Goal: Complete application form: Complete application form

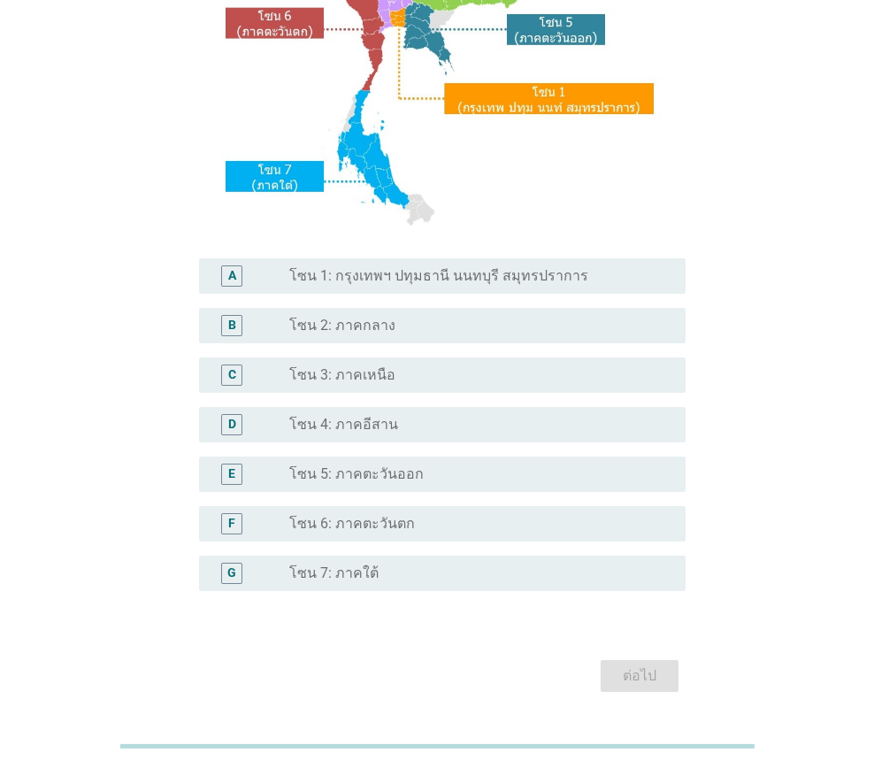
scroll to position [346, 0]
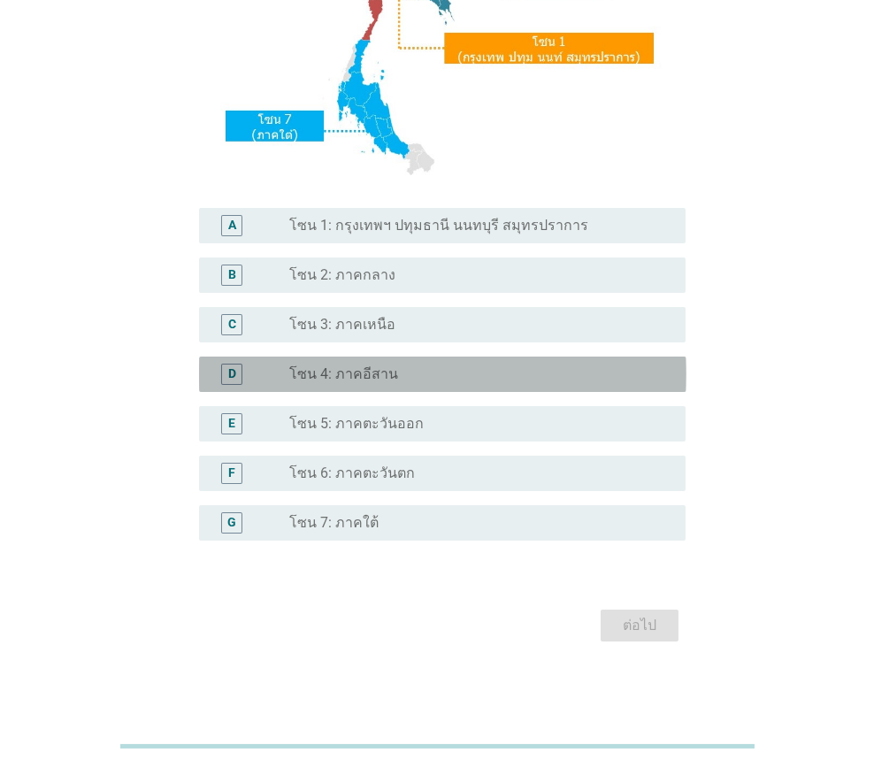
click at [435, 372] on div "radio_button_unchecked โซน 4: ภาคอีสาน" at bounding box center [473, 375] width 368 height 18
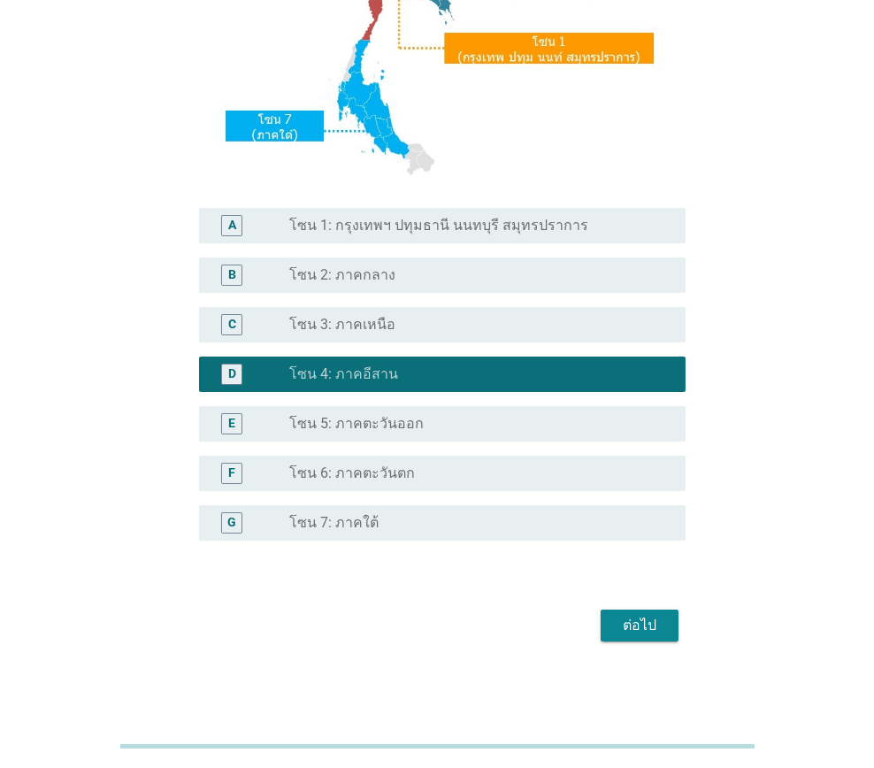
click at [658, 643] on div "ต่อไป" at bounding box center [438, 625] width 498 height 42
click at [658, 627] on div "ต่อไป" at bounding box center [640, 625] width 50 height 21
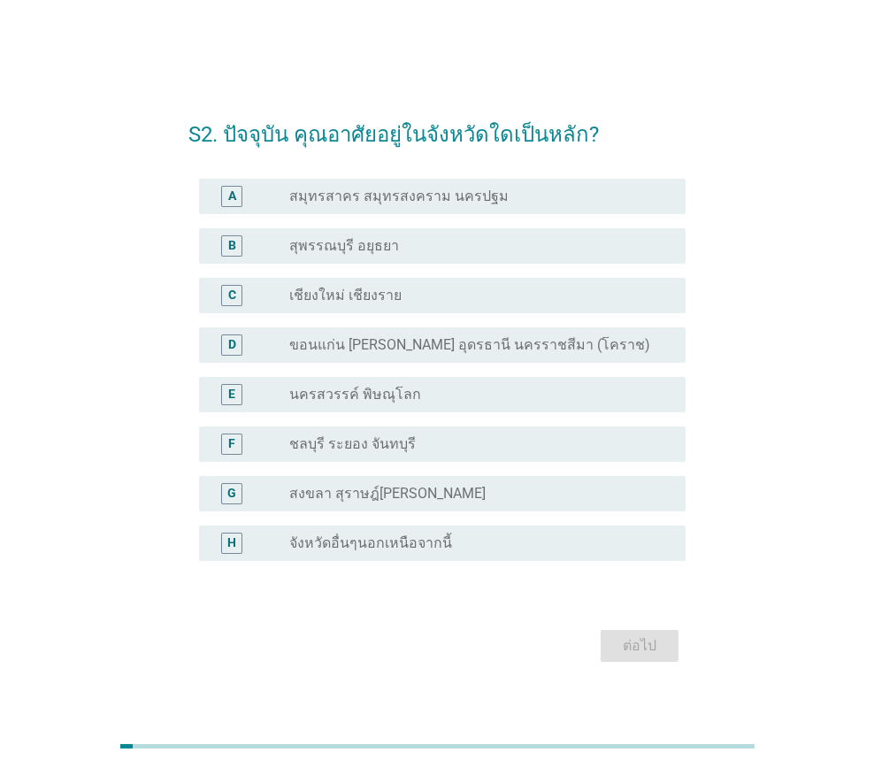
click at [479, 355] on div "radio_button_unchecked ขอนแก่น [PERSON_NAME] อุดรธานี นครราชสีมา (โคราช)" at bounding box center [480, 345] width 382 height 21
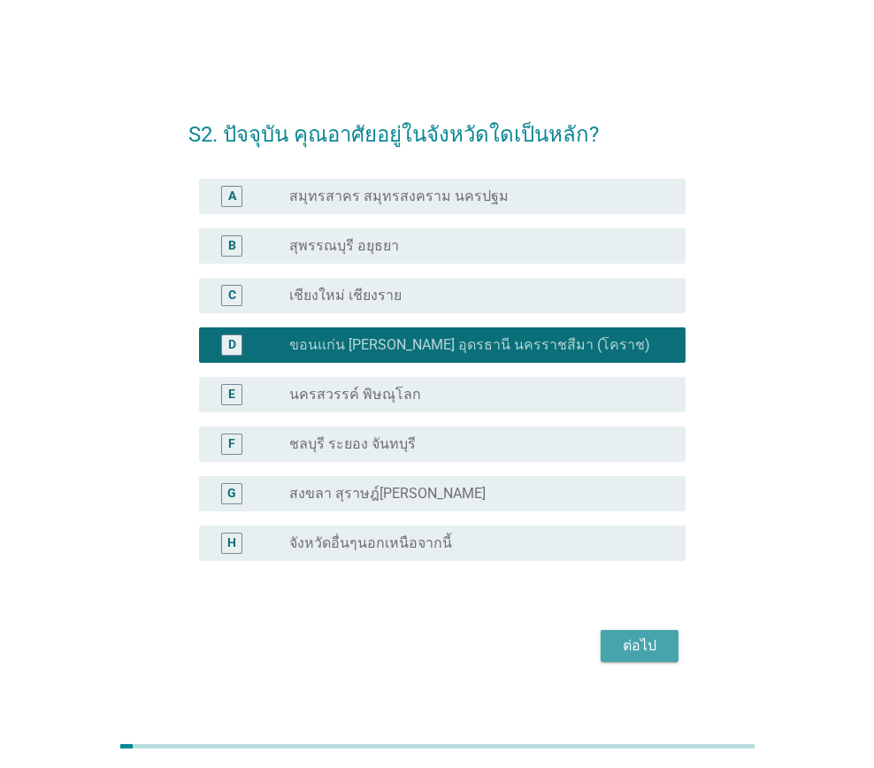
click at [640, 637] on div "ต่อไป" at bounding box center [640, 645] width 50 height 21
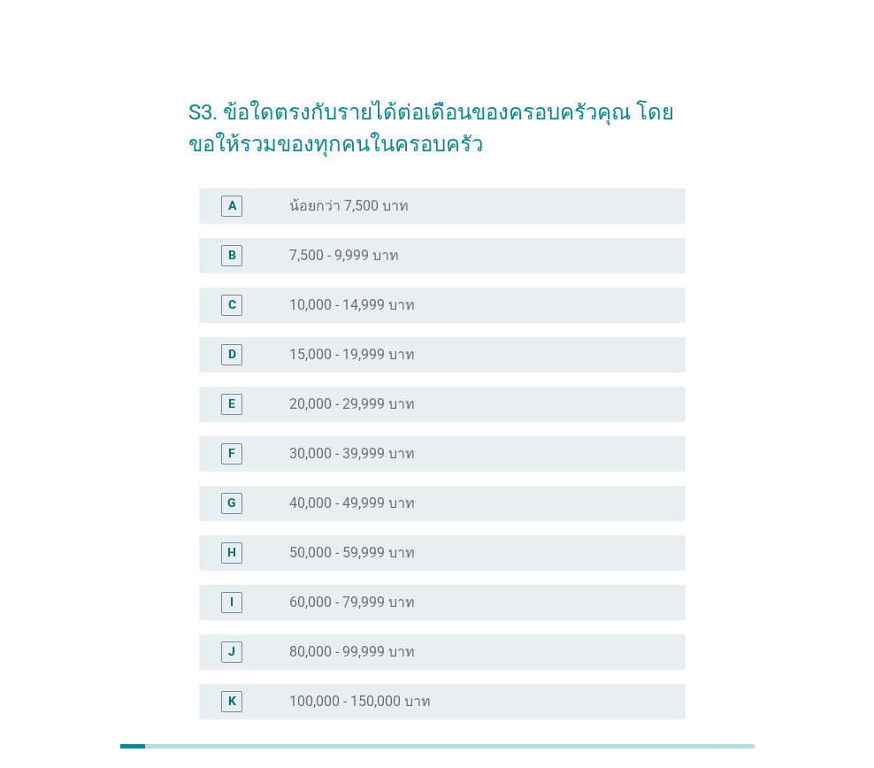
scroll to position [88, 0]
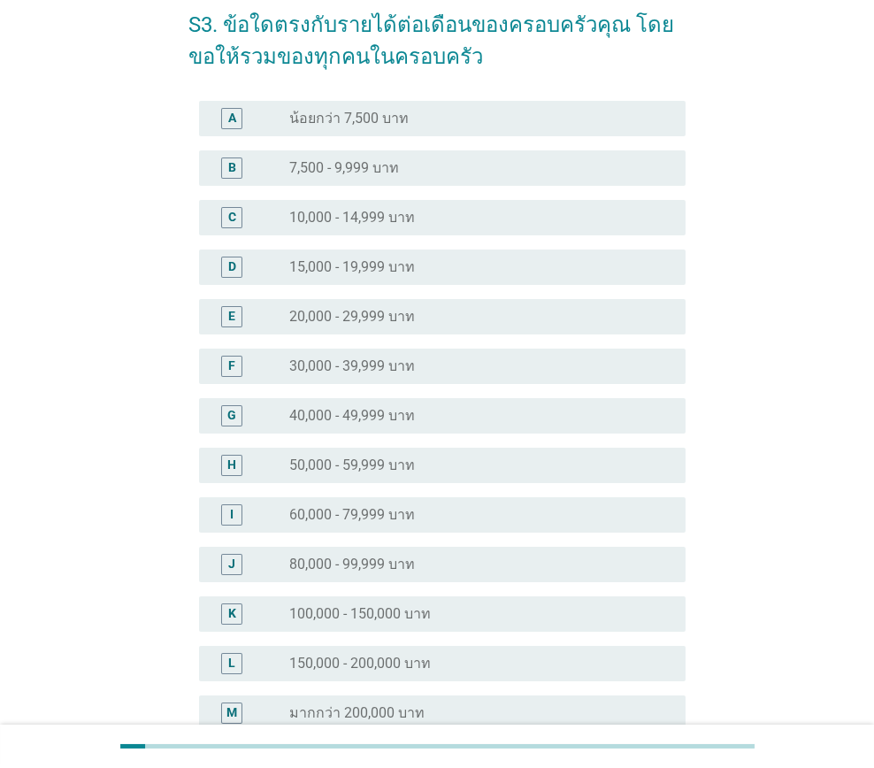
click at [448, 467] on div "radio_button_unchecked 50,000 - 59,999 บาท" at bounding box center [473, 466] width 368 height 18
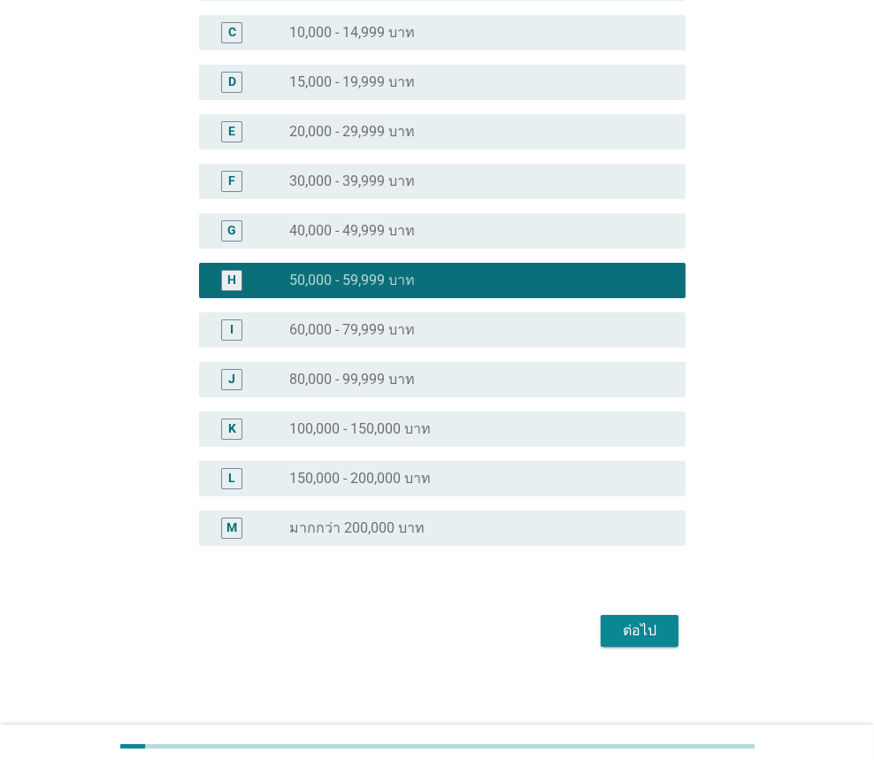
scroll to position [277, 0]
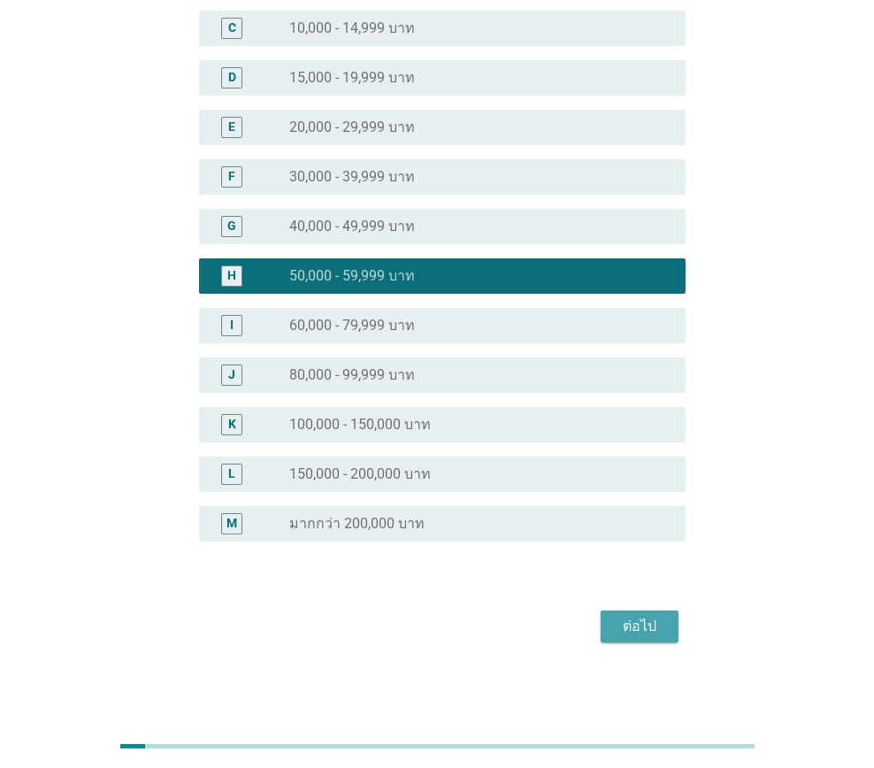
click at [635, 616] on div "ต่อไป" at bounding box center [640, 626] width 50 height 21
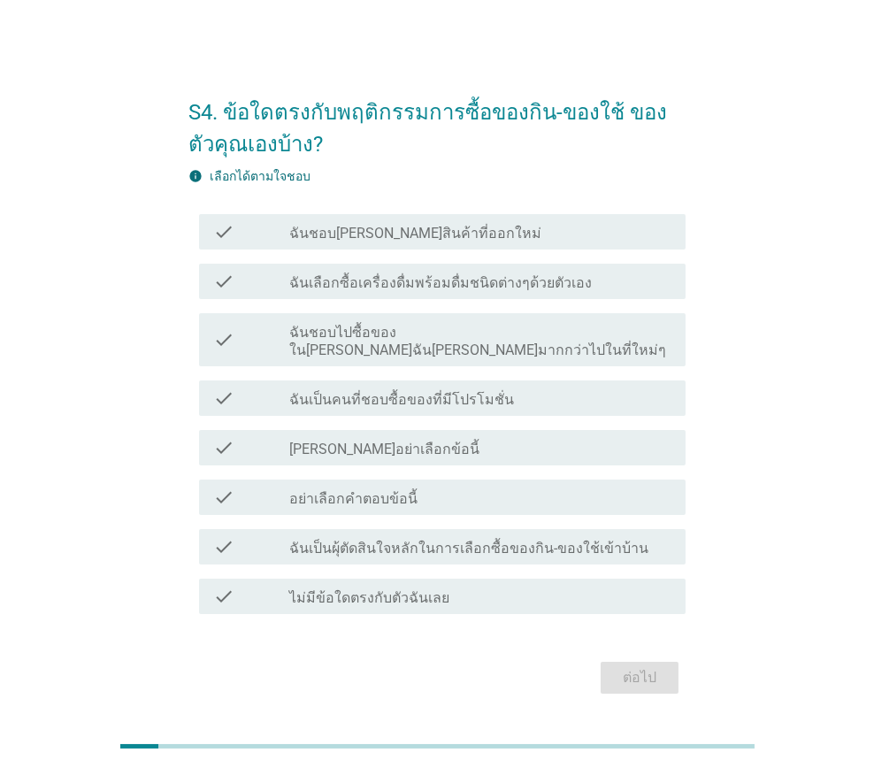
click at [475, 242] on div "check_box_outline_blank ฉันชอบ[PERSON_NAME]สินค้าที่ออกใหม่" at bounding box center [480, 231] width 382 height 21
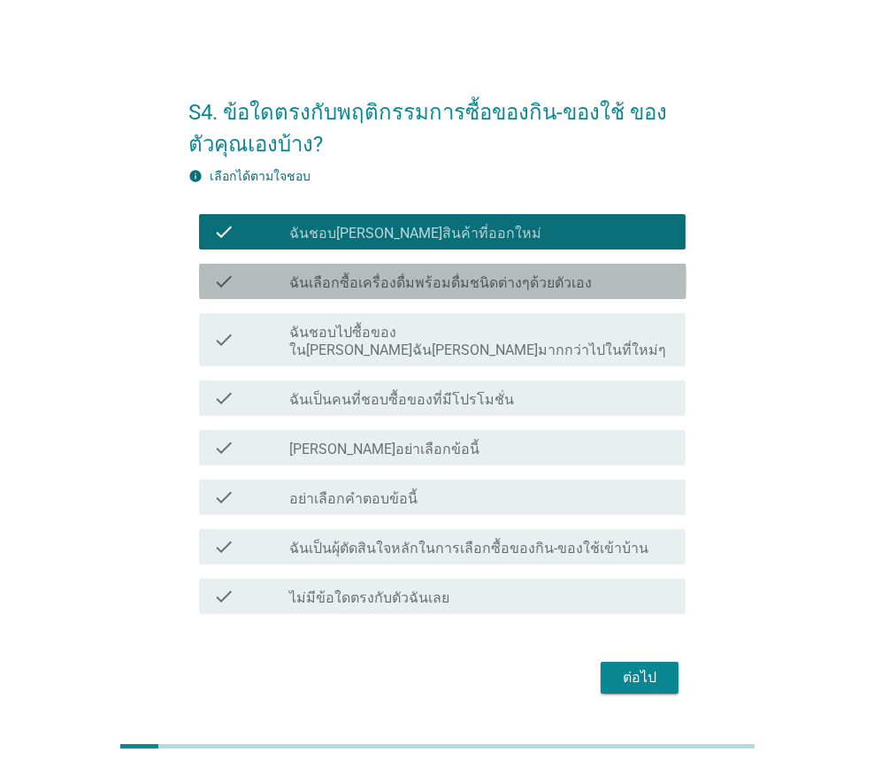
click at [481, 289] on label "ฉันเลือกซื้อเครื่องดื่มพร้อมดื่มชนิดต่างๆด้วยตัวเอง" at bounding box center [440, 283] width 303 height 18
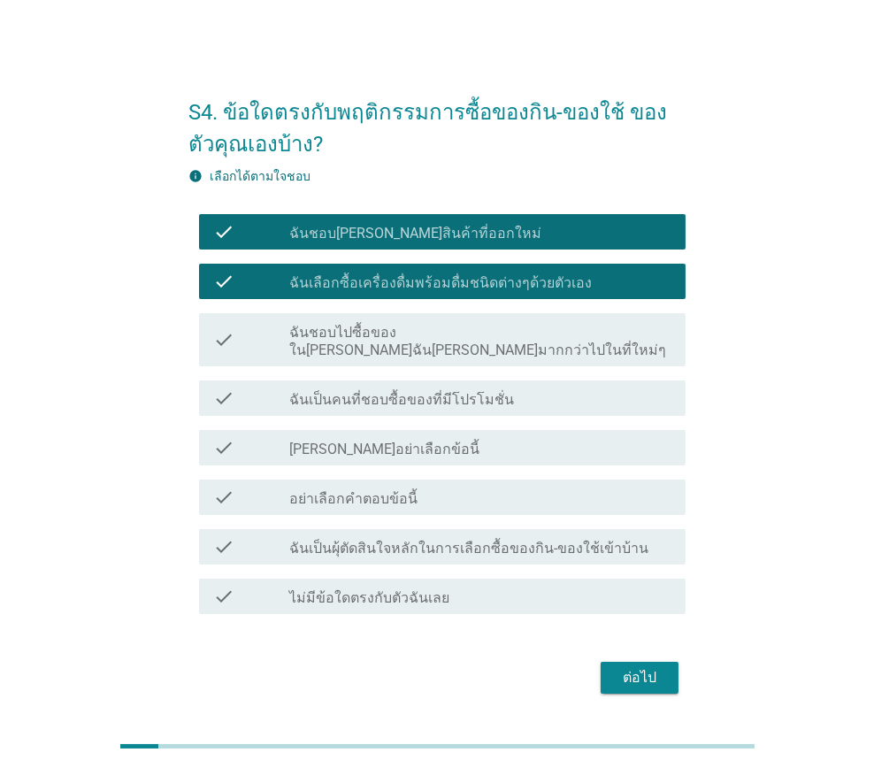
click at [488, 342] on label "ฉันชอบไปซื้อของใน[PERSON_NAME]ฉัน[PERSON_NAME]มากกว่าไปในที่ใหม่ๆ" at bounding box center [480, 341] width 382 height 35
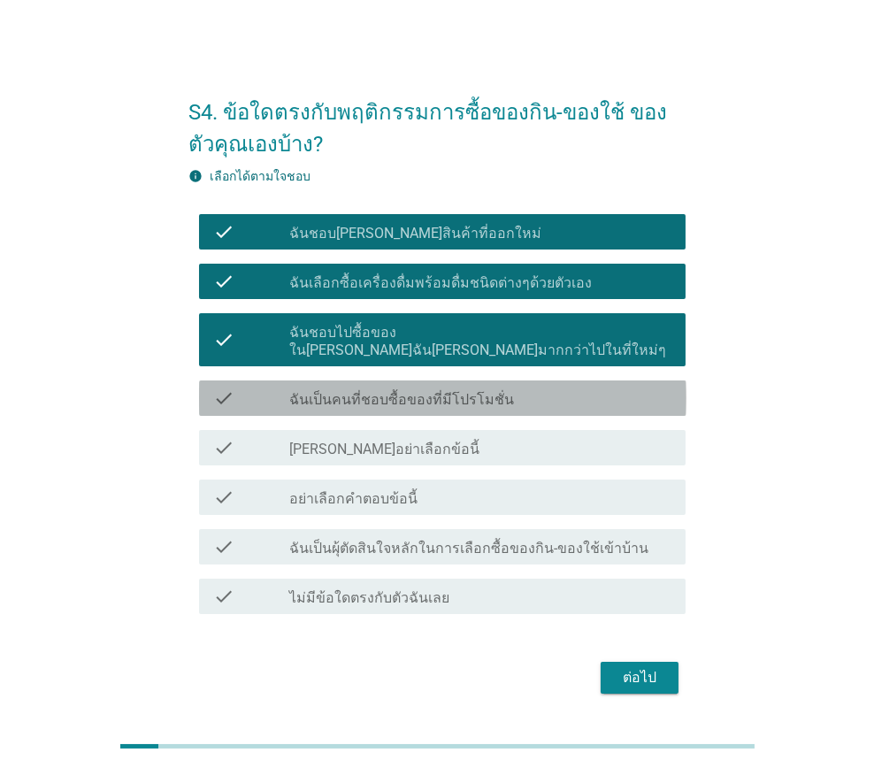
click at [474, 391] on label "ฉันเป็นคนที่ชอบซื้อของที่มีโปรโมชั่น" at bounding box center [401, 400] width 225 height 18
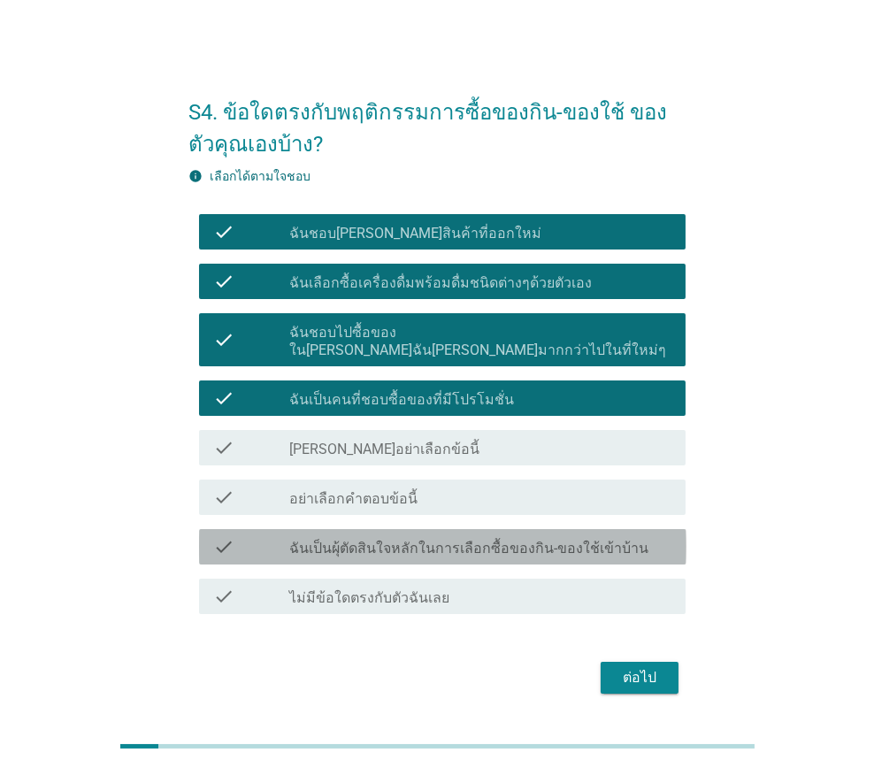
click at [548, 542] on label "ฉันเป็นผุ้ตัดสินใจหลักในการเลือกซื้อของกิน-ของใช้เข้าบ้าน" at bounding box center [468, 549] width 359 height 18
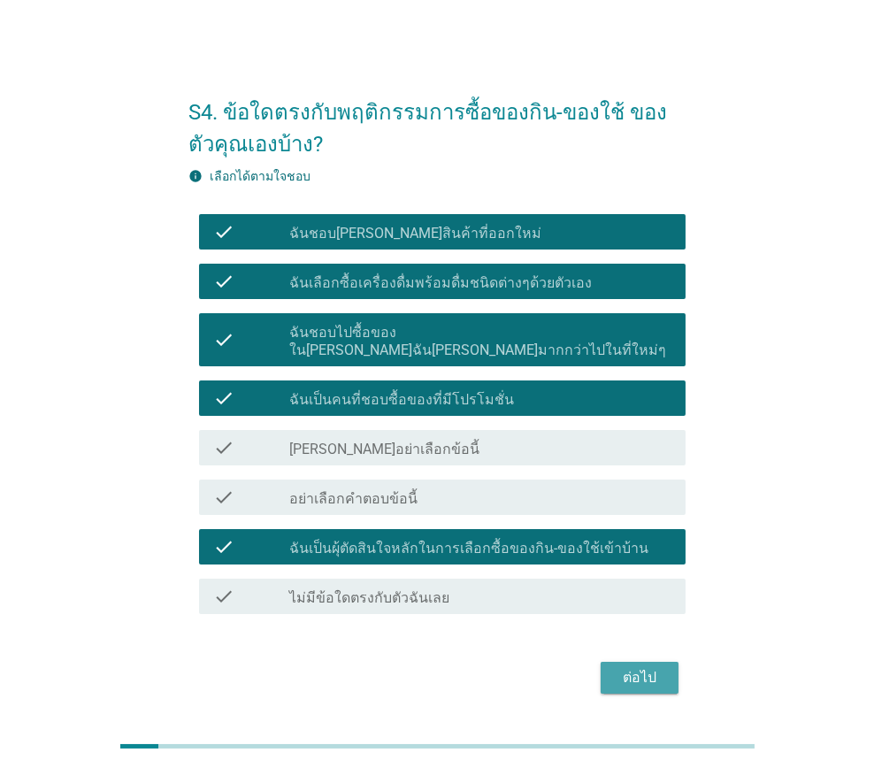
click at [628, 667] on div "ต่อไป" at bounding box center [640, 677] width 50 height 21
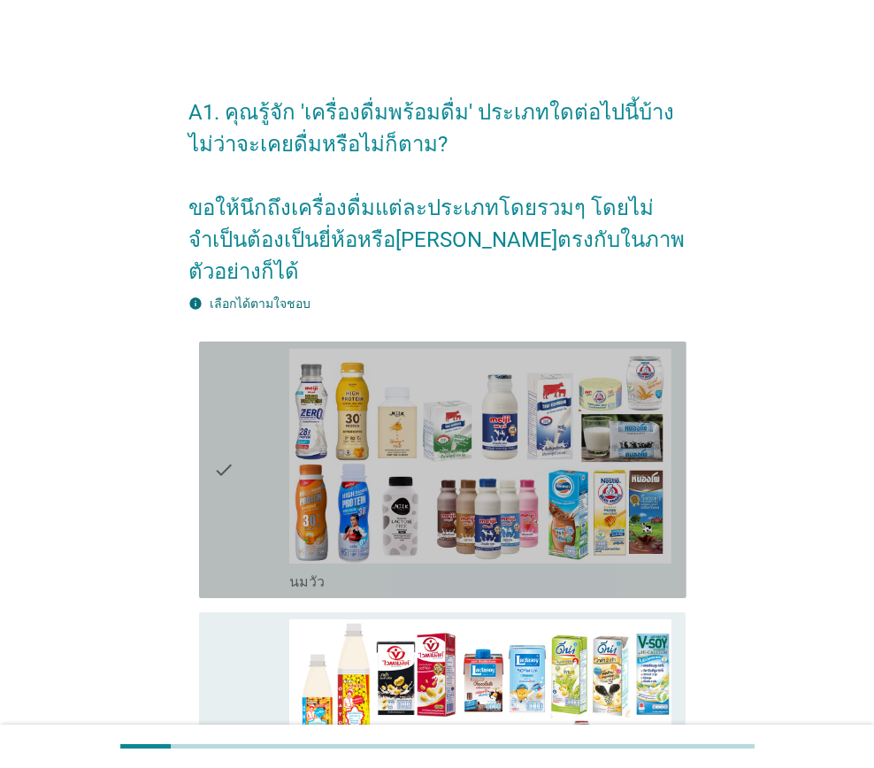
click at [261, 534] on div "check" at bounding box center [251, 470] width 76 height 242
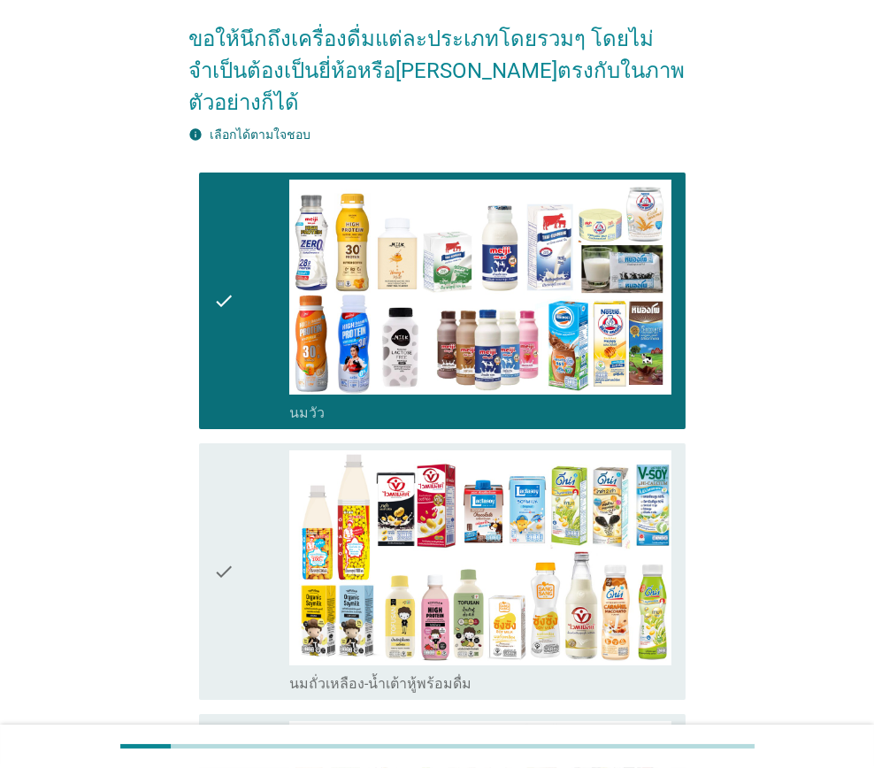
scroll to position [177, 0]
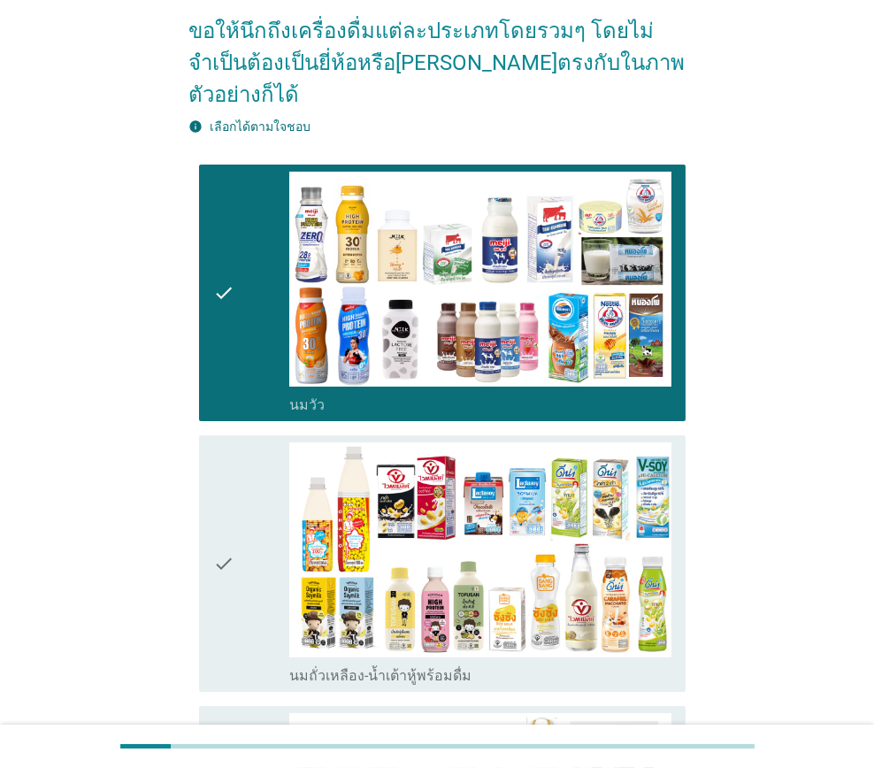
click at [236, 558] on div "check" at bounding box center [251, 563] width 76 height 242
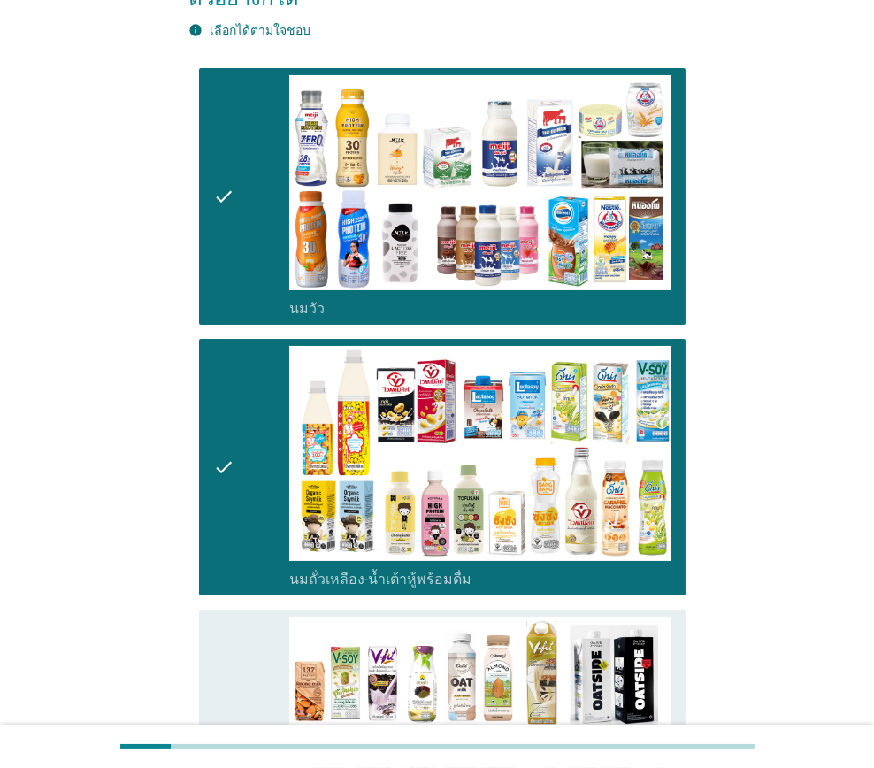
scroll to position [531, 0]
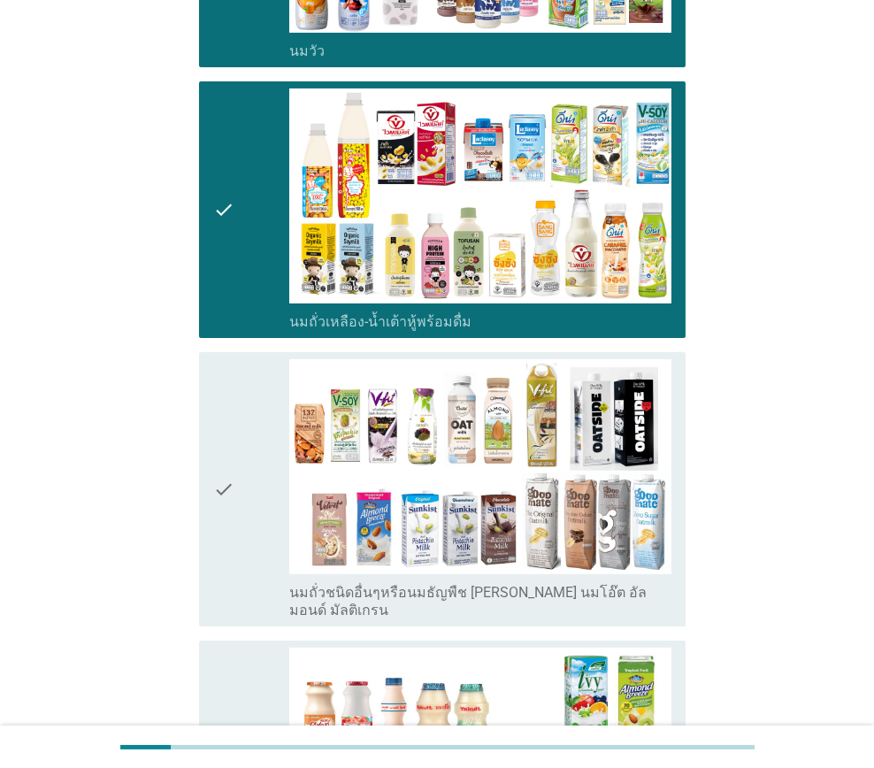
click at [253, 489] on div "check" at bounding box center [251, 489] width 76 height 260
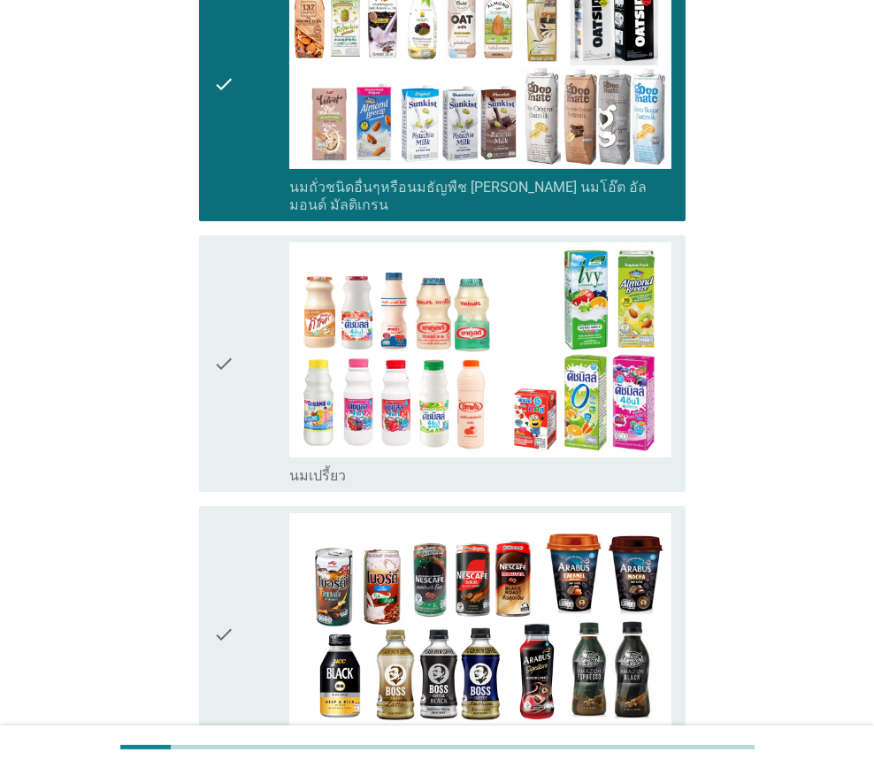
scroll to position [973, 0]
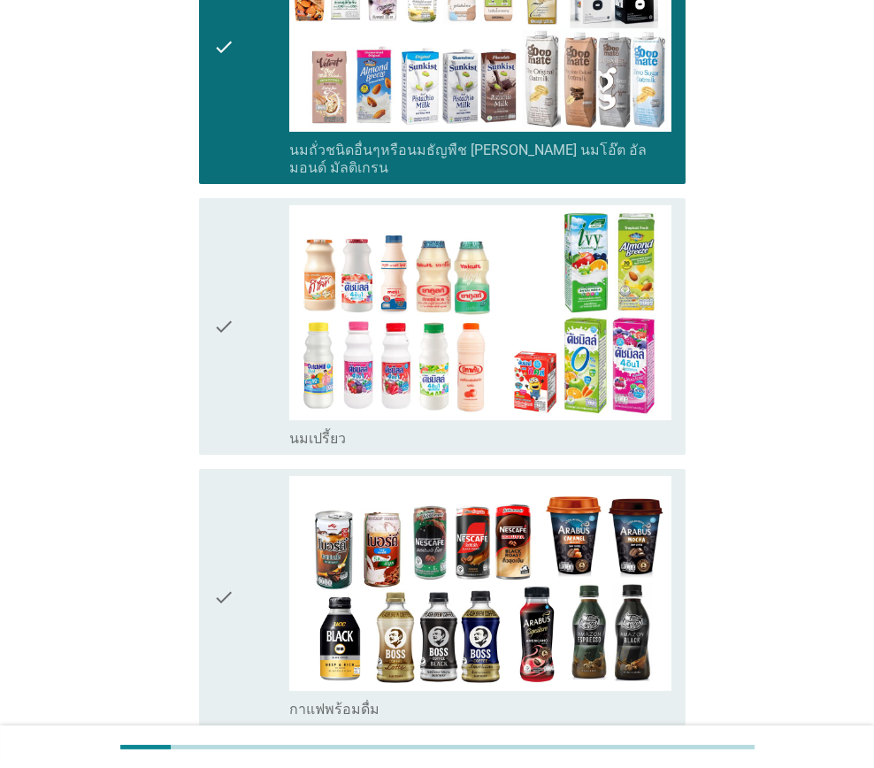
click at [237, 368] on div "check" at bounding box center [251, 326] width 76 height 242
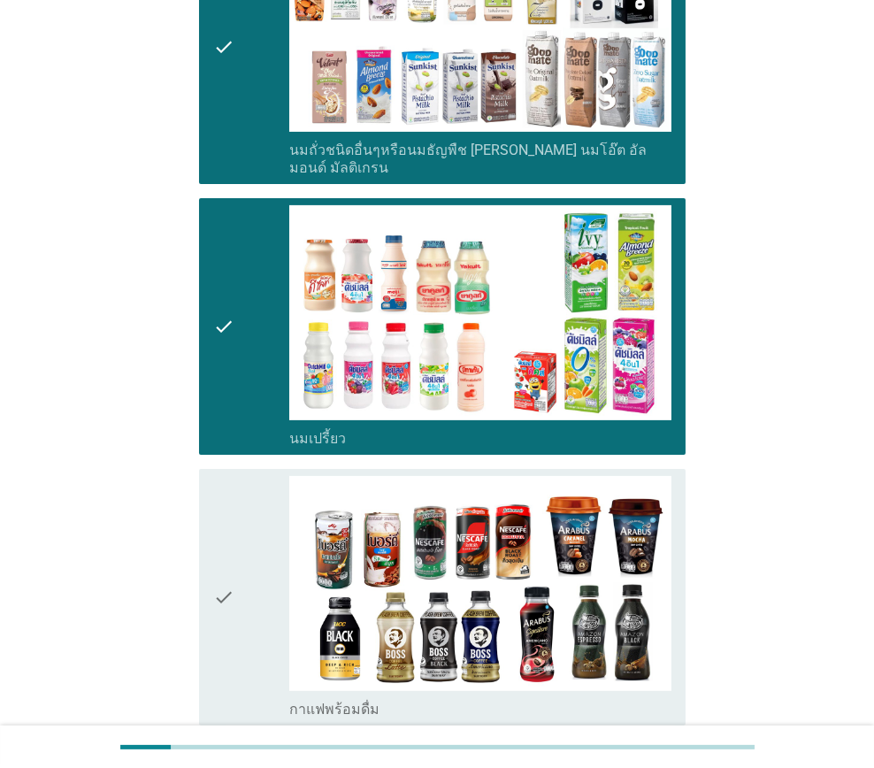
click at [237, 487] on div "check" at bounding box center [251, 597] width 76 height 242
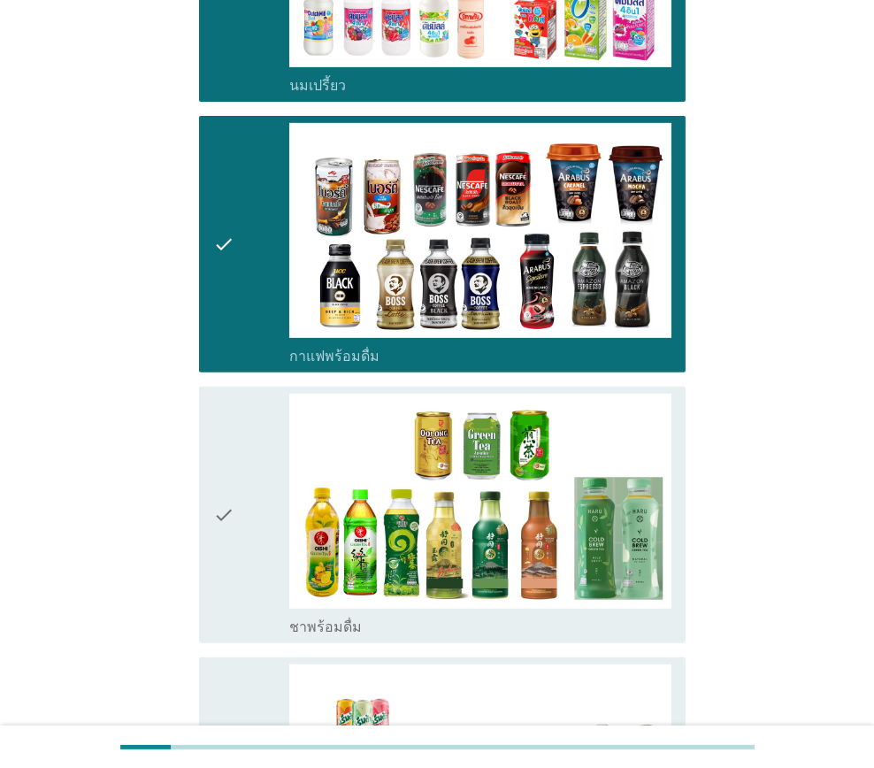
click at [257, 489] on div "check" at bounding box center [251, 515] width 76 height 242
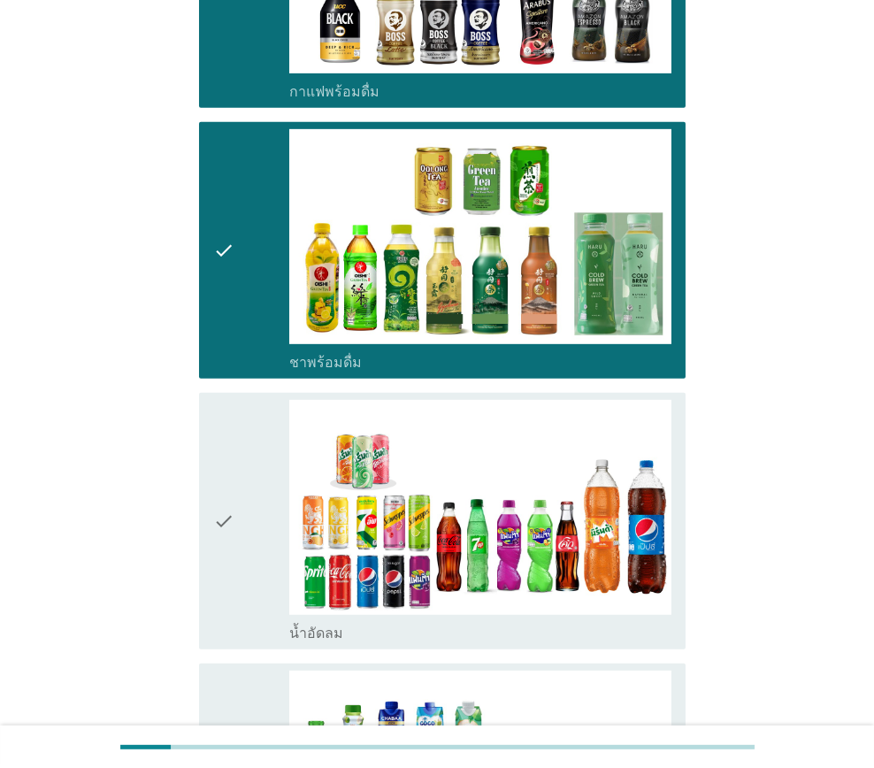
scroll to position [1592, 0]
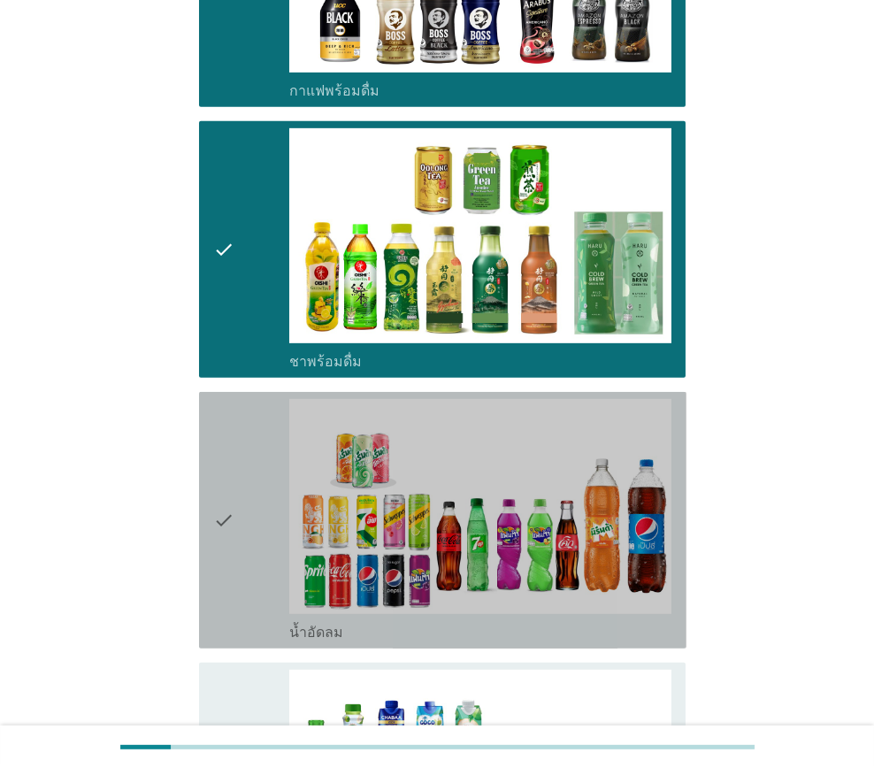
drag, startPoint x: 242, startPoint y: 493, endPoint x: 237, endPoint y: 648, distance: 154.9
click at [93, 604] on div "A1. คุณรู้จัก 'เครื่องดื่มพร้อมดื่ม' ประเภทใดต่อไปนี้บ้าง ไม่ว่าจะเคยดื่มหรือไม…" at bounding box center [436, 592] width 789 height 4240
click at [239, 558] on div "check" at bounding box center [251, 520] width 76 height 242
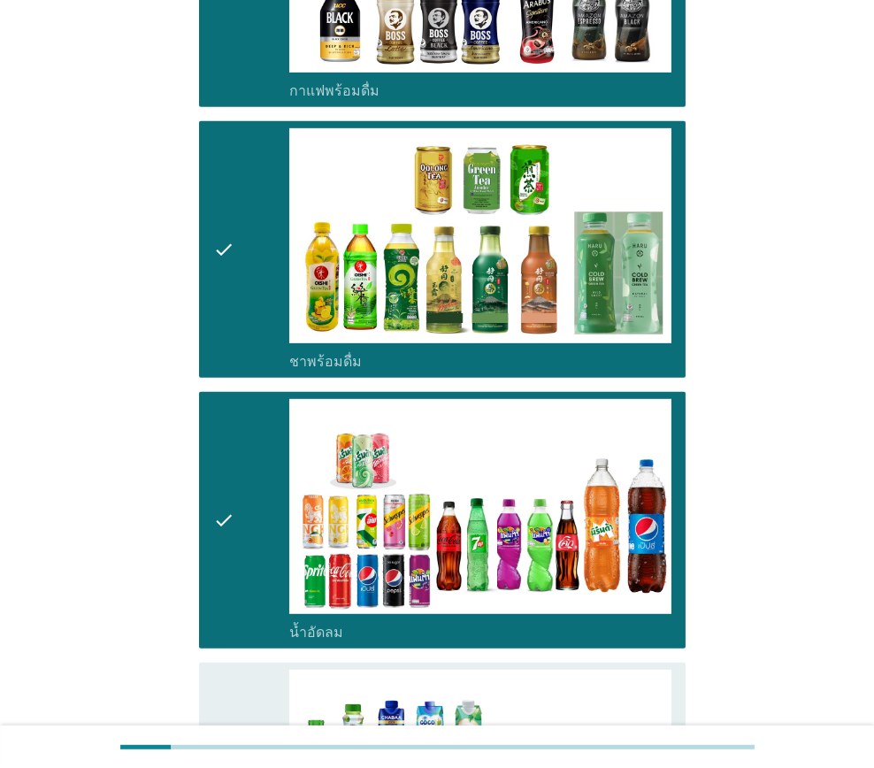
scroll to position [1946, 0]
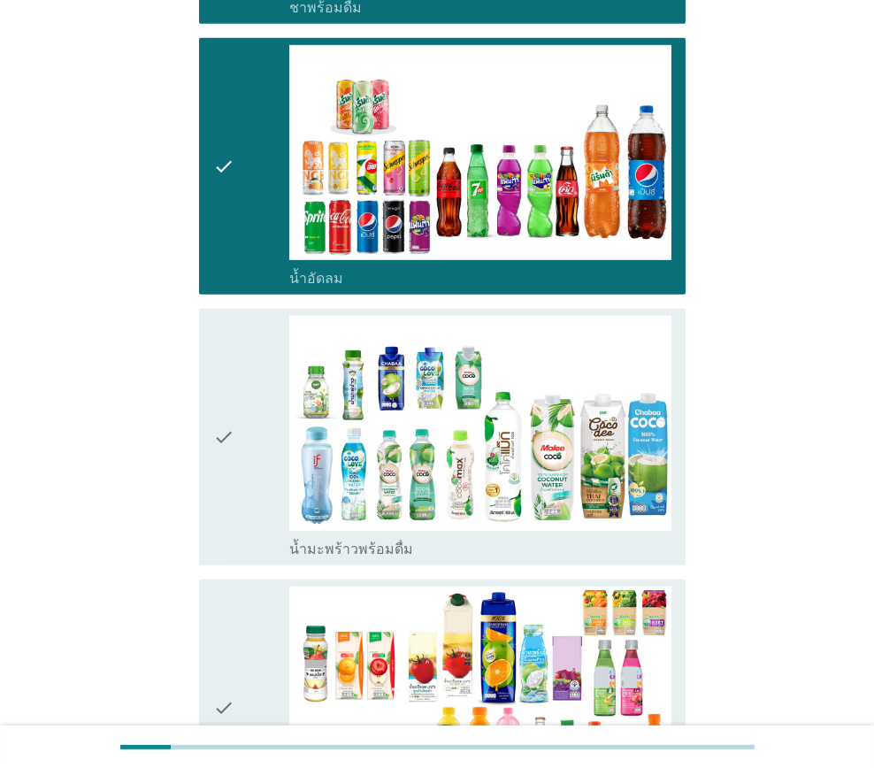
click at [240, 484] on div "check" at bounding box center [251, 437] width 76 height 242
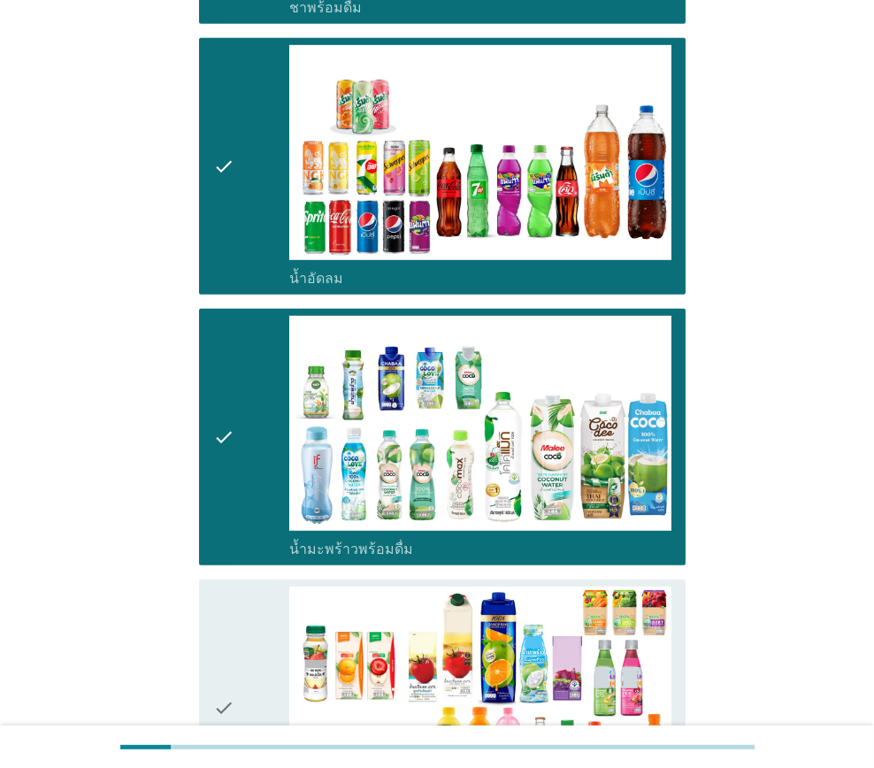
click at [242, 587] on div "check" at bounding box center [251, 708] width 76 height 242
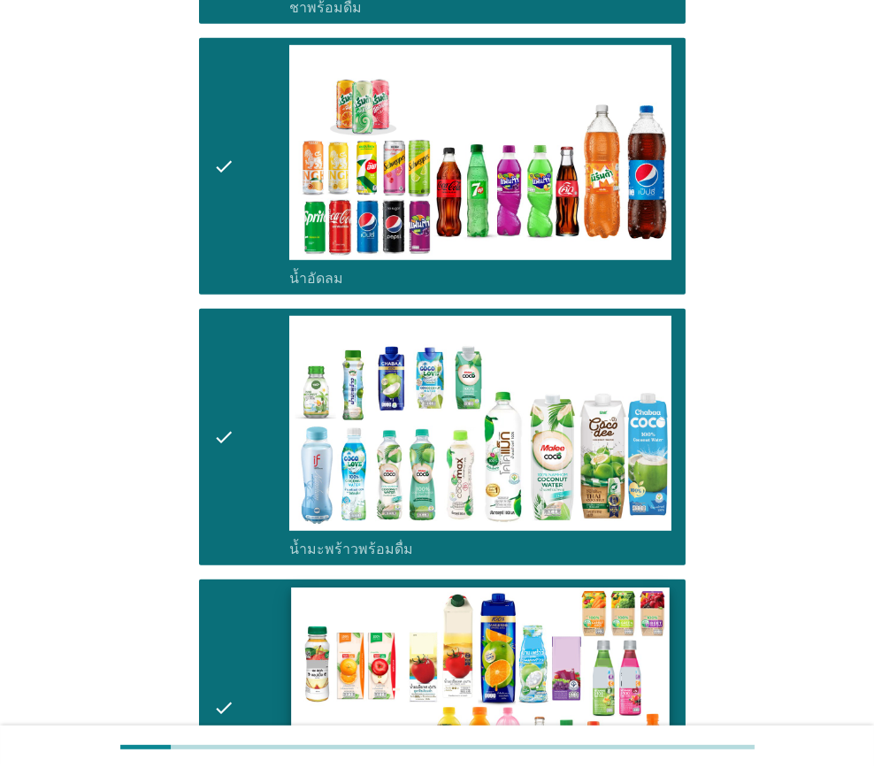
scroll to position [2389, 0]
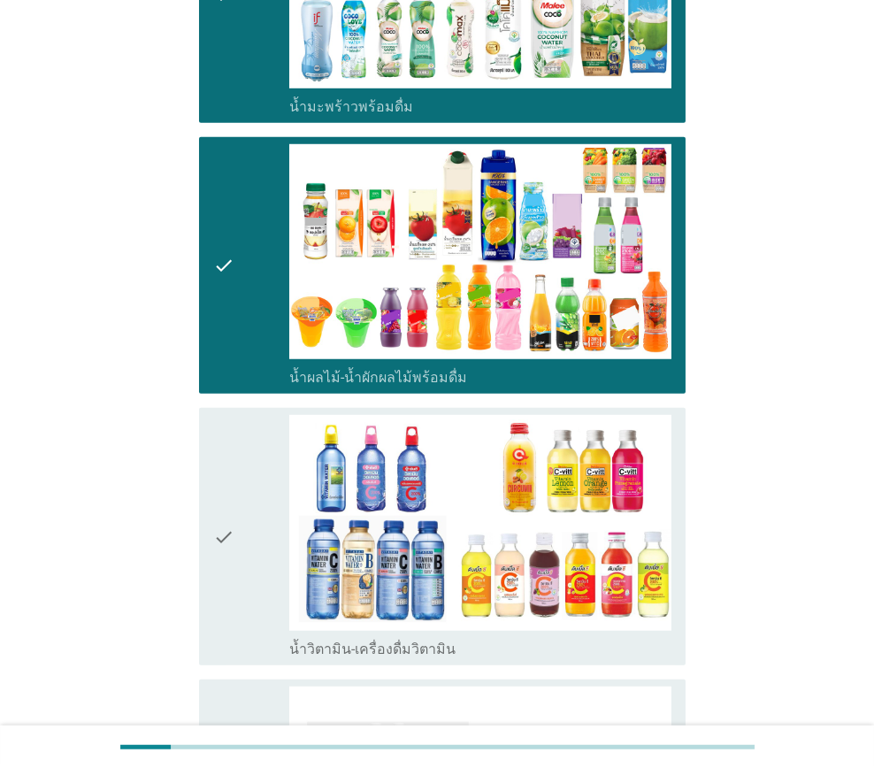
click at [243, 556] on div "check" at bounding box center [251, 536] width 76 height 242
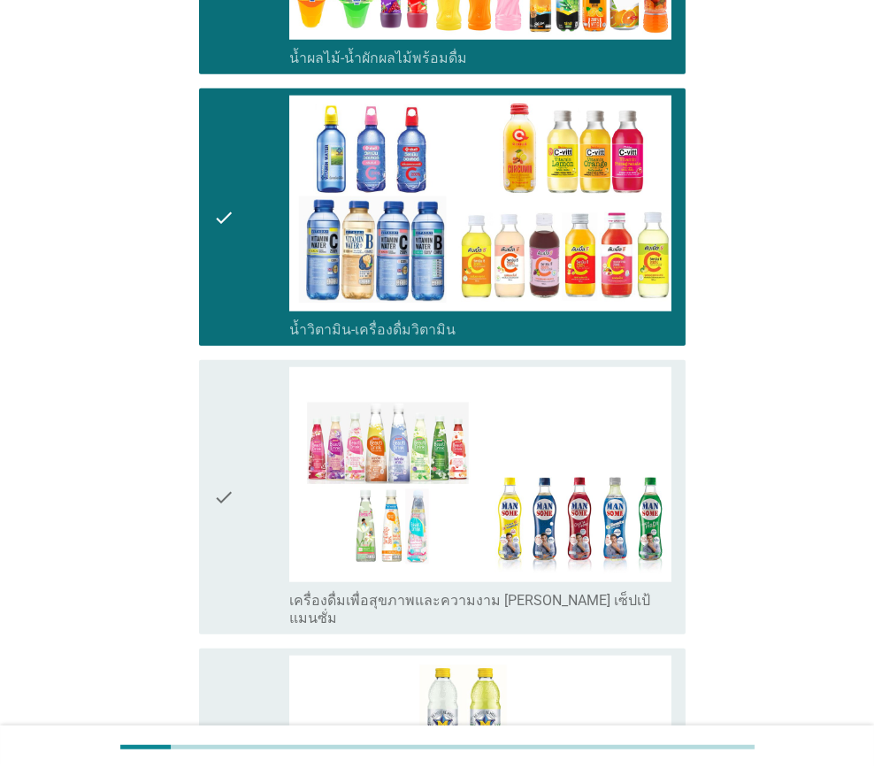
scroll to position [2743, 0]
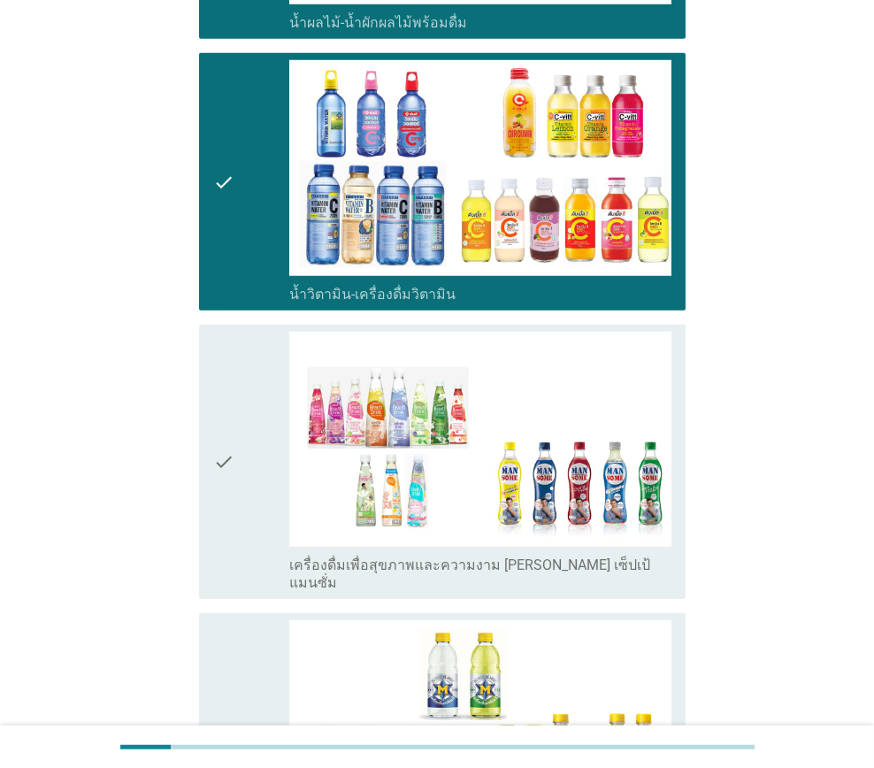
click at [235, 495] on div "check" at bounding box center [251, 462] width 76 height 260
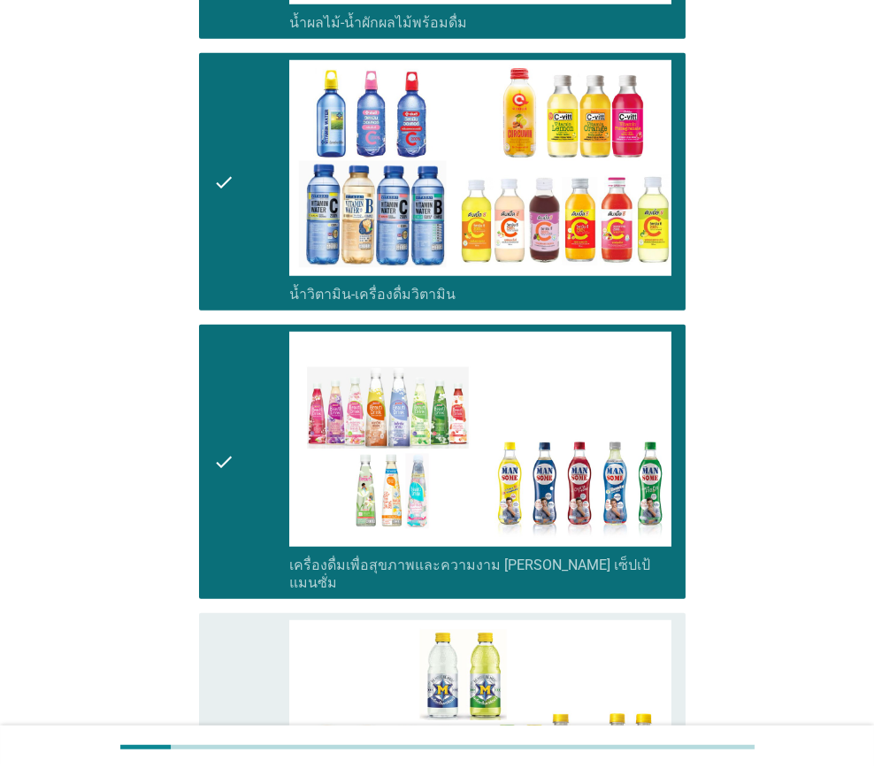
click at [236, 620] on div "check" at bounding box center [251, 741] width 76 height 242
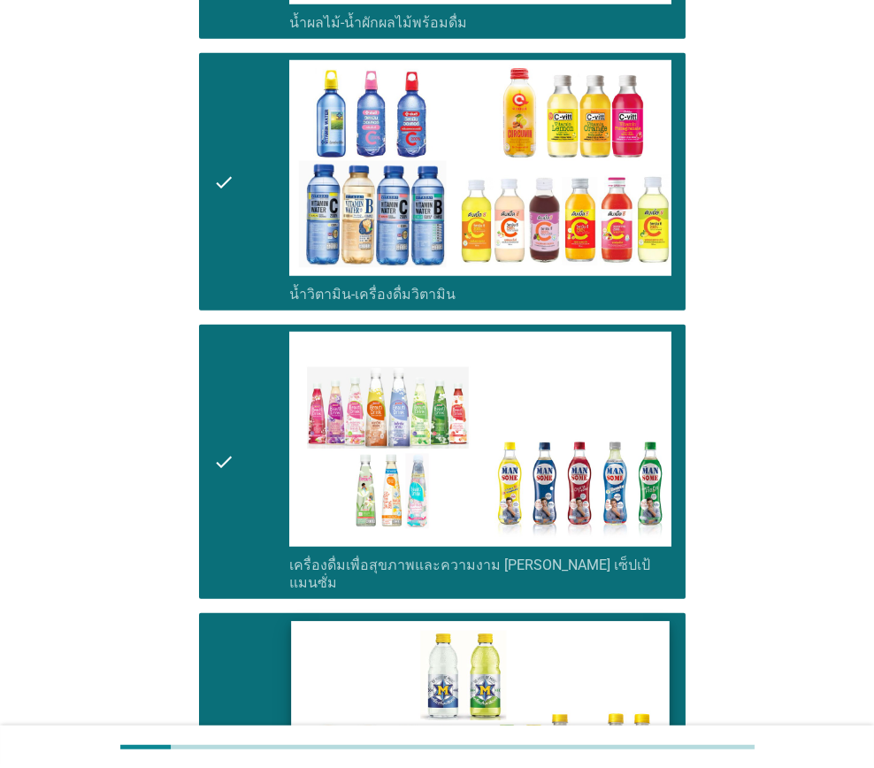
scroll to position [3186, 0]
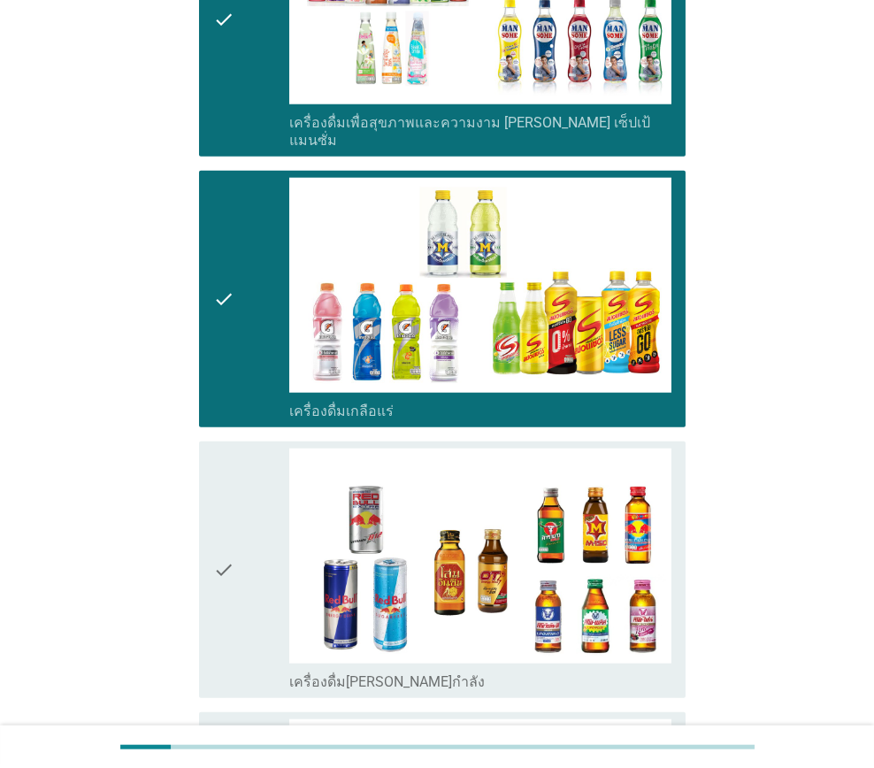
click at [241, 571] on div "check" at bounding box center [251, 570] width 76 height 242
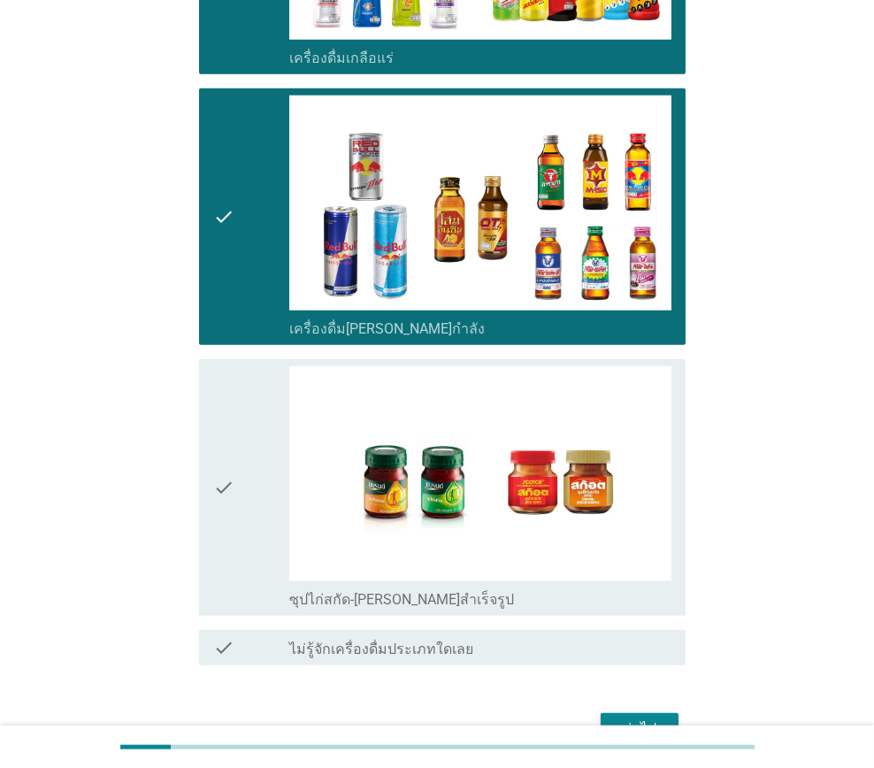
scroll to position [3540, 0]
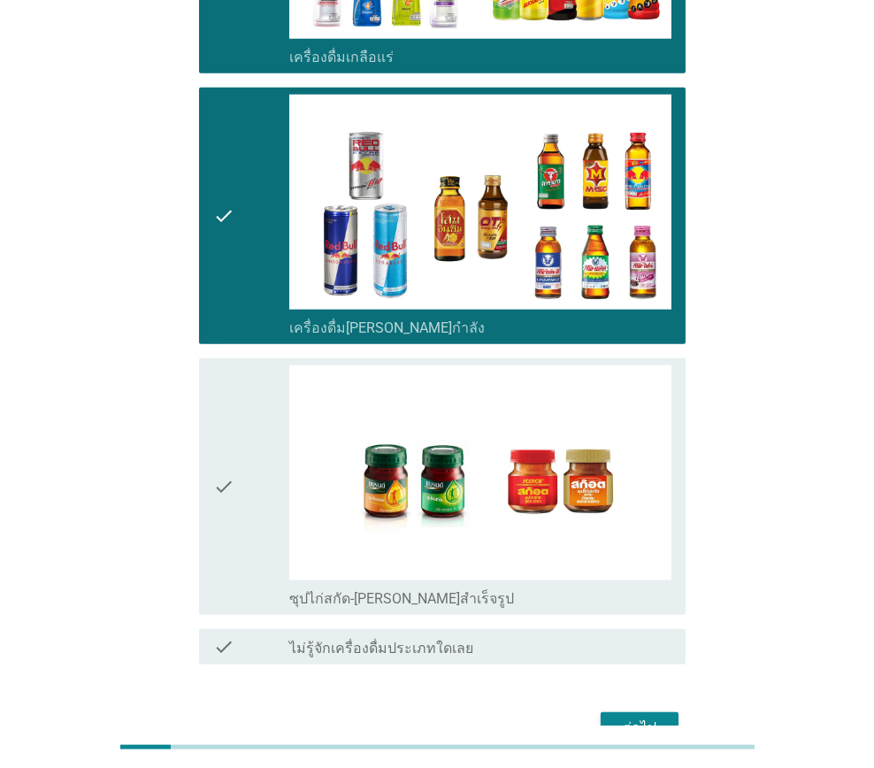
click at [249, 485] on div "check" at bounding box center [251, 487] width 76 height 242
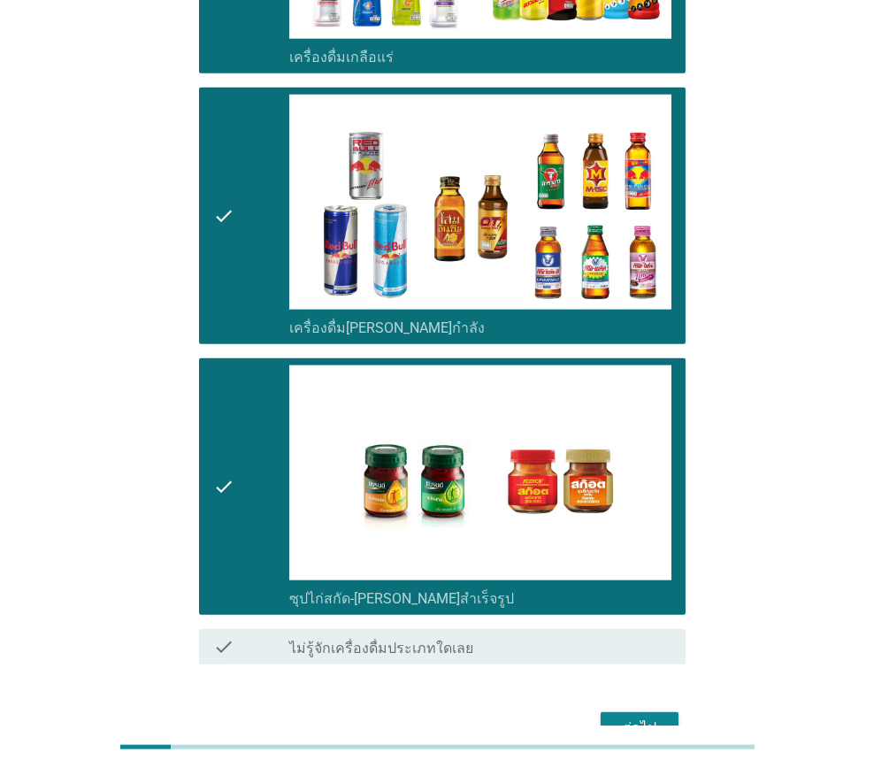
click at [629, 718] on div "ต่อไป" at bounding box center [640, 728] width 50 height 21
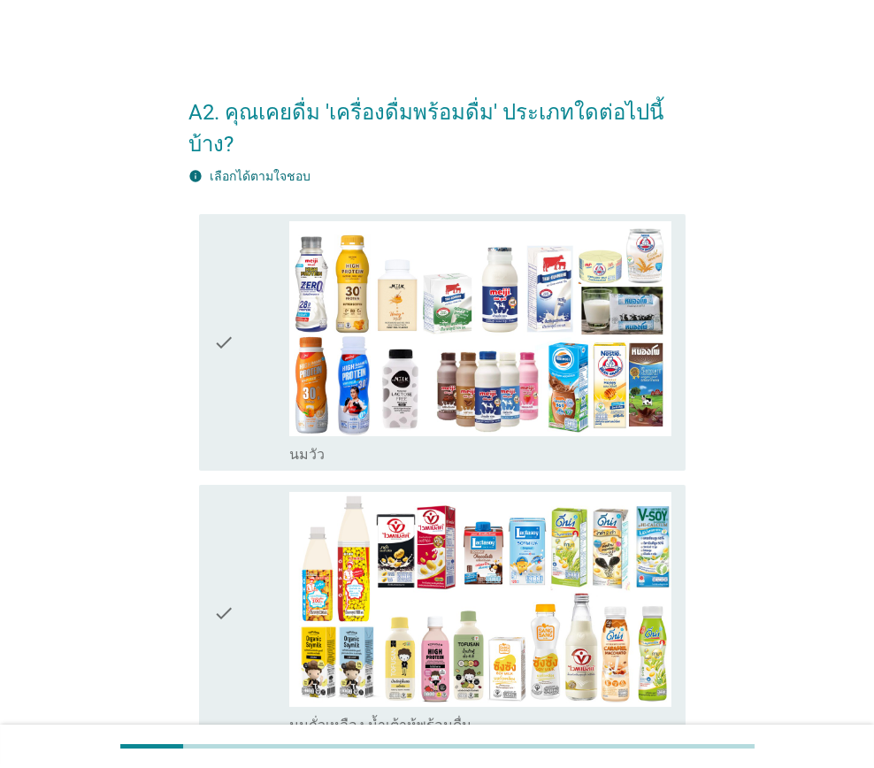
click at [251, 396] on div "check" at bounding box center [251, 342] width 76 height 242
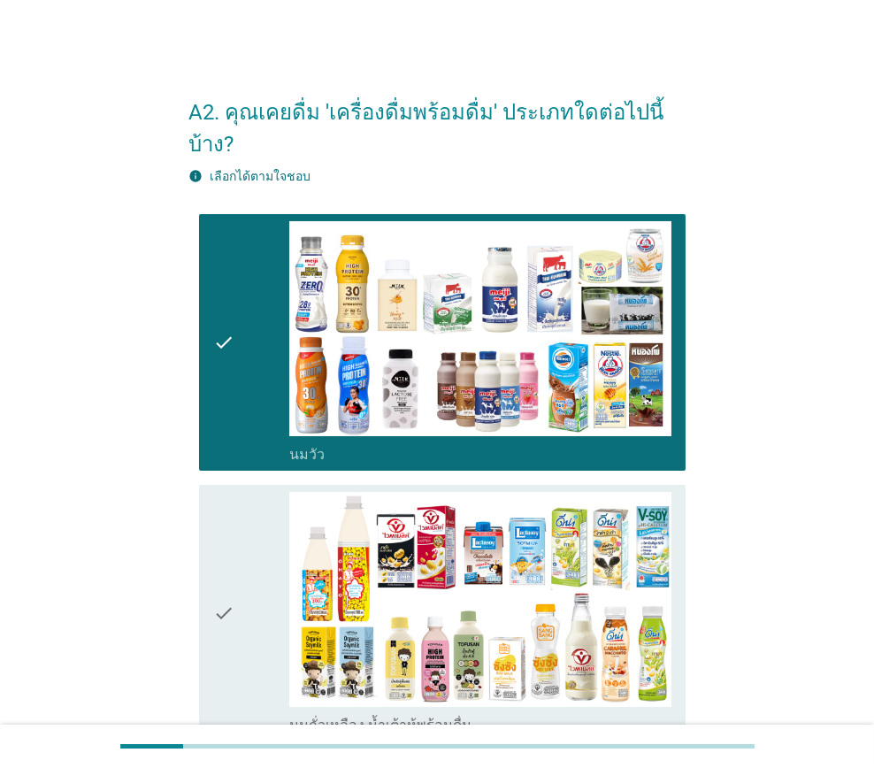
click at [233, 512] on icon "check" at bounding box center [223, 613] width 21 height 242
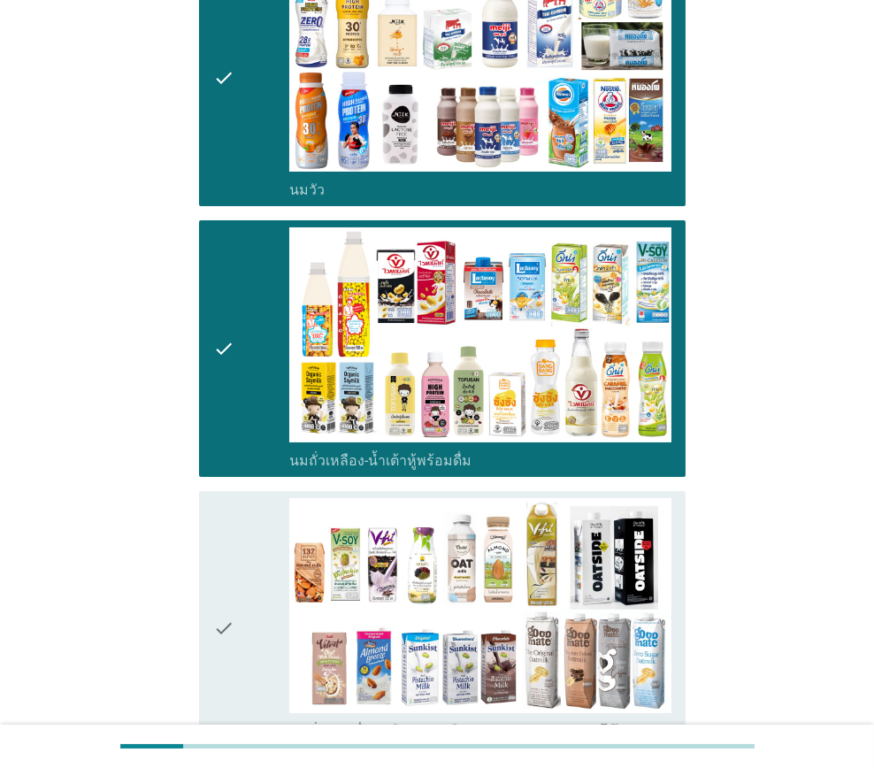
click at [246, 517] on div "check" at bounding box center [251, 628] width 76 height 260
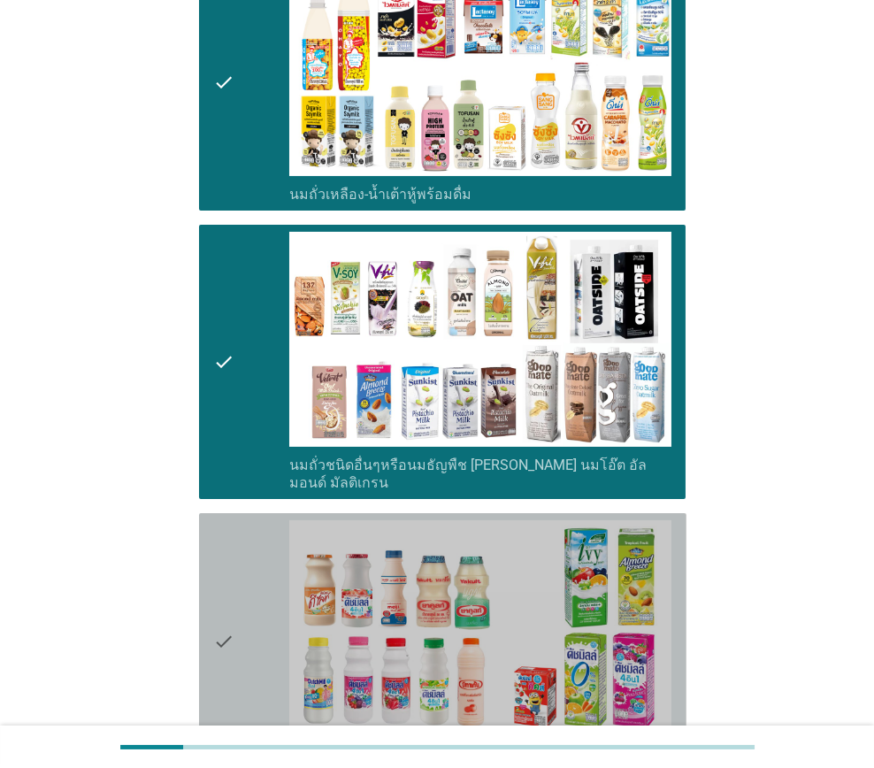
click at [249, 535] on div "check" at bounding box center [251, 641] width 76 height 242
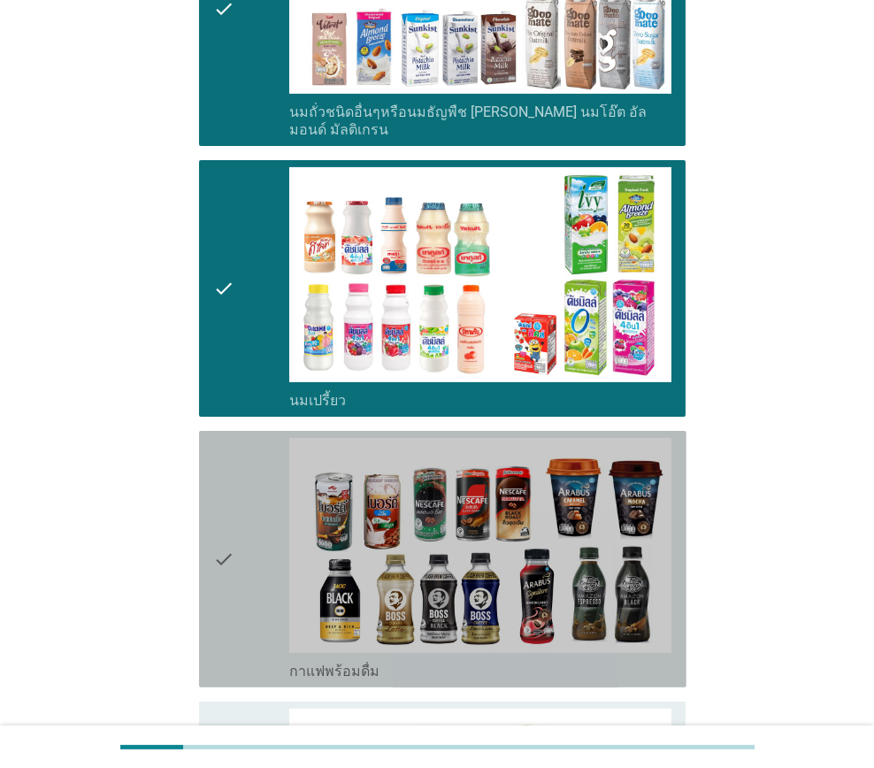
click at [255, 519] on div "check" at bounding box center [251, 559] width 76 height 242
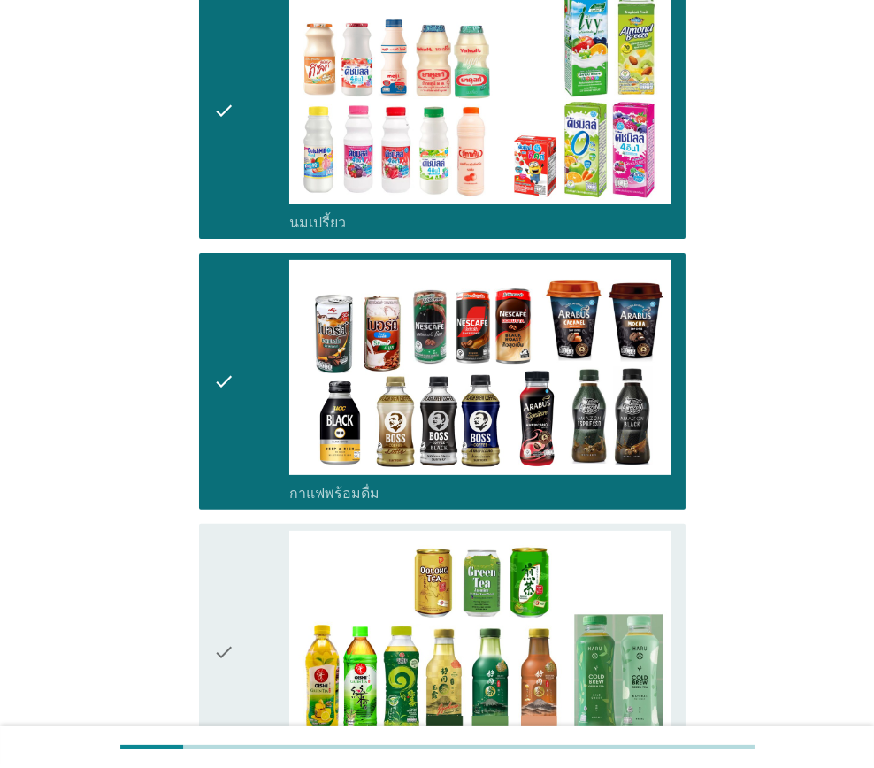
click at [250, 531] on div "check" at bounding box center [251, 652] width 76 height 242
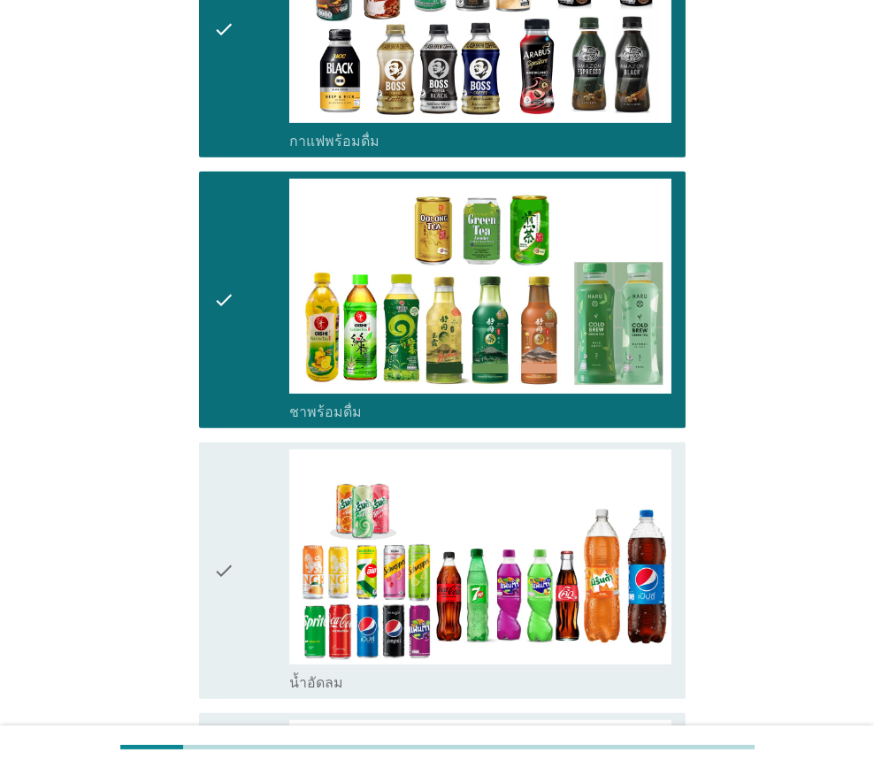
scroll to position [1416, 0]
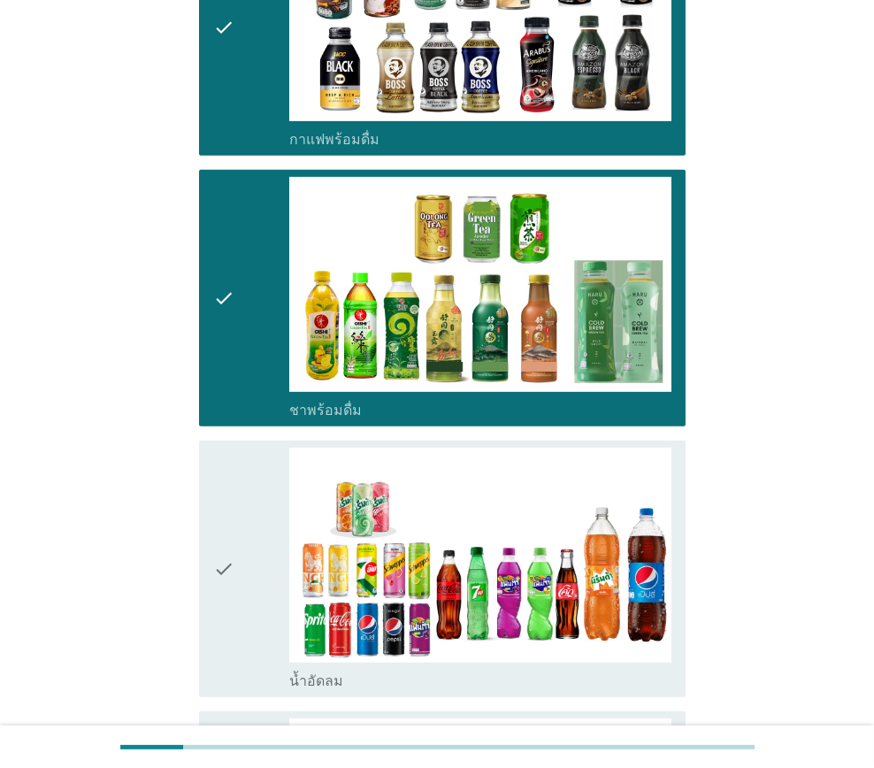
click at [265, 547] on div "check" at bounding box center [251, 569] width 76 height 242
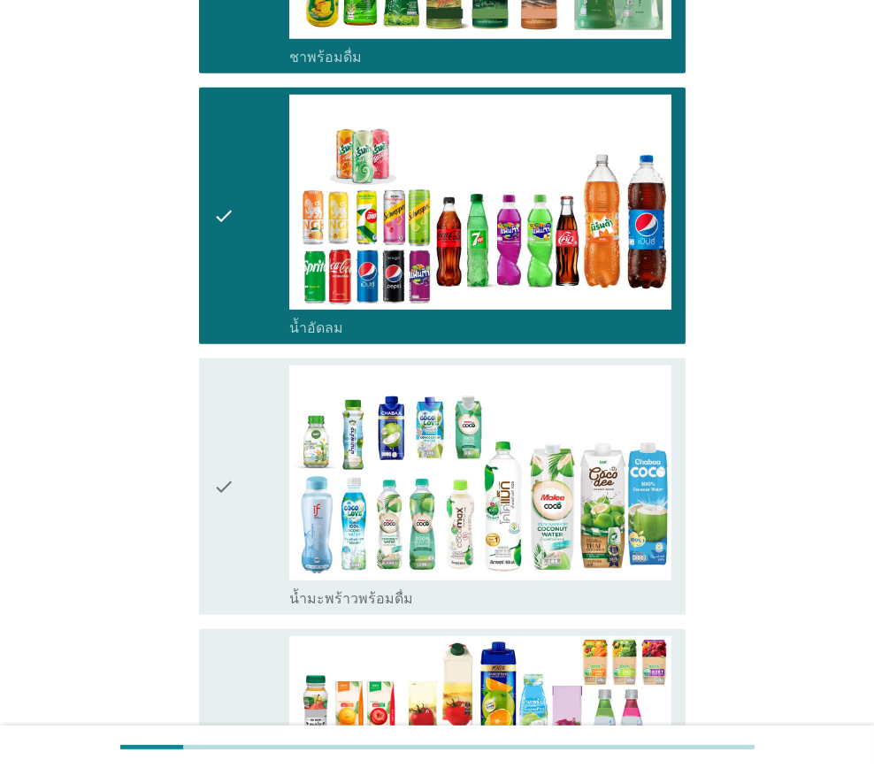
click at [226, 505] on icon "check" at bounding box center [223, 487] width 21 height 242
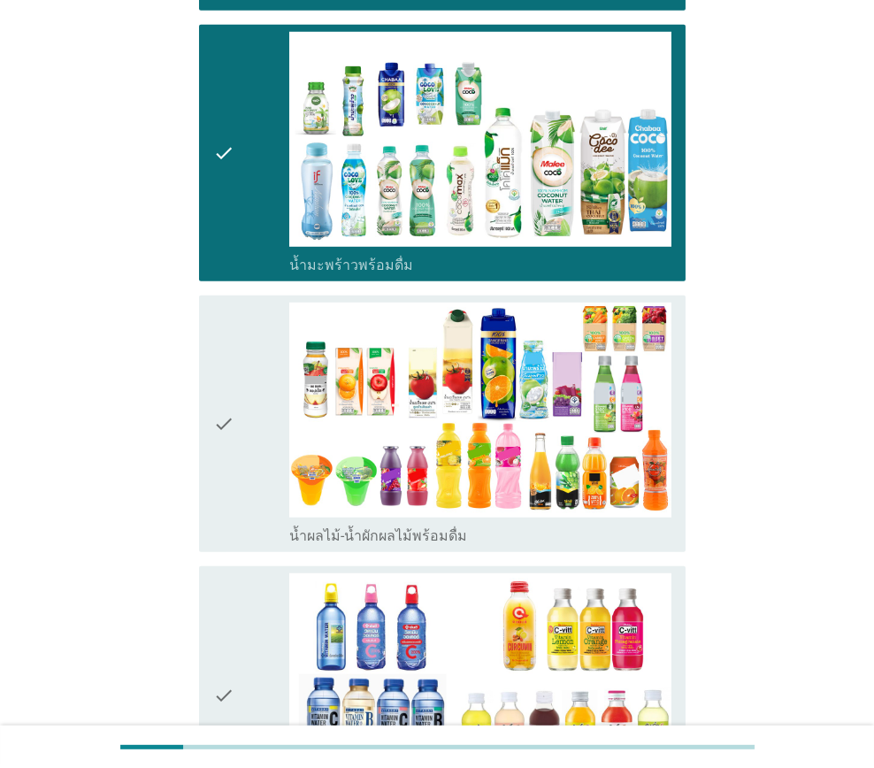
scroll to position [2124, 0]
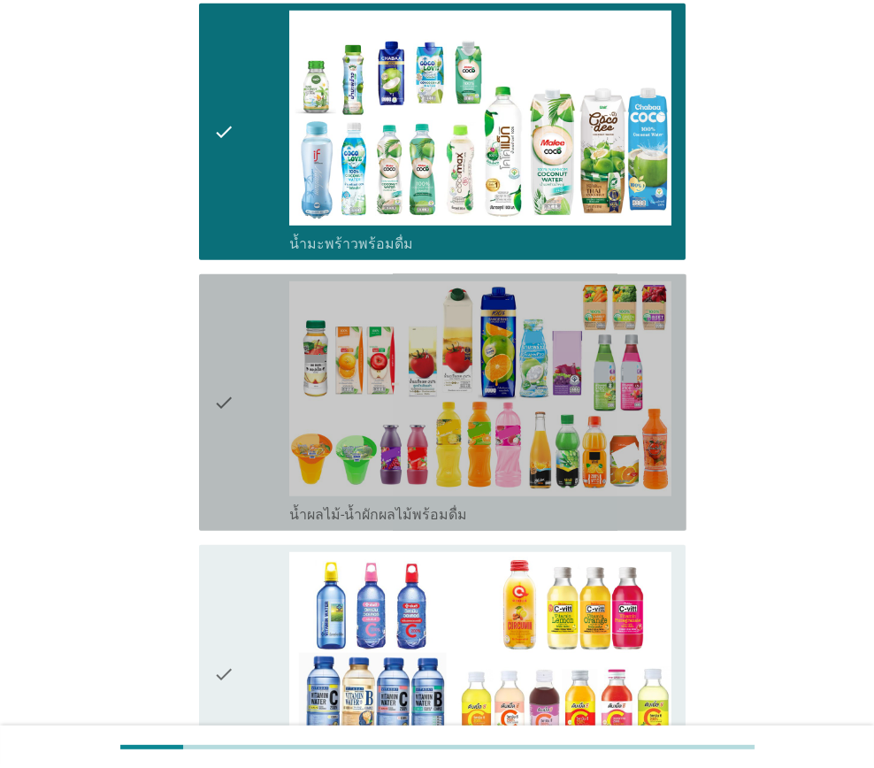
click at [229, 439] on icon "check" at bounding box center [223, 402] width 21 height 242
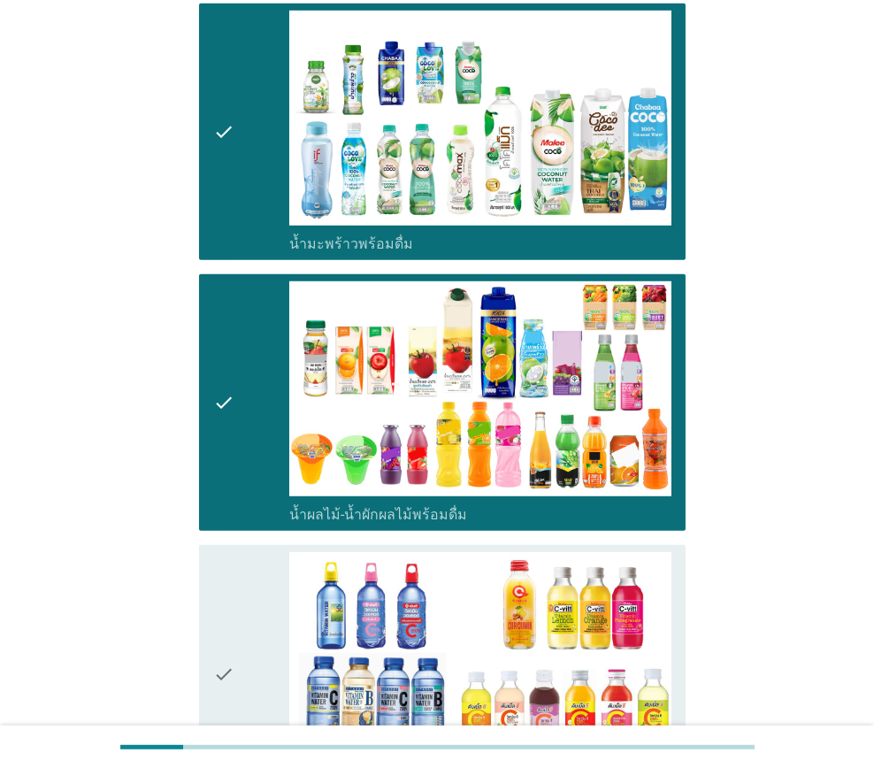
click at [228, 562] on icon "check" at bounding box center [223, 673] width 21 height 242
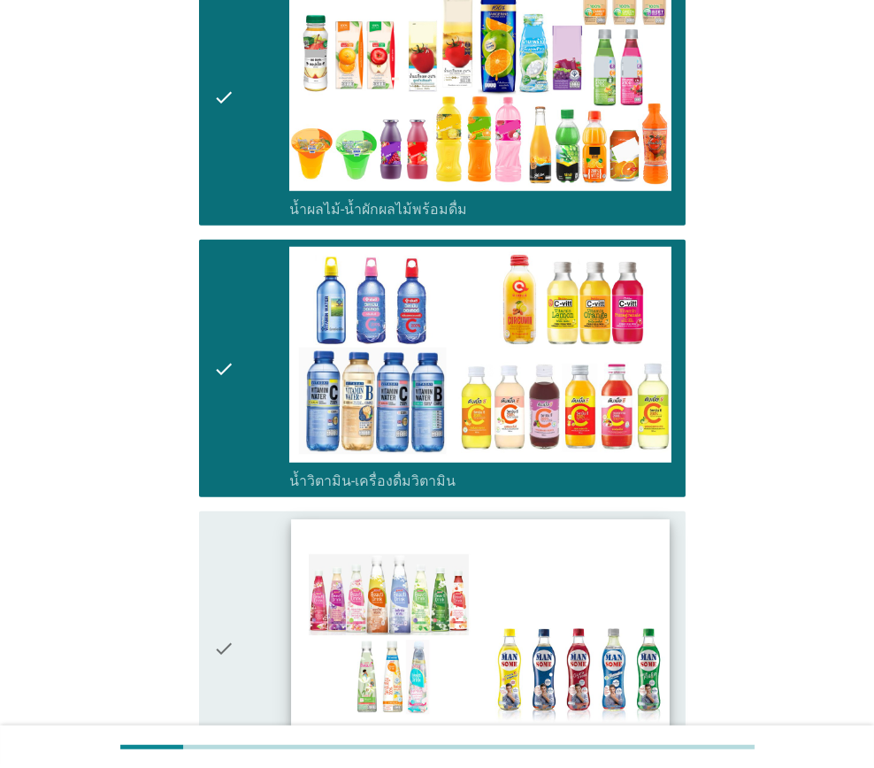
scroll to position [2478, 0]
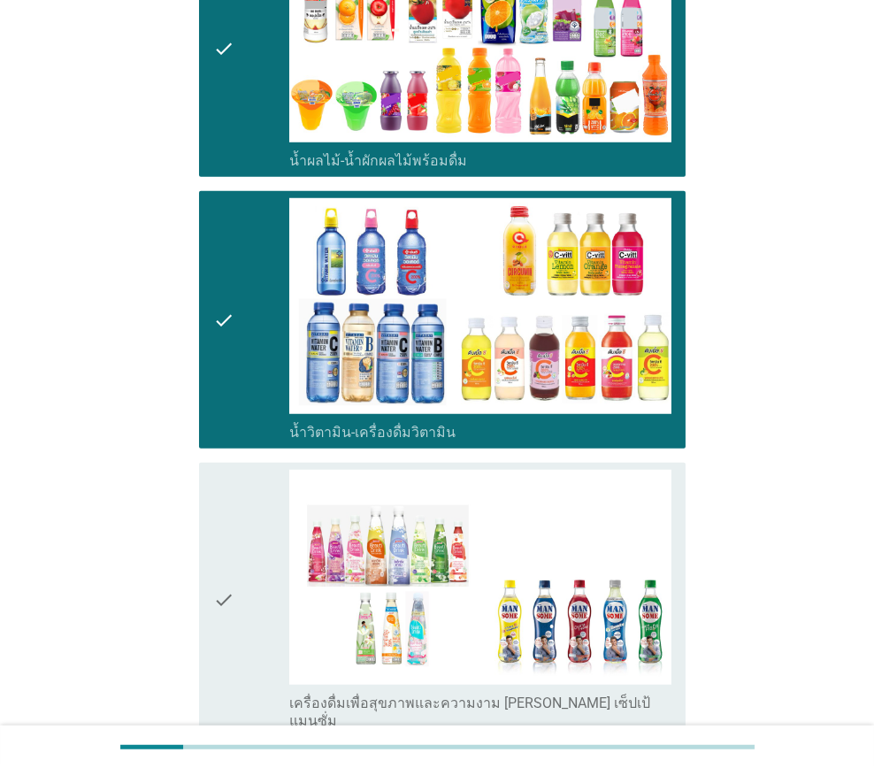
click at [245, 537] on div "check" at bounding box center [251, 600] width 76 height 260
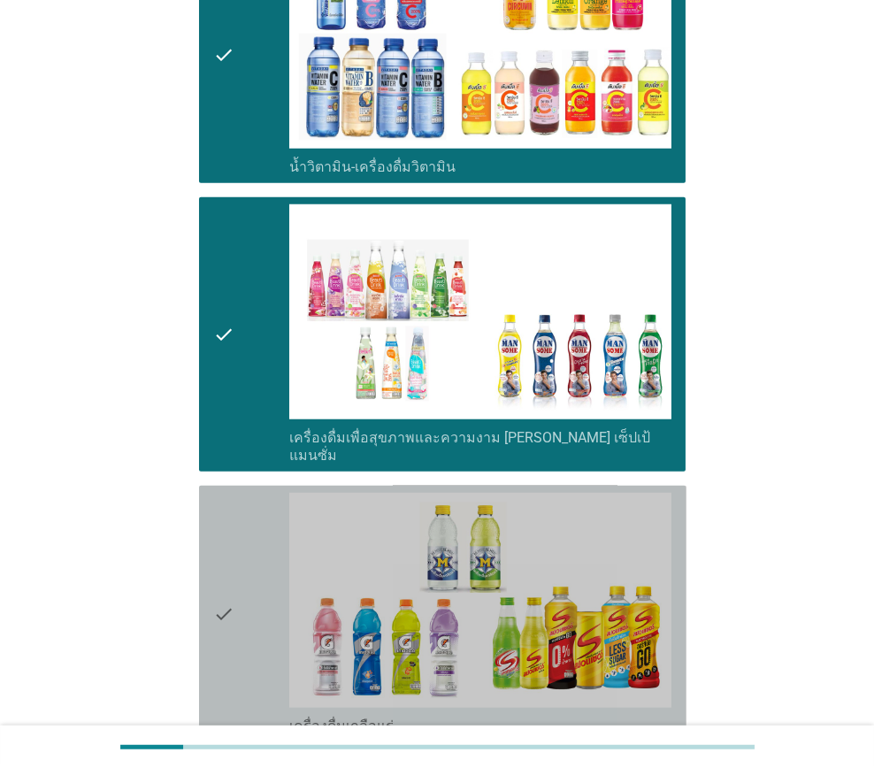
click at [263, 519] on div "check" at bounding box center [251, 614] width 76 height 242
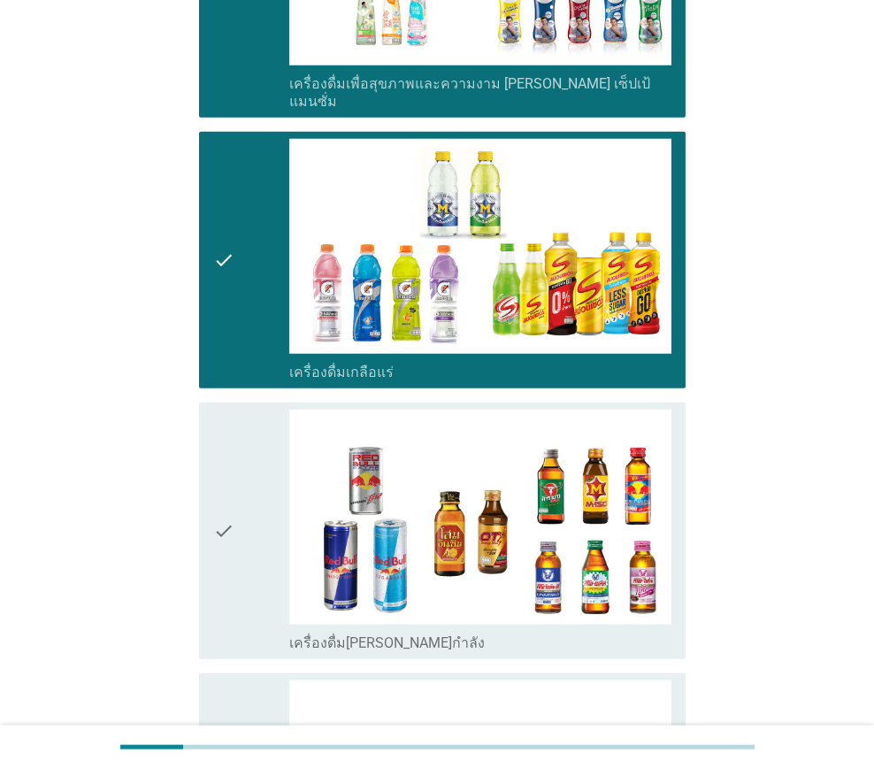
click at [244, 491] on div "check" at bounding box center [251, 531] width 76 height 242
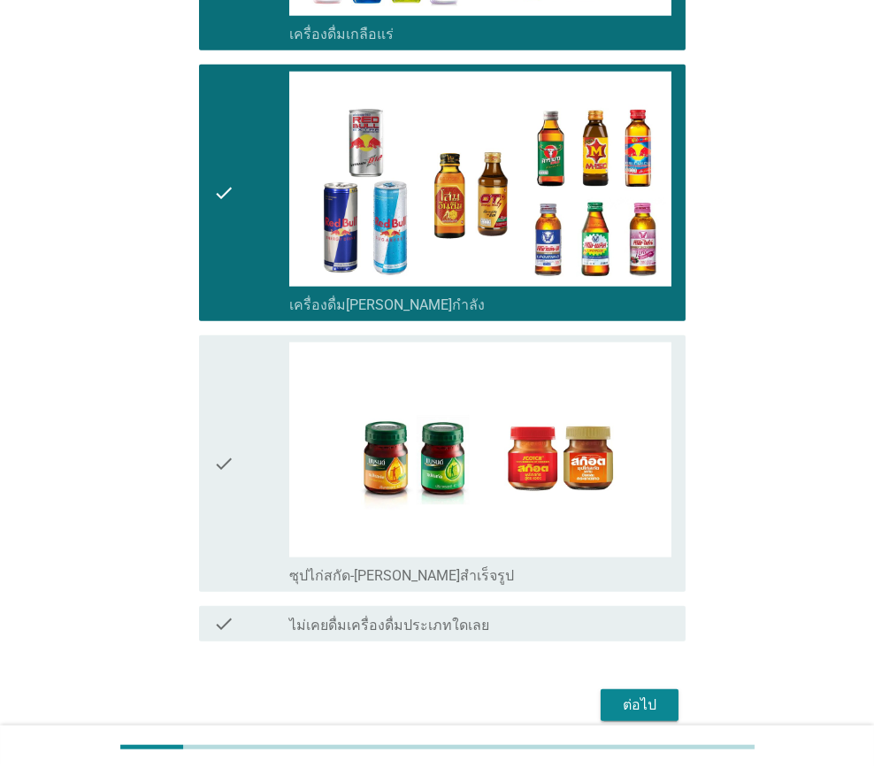
scroll to position [3445, 0]
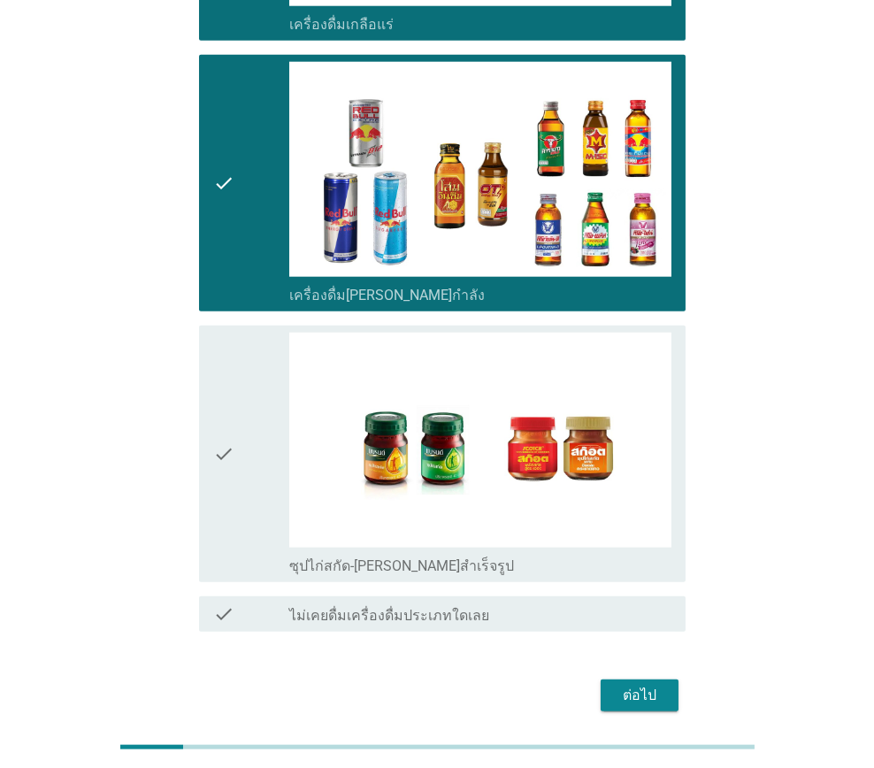
click at [257, 452] on div "check" at bounding box center [251, 454] width 76 height 242
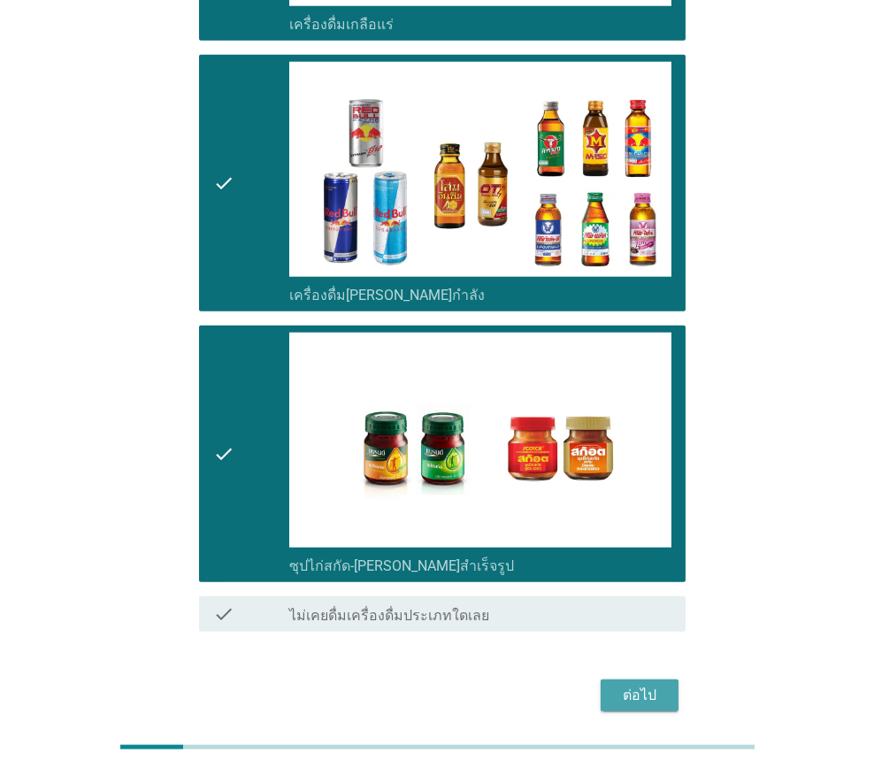
click at [610, 680] on button "ต่อไป" at bounding box center [640, 696] width 78 height 32
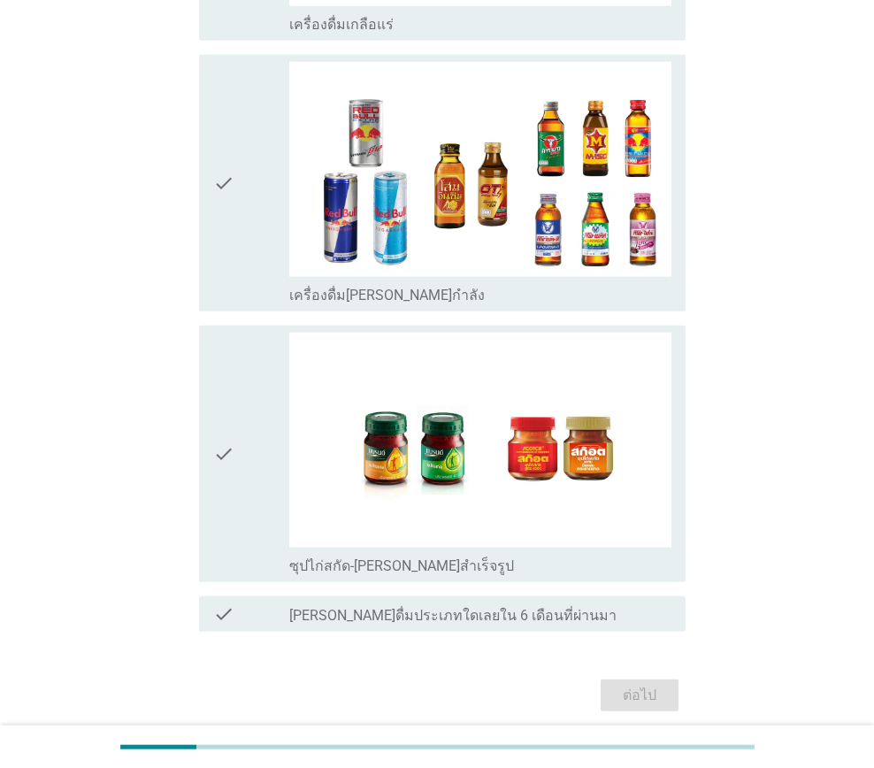
scroll to position [0, 0]
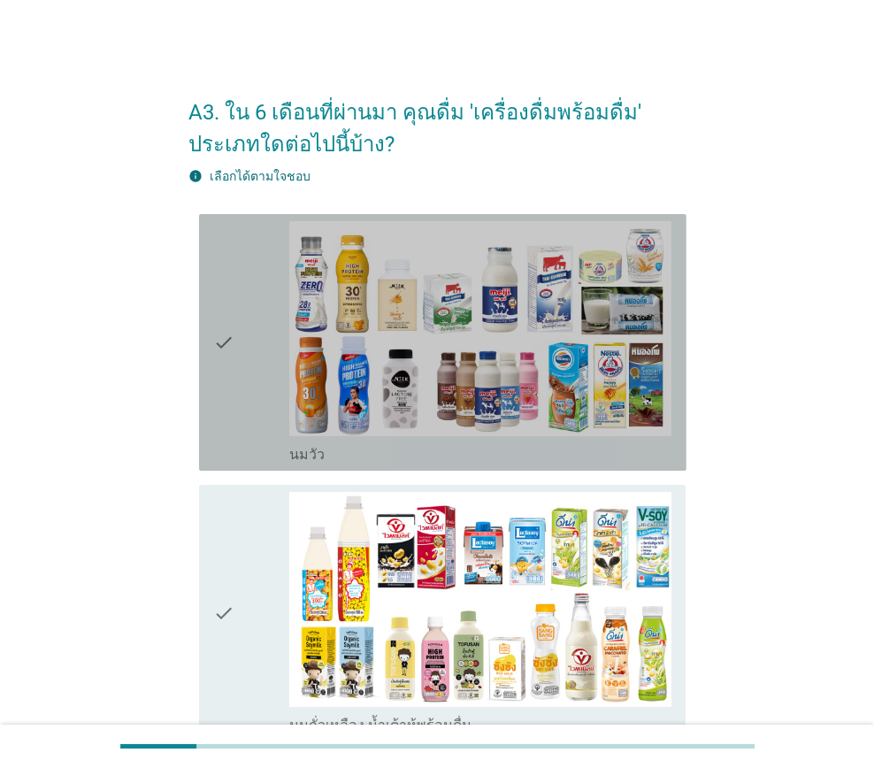
click at [279, 407] on div "check" at bounding box center [251, 342] width 76 height 242
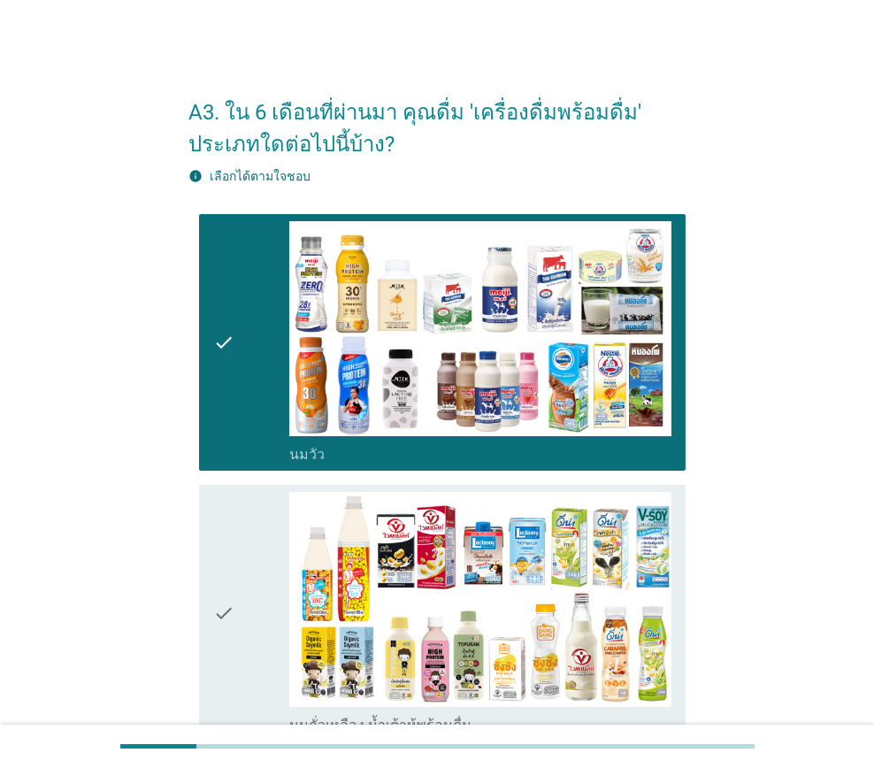
click at [243, 554] on div "check" at bounding box center [251, 613] width 76 height 242
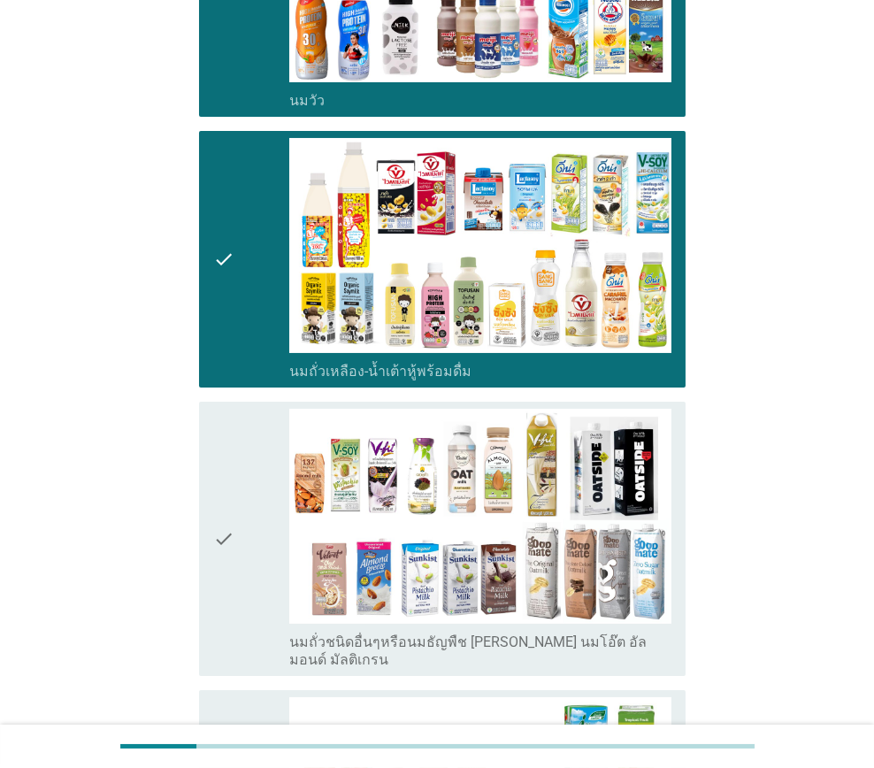
click at [244, 520] on div "check" at bounding box center [251, 539] width 76 height 260
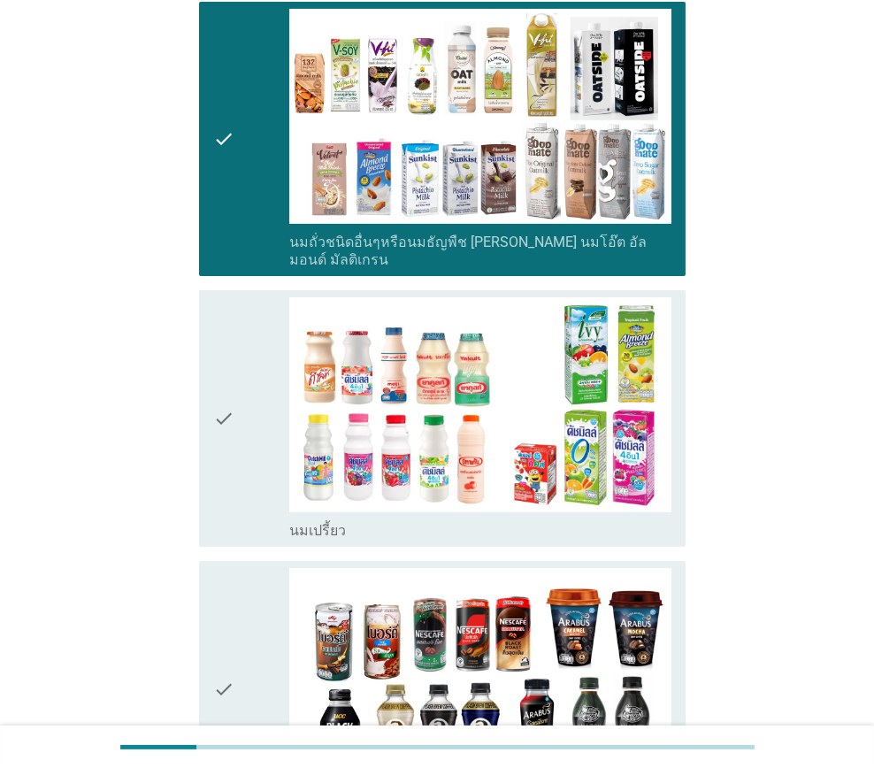
scroll to position [796, 0]
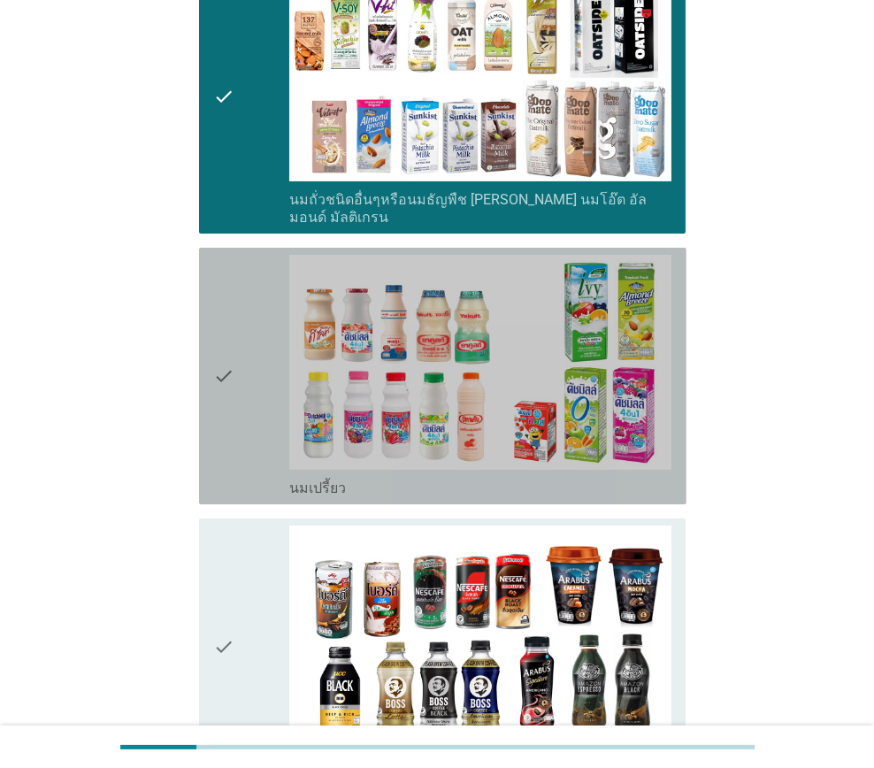
click at [230, 438] on icon "check" at bounding box center [223, 376] width 21 height 242
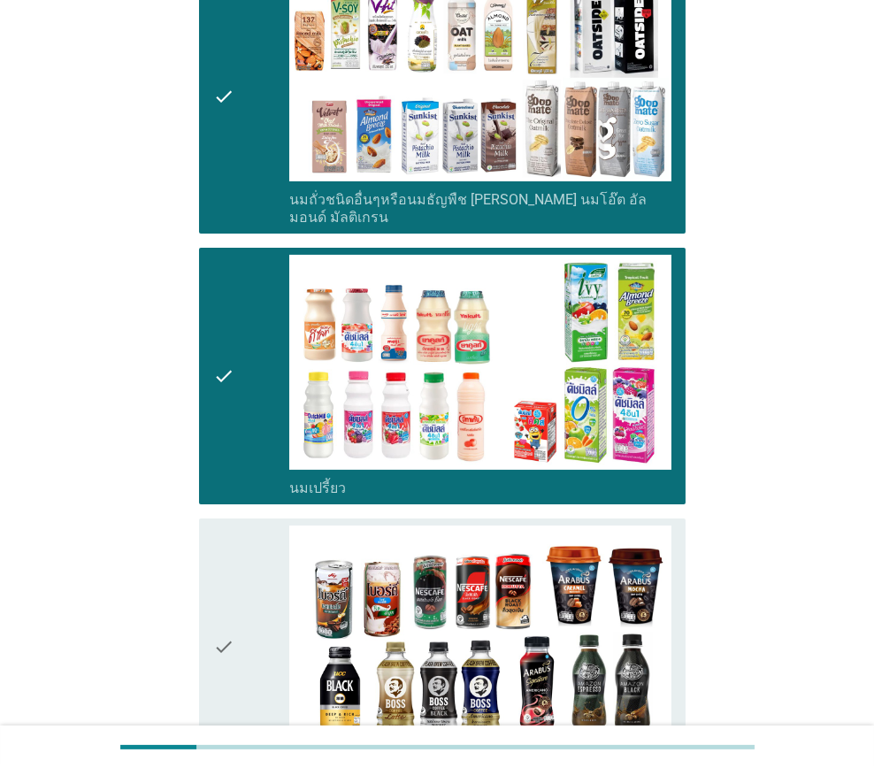
click at [245, 571] on div "check" at bounding box center [251, 647] width 76 height 242
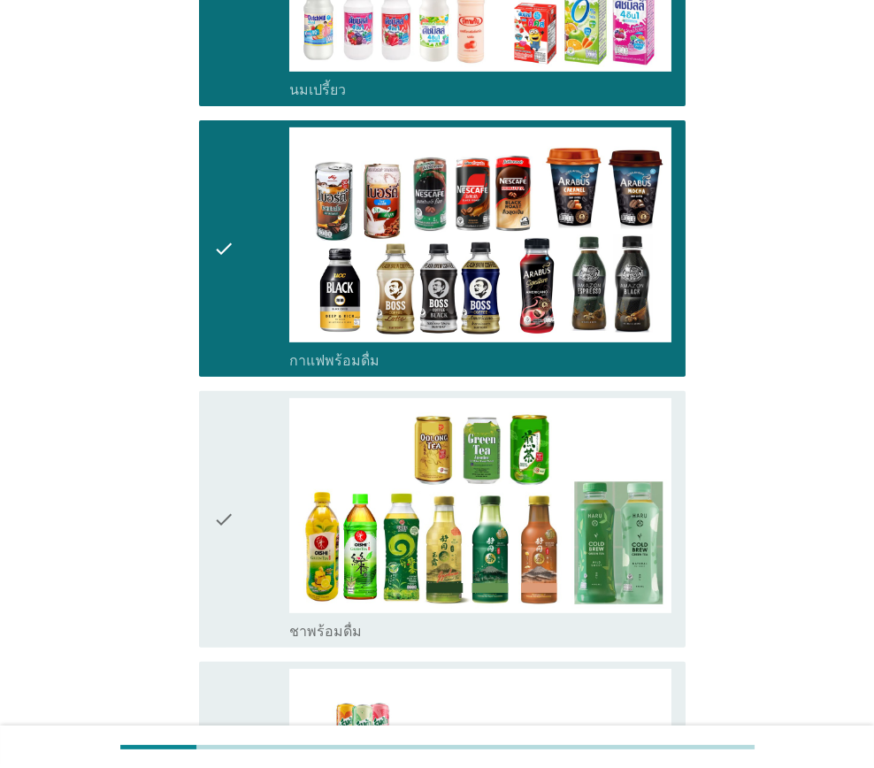
scroll to position [1239, 0]
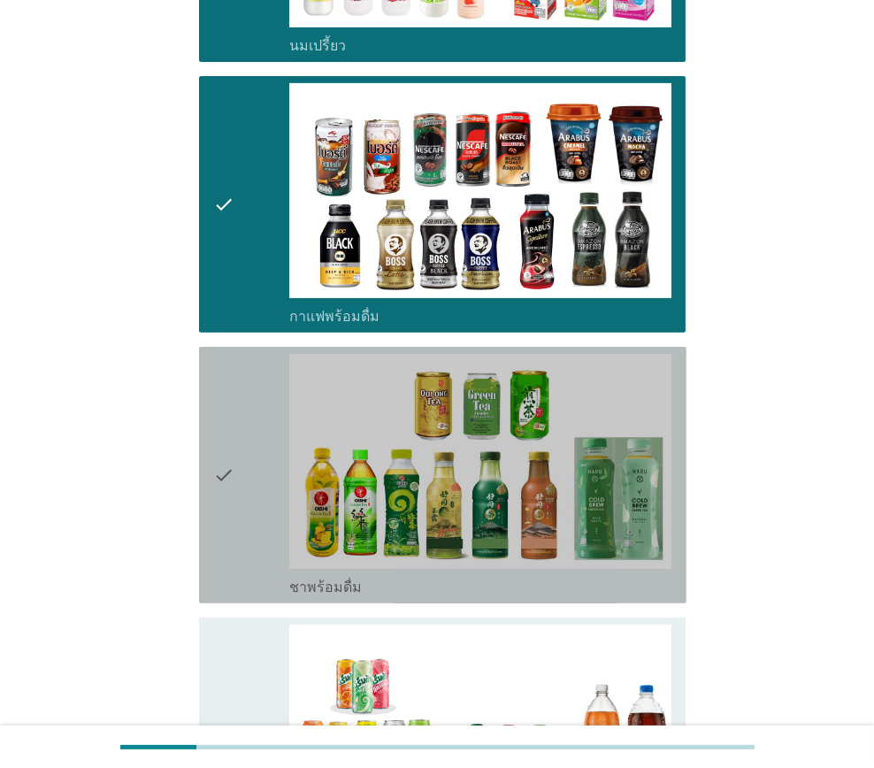
click at [242, 504] on div "check" at bounding box center [251, 475] width 76 height 242
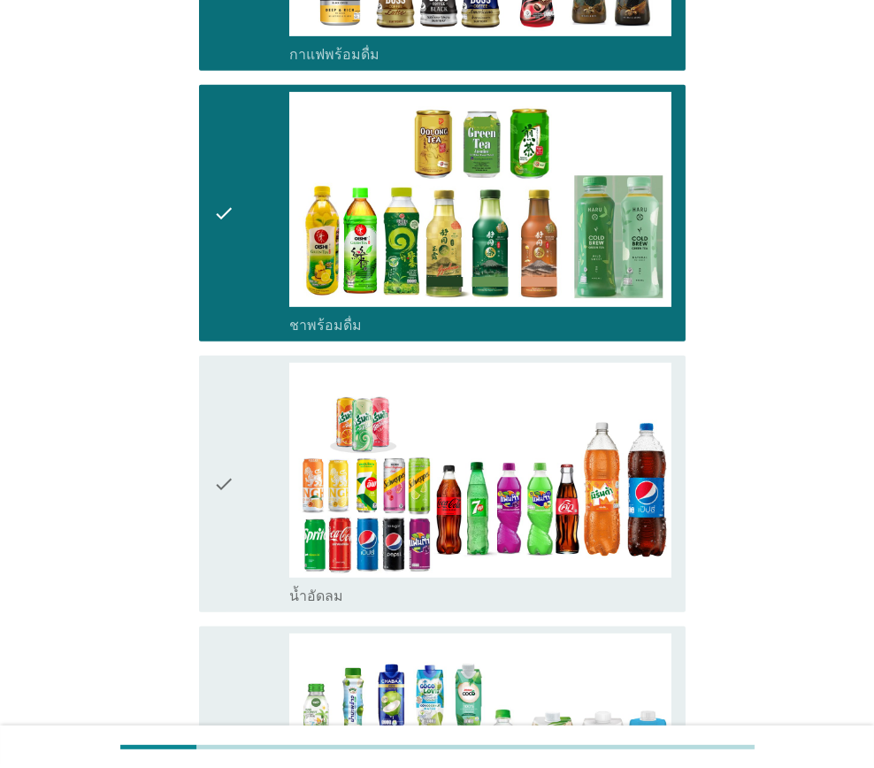
scroll to position [1504, 0]
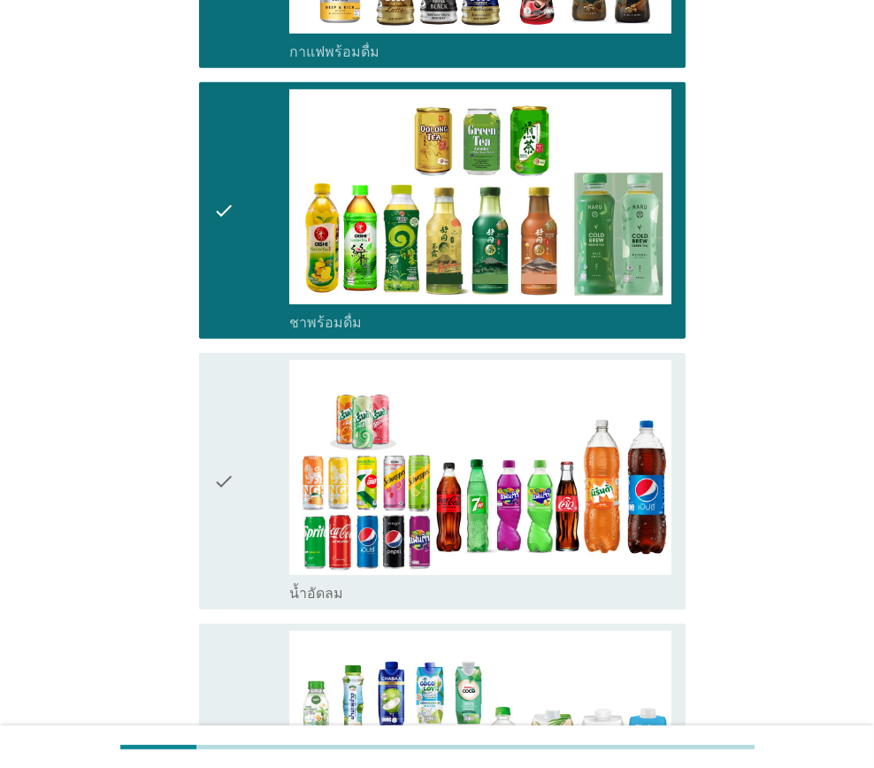
click at [241, 488] on div "check" at bounding box center [251, 481] width 76 height 242
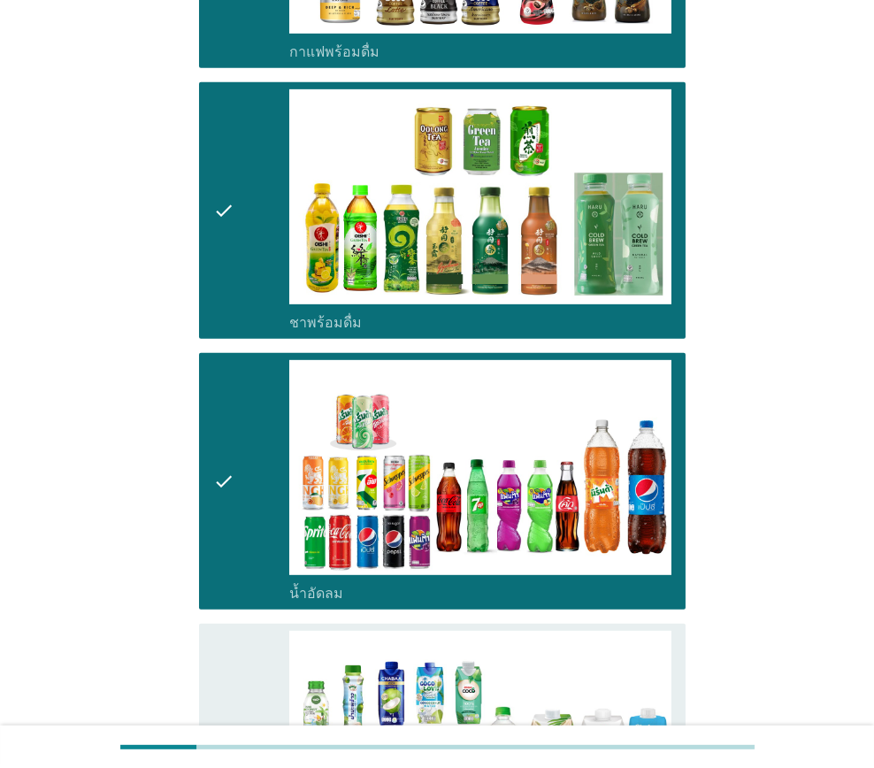
click at [250, 631] on div "check" at bounding box center [251, 752] width 76 height 242
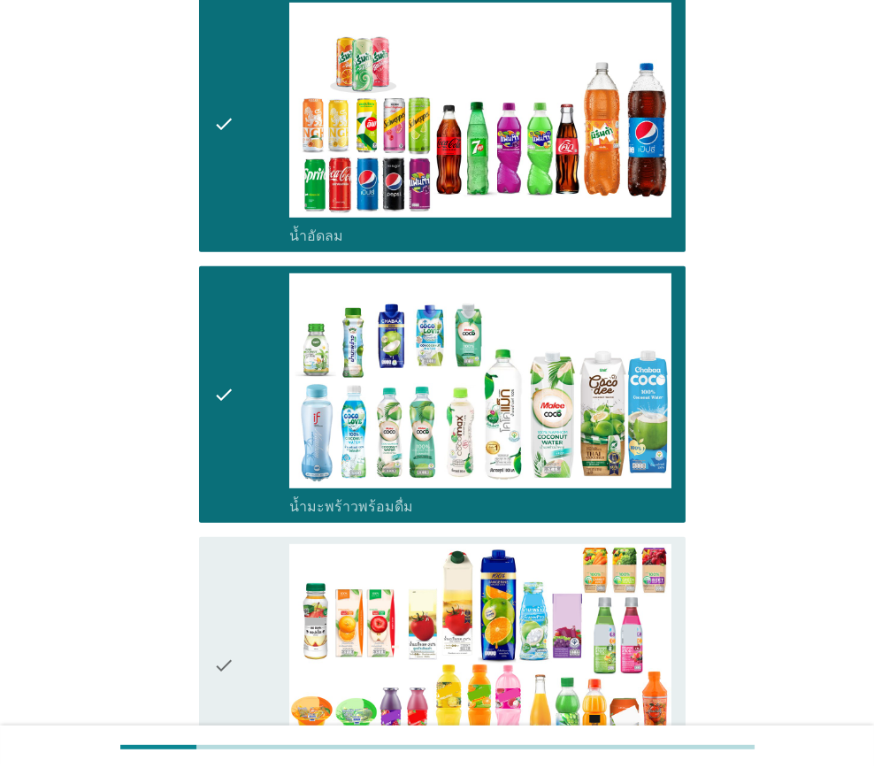
scroll to position [1946, 0]
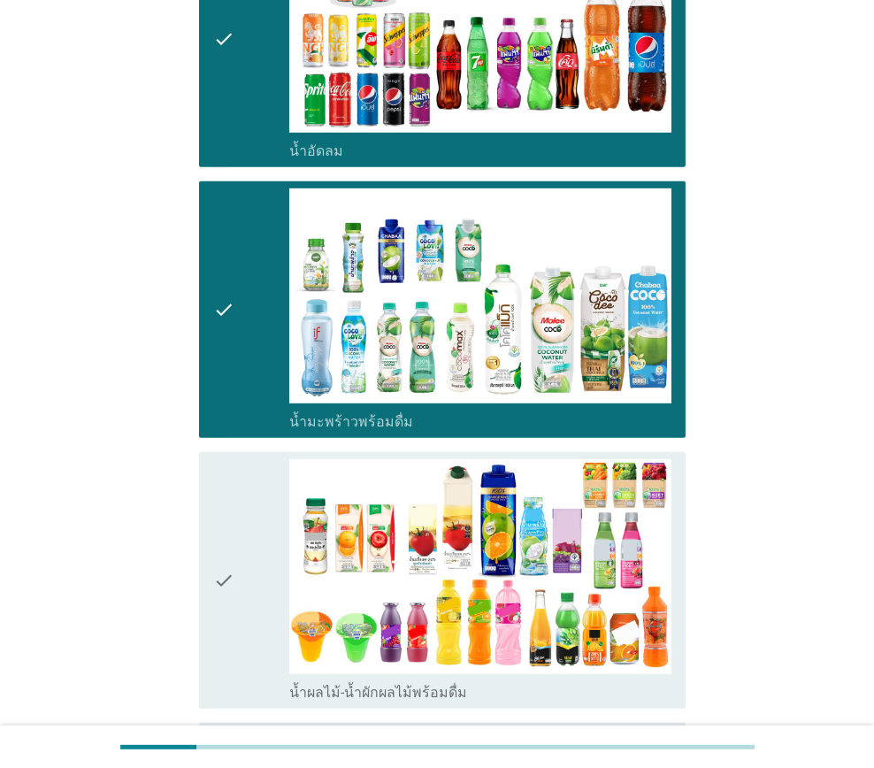
click at [236, 528] on div "check" at bounding box center [251, 580] width 76 height 242
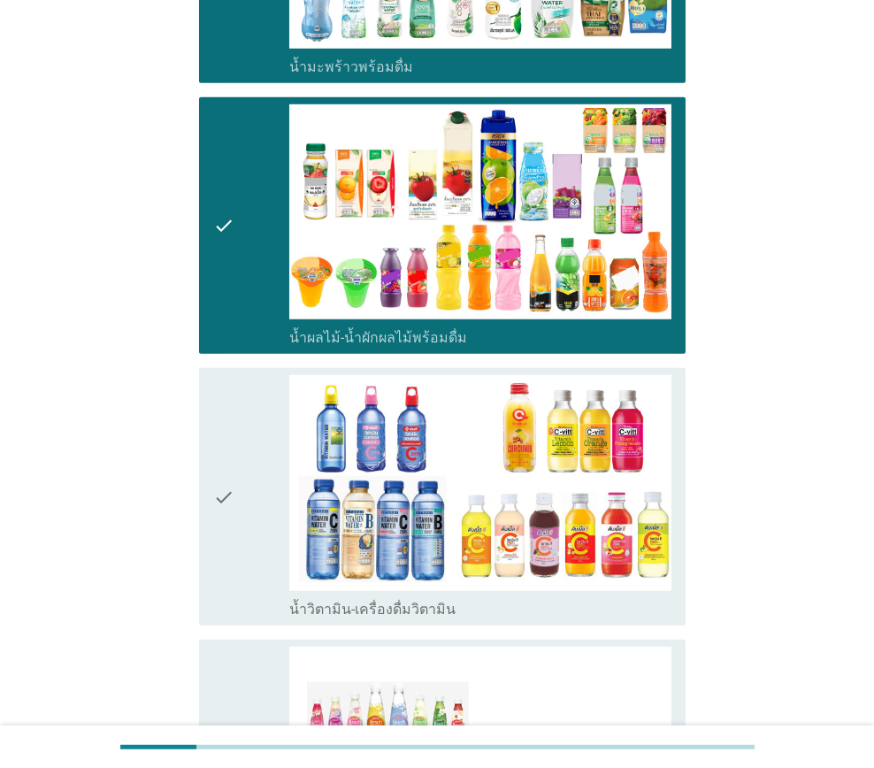
click at [242, 520] on div "check" at bounding box center [251, 496] width 76 height 242
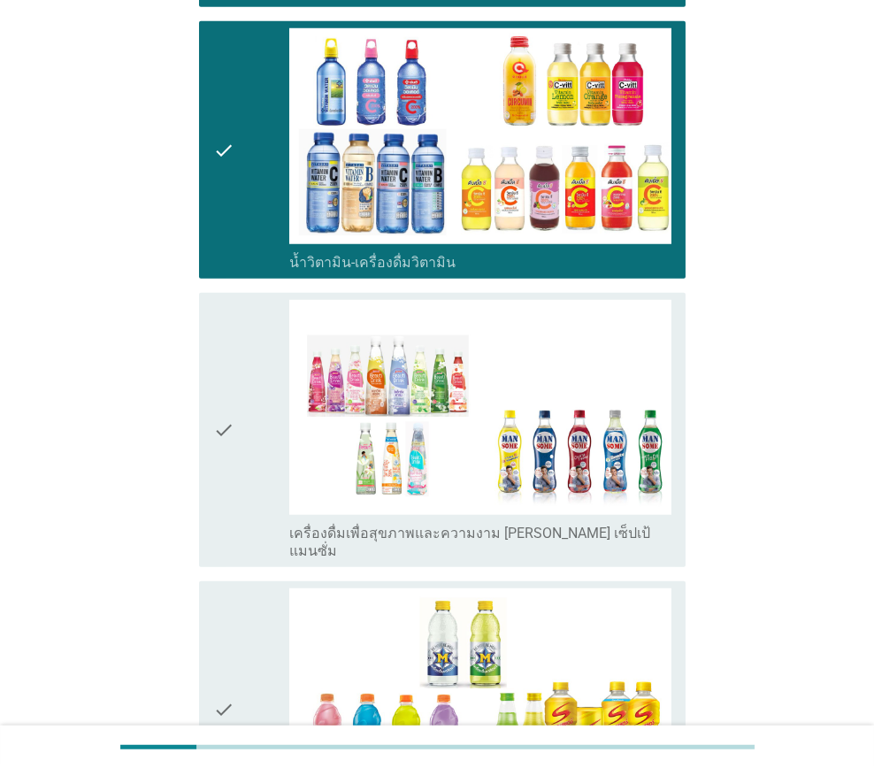
scroll to position [2655, 0]
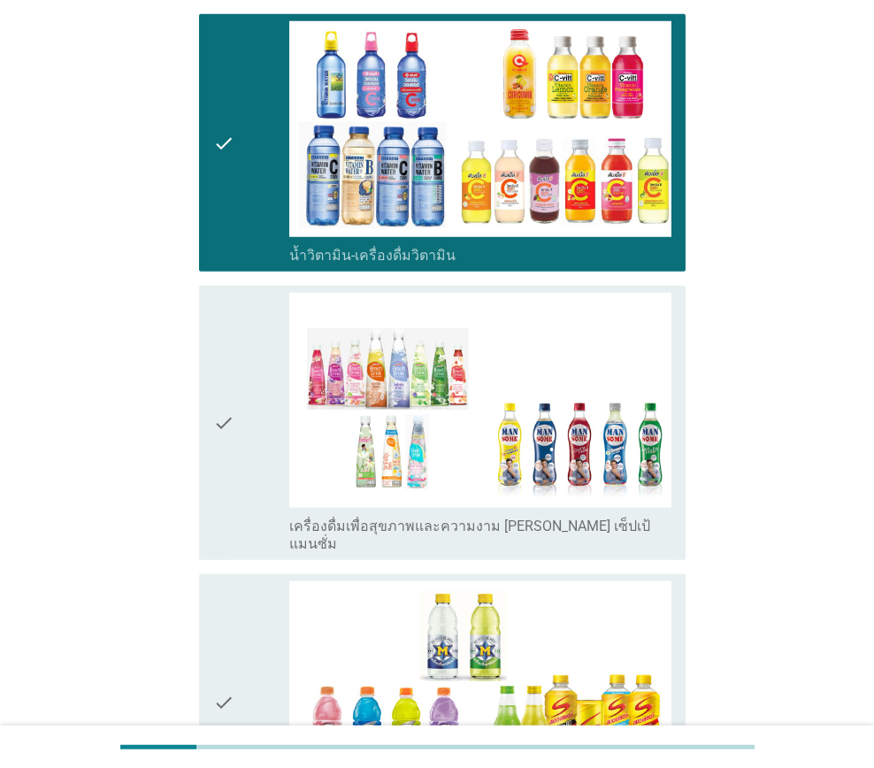
click at [235, 456] on div "check" at bounding box center [251, 423] width 76 height 260
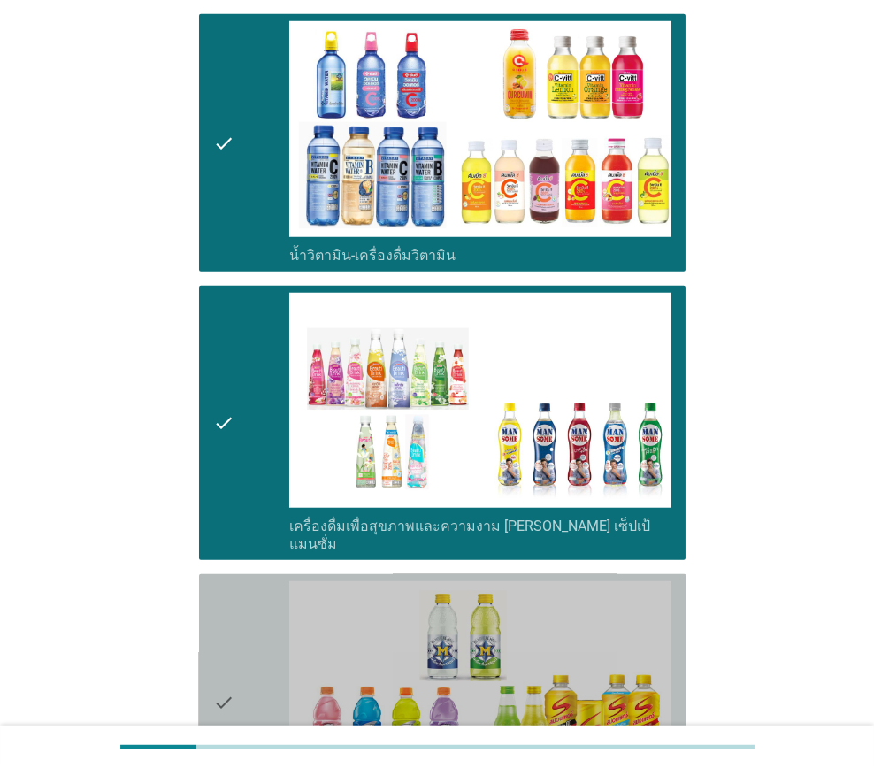
click at [234, 581] on icon "check" at bounding box center [223, 702] width 21 height 242
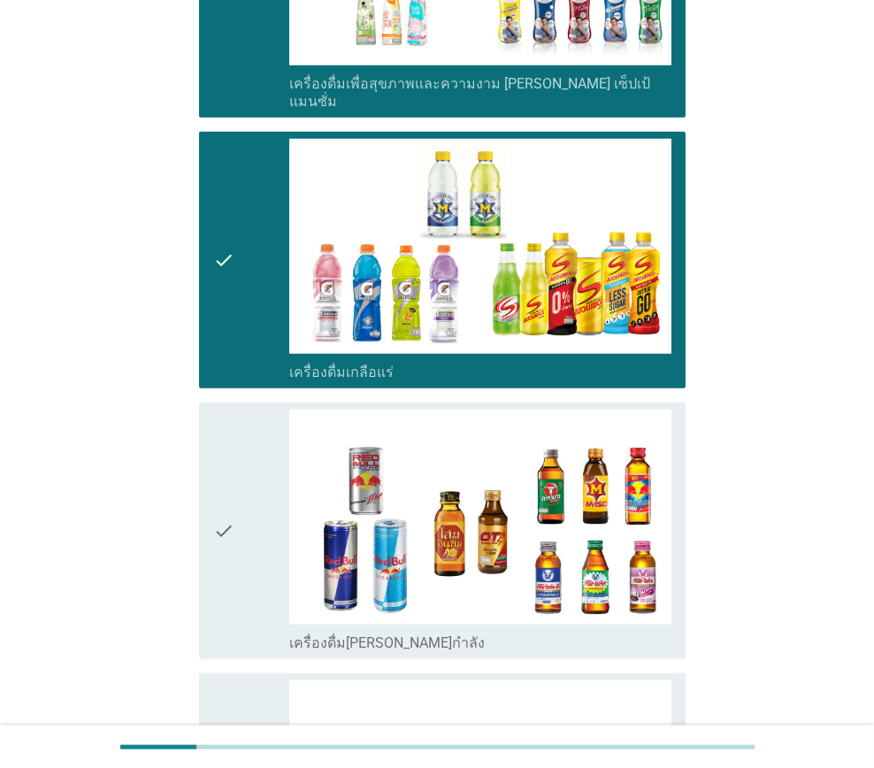
click at [244, 526] on div "check" at bounding box center [251, 531] width 76 height 242
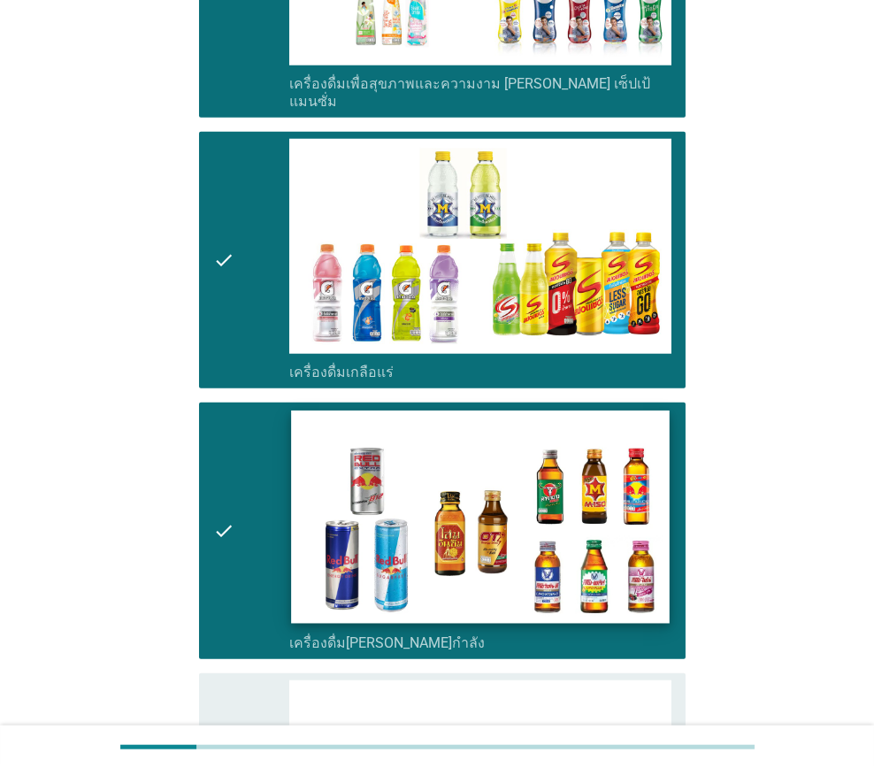
scroll to position [3451, 0]
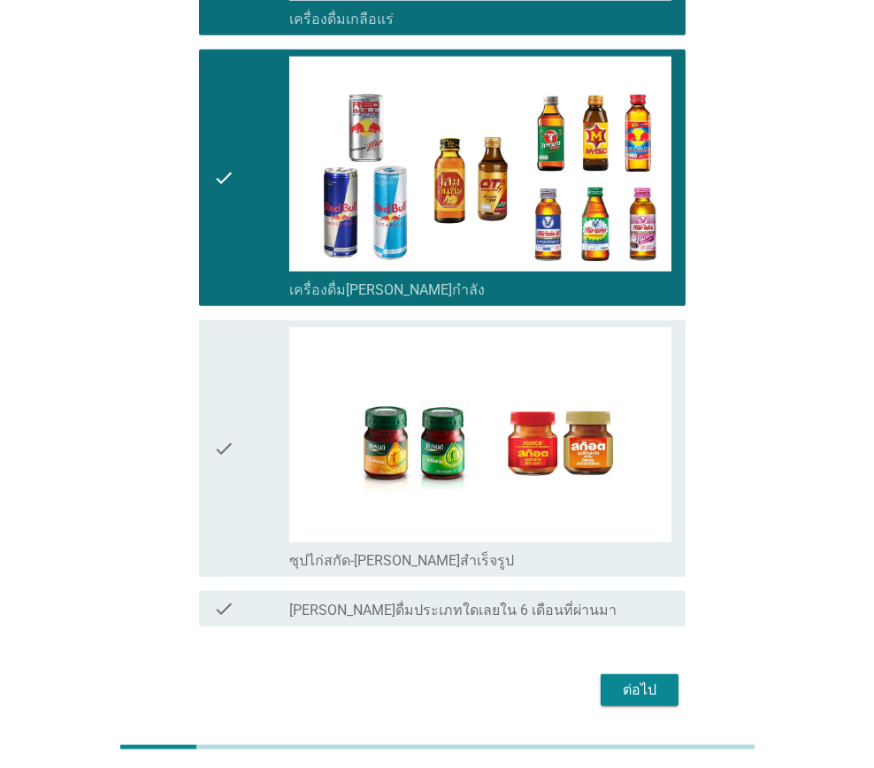
click at [245, 472] on div "check" at bounding box center [251, 448] width 76 height 242
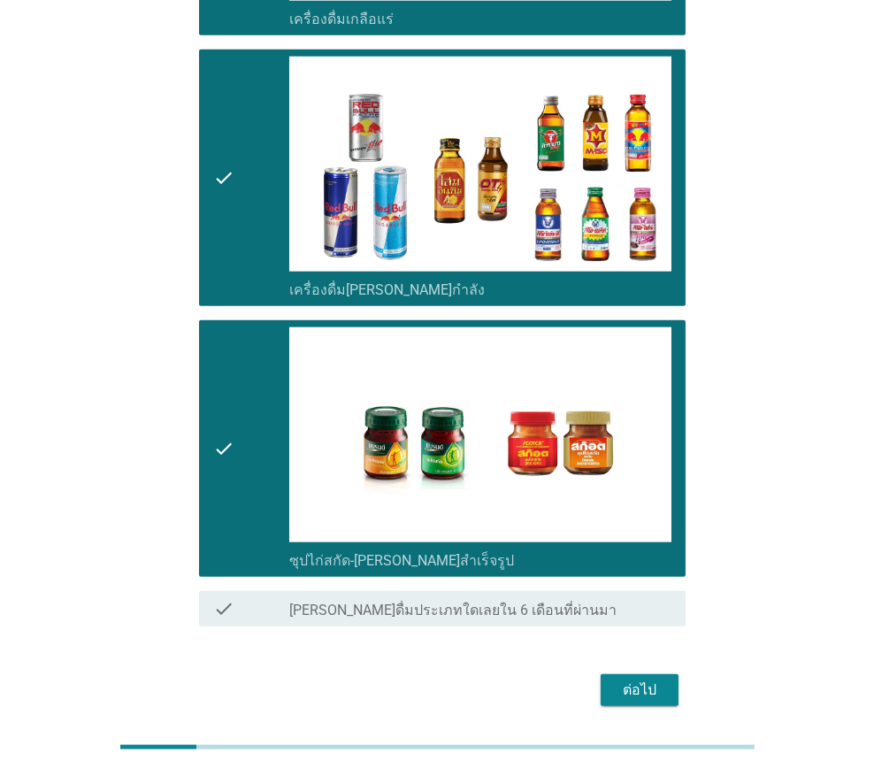
click at [650, 680] on div "ต่อไป" at bounding box center [640, 690] width 50 height 21
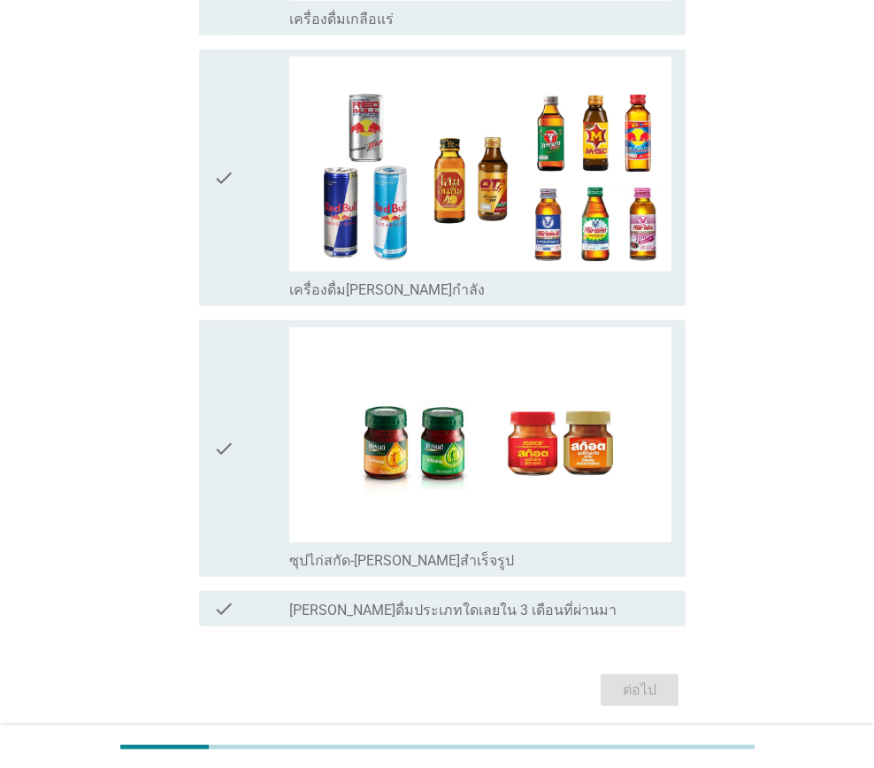
scroll to position [0, 0]
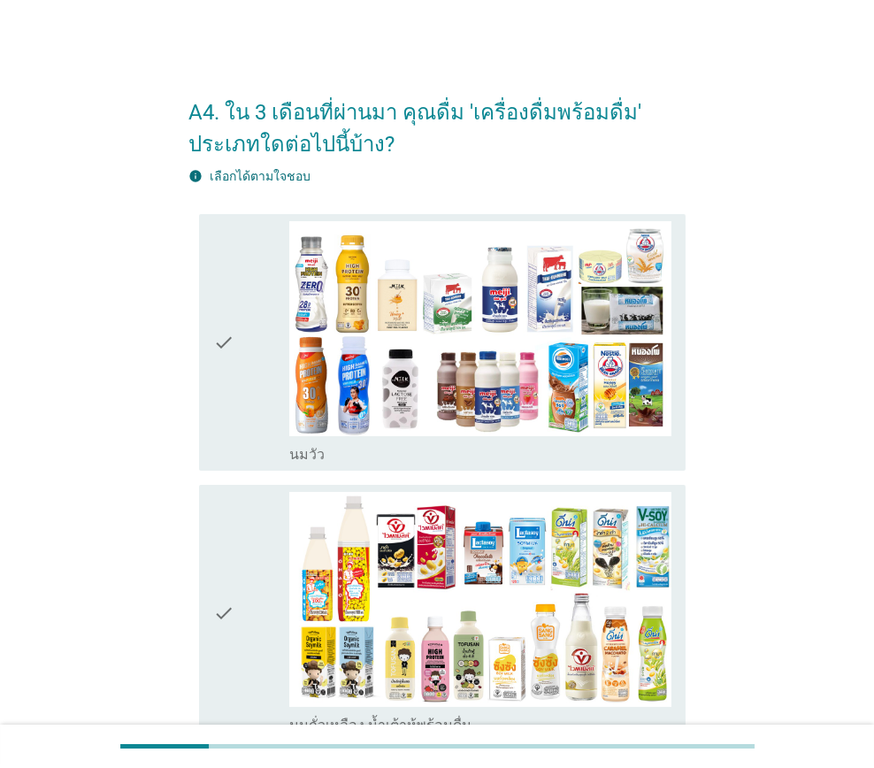
click at [216, 419] on icon "check" at bounding box center [223, 342] width 21 height 242
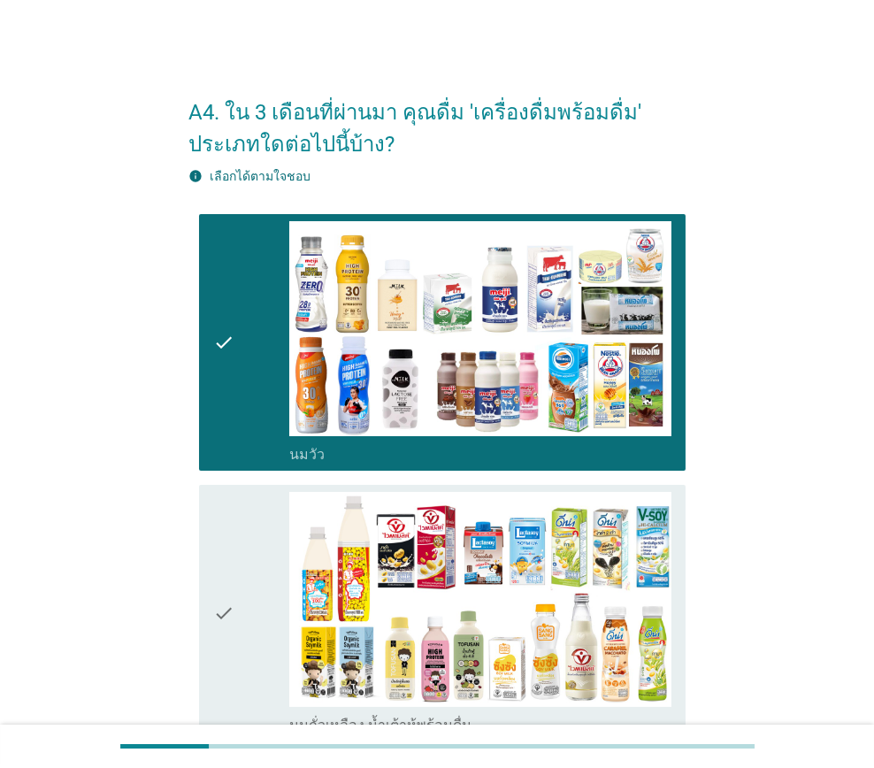
click at [226, 548] on icon "check" at bounding box center [223, 613] width 21 height 242
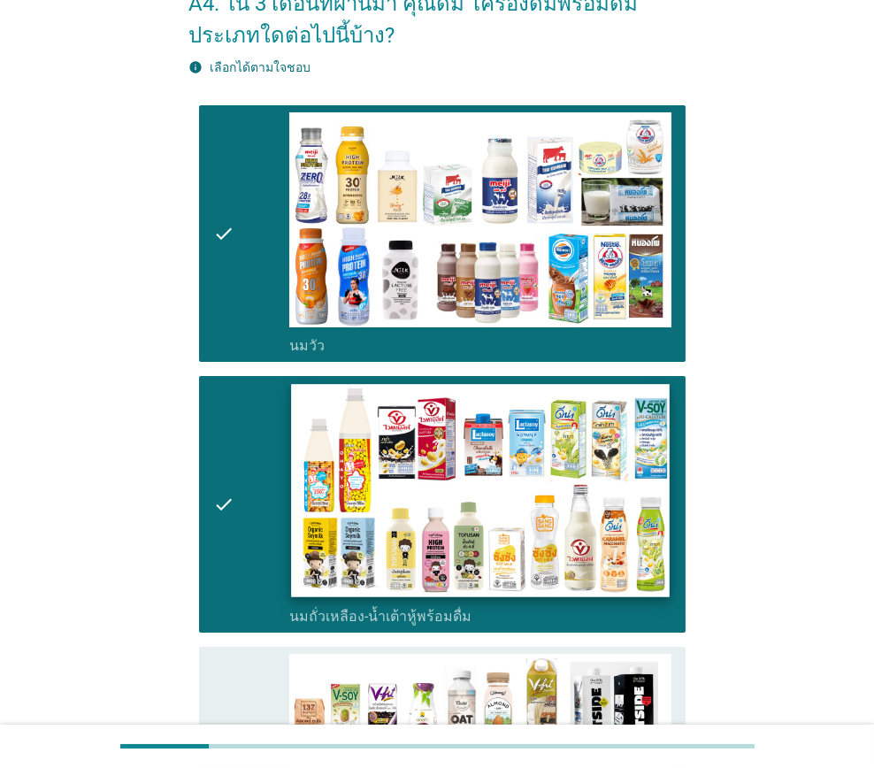
scroll to position [442, 0]
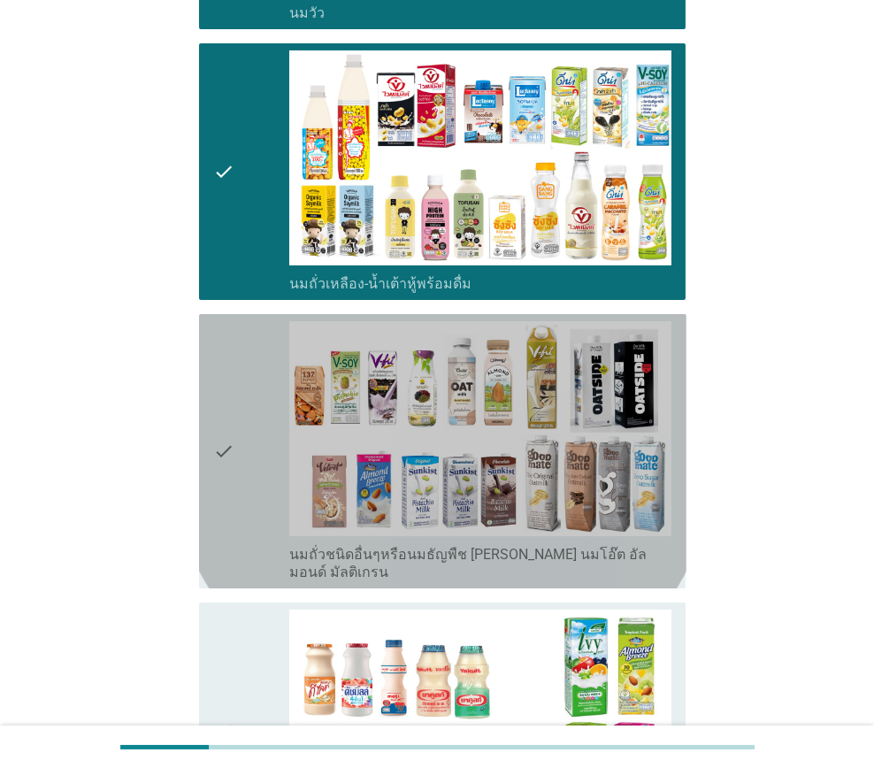
click at [228, 472] on icon "check" at bounding box center [223, 451] width 21 height 260
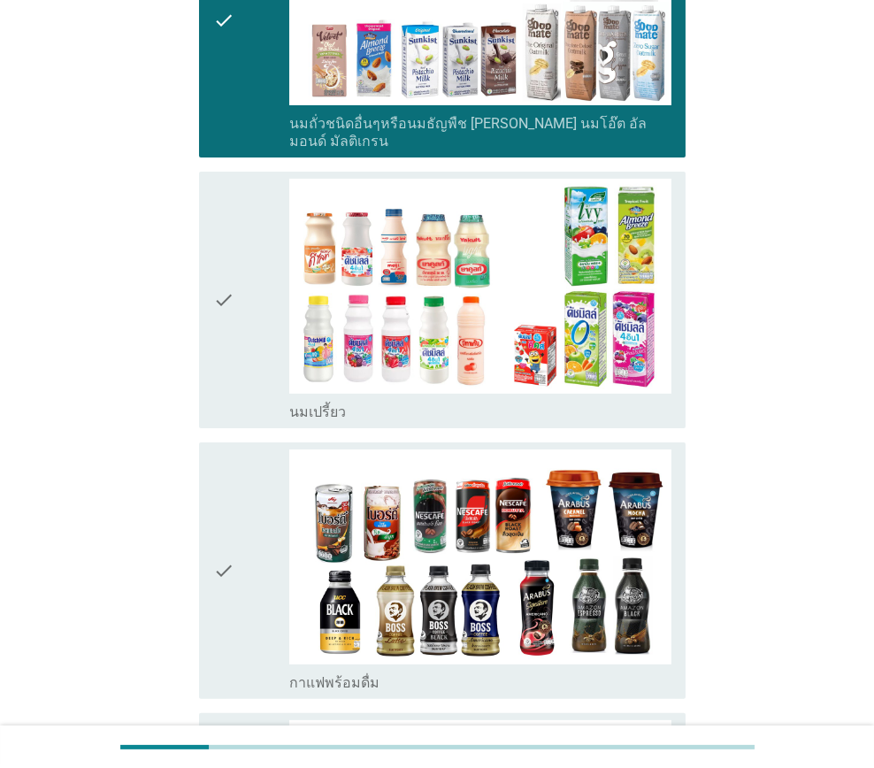
scroll to position [884, 0]
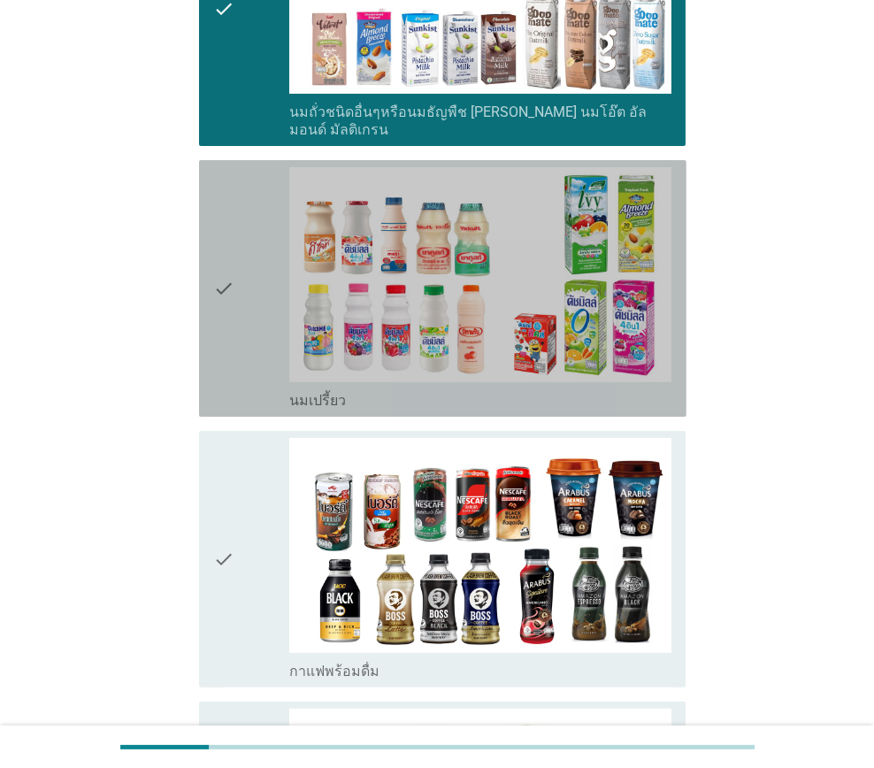
click at [237, 341] on div "check" at bounding box center [251, 288] width 76 height 242
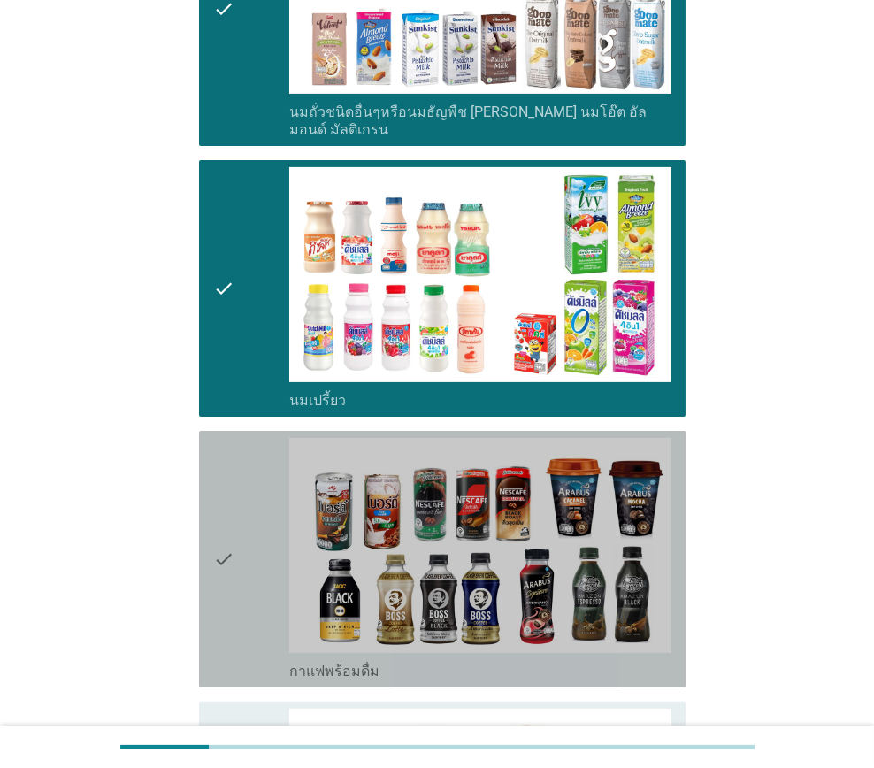
click at [223, 439] on icon "check" at bounding box center [223, 559] width 21 height 242
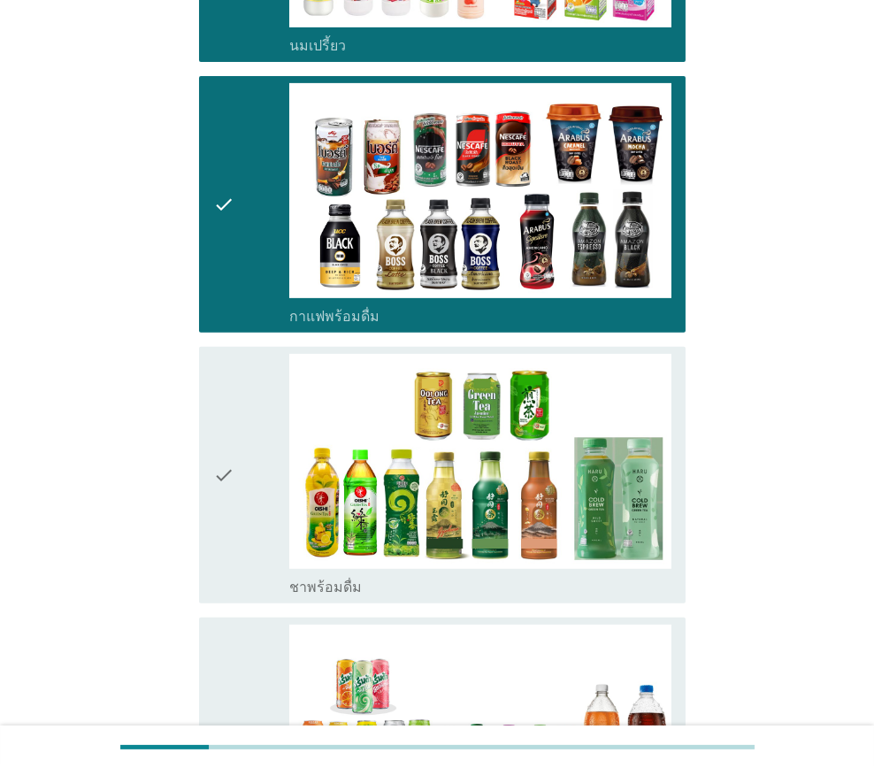
click at [213, 427] on icon "check" at bounding box center [223, 475] width 21 height 242
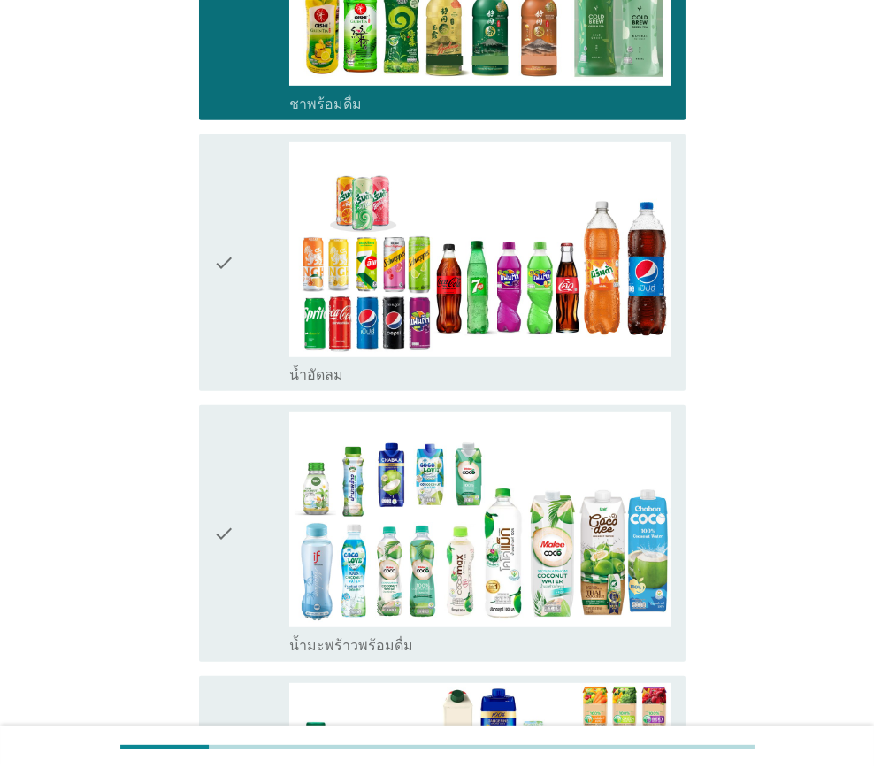
scroll to position [1770, 0]
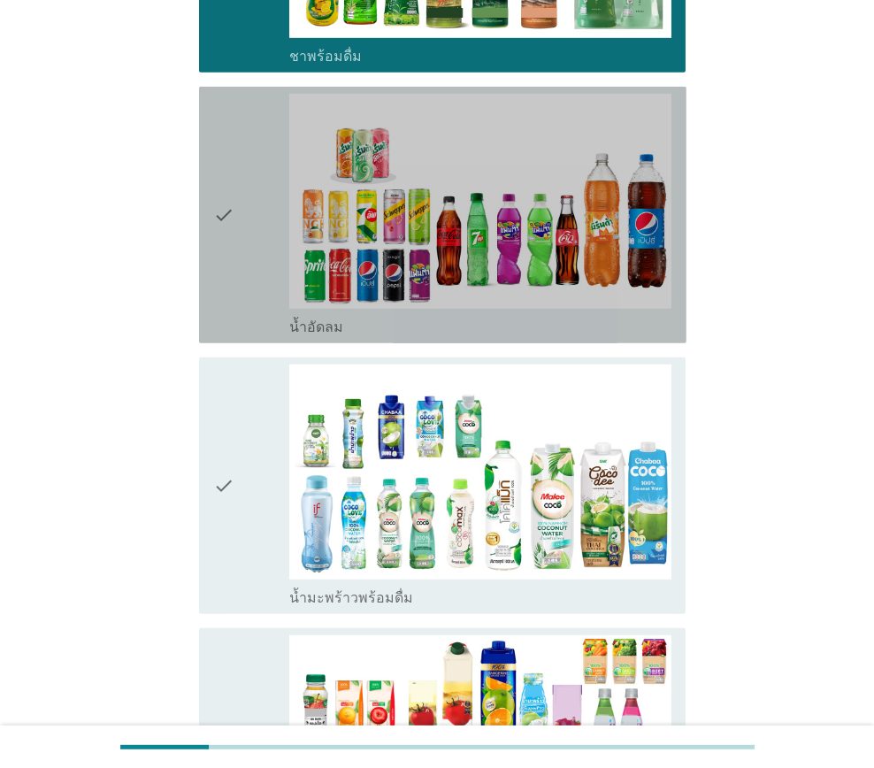
click at [221, 291] on icon "check" at bounding box center [223, 215] width 21 height 242
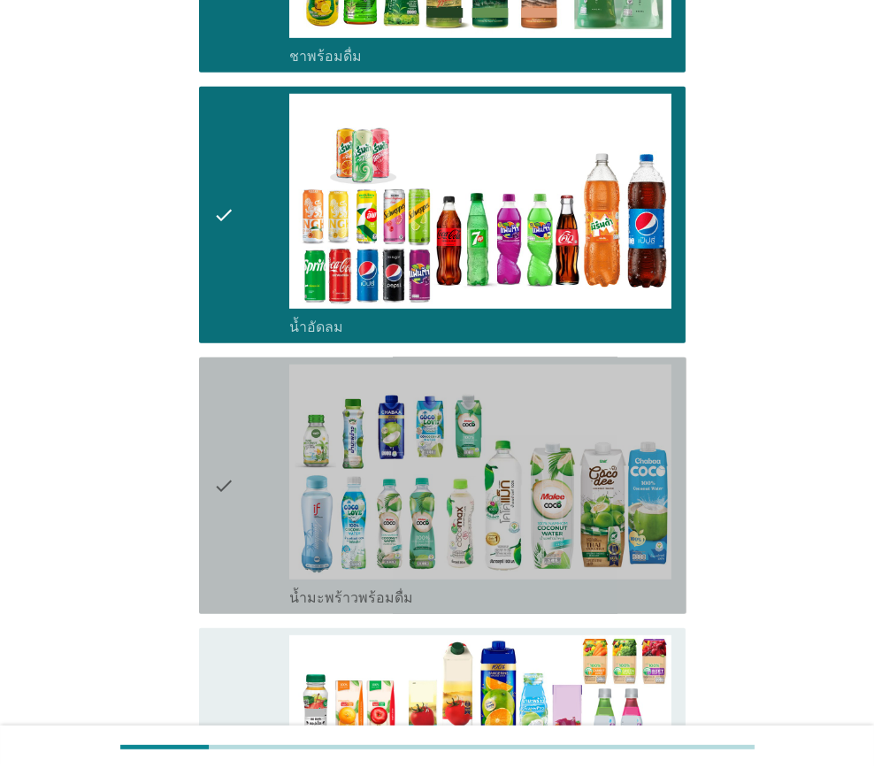
click at [220, 400] on icon "check" at bounding box center [223, 486] width 21 height 242
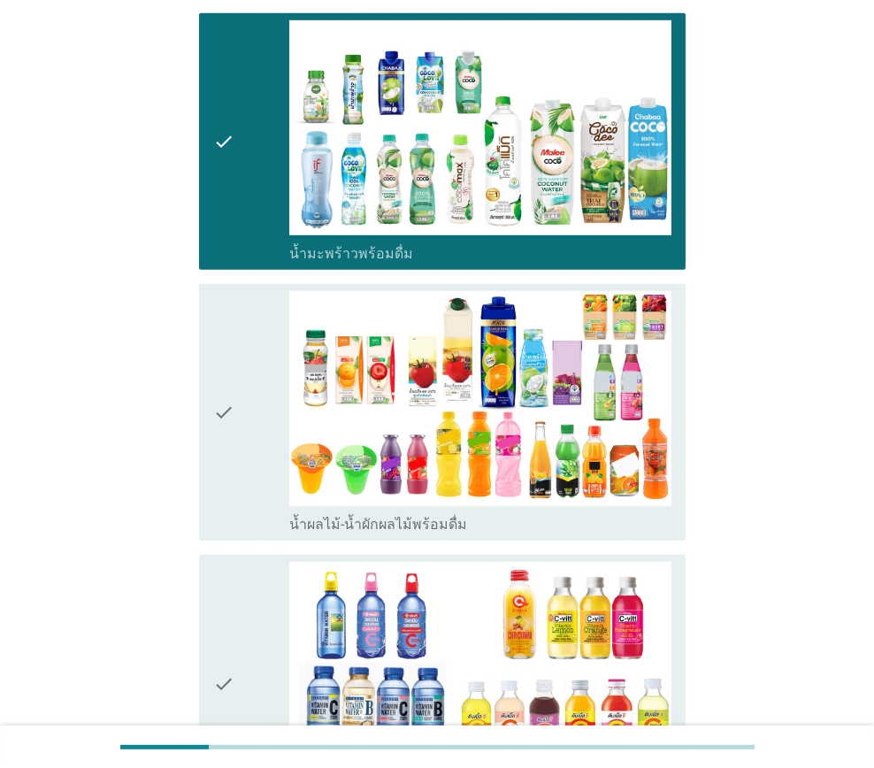
scroll to position [2124, 0]
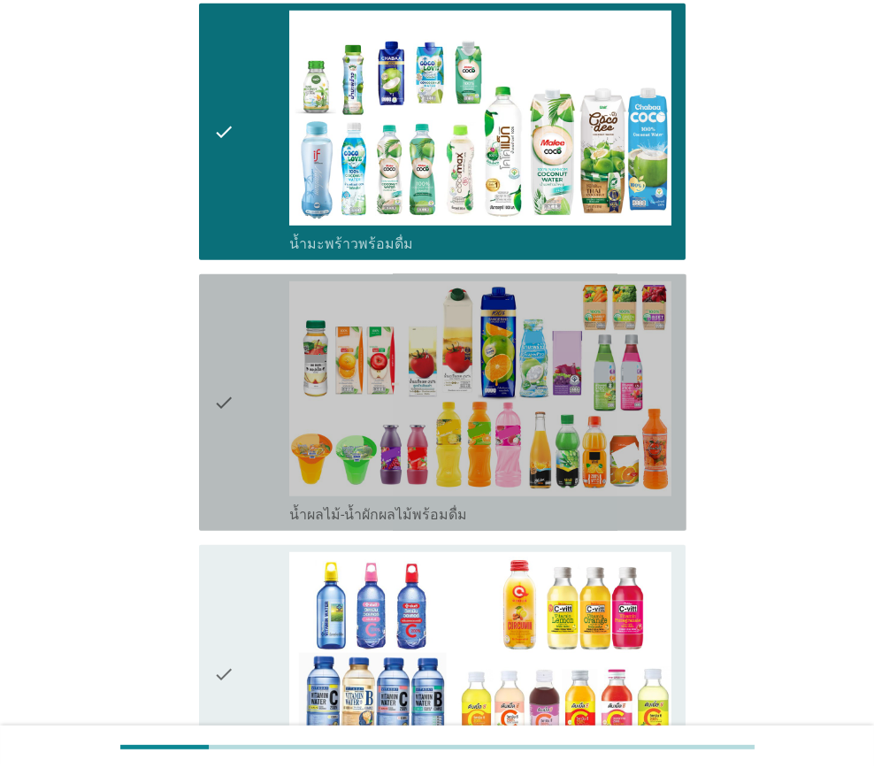
click at [239, 423] on div "check" at bounding box center [251, 402] width 76 height 242
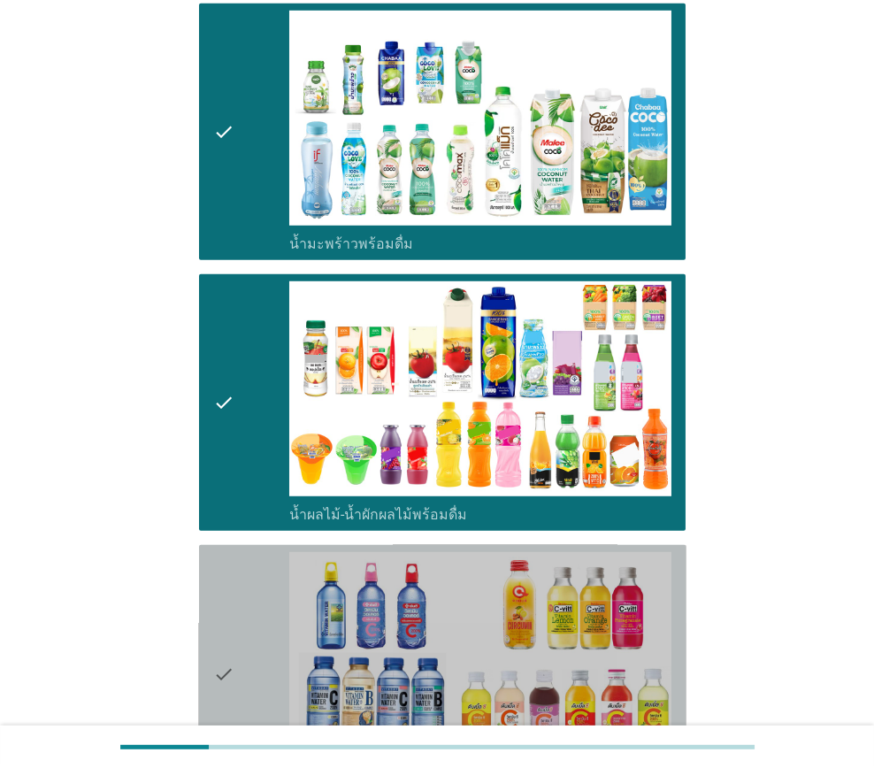
click at [246, 564] on div "check" at bounding box center [251, 673] width 76 height 242
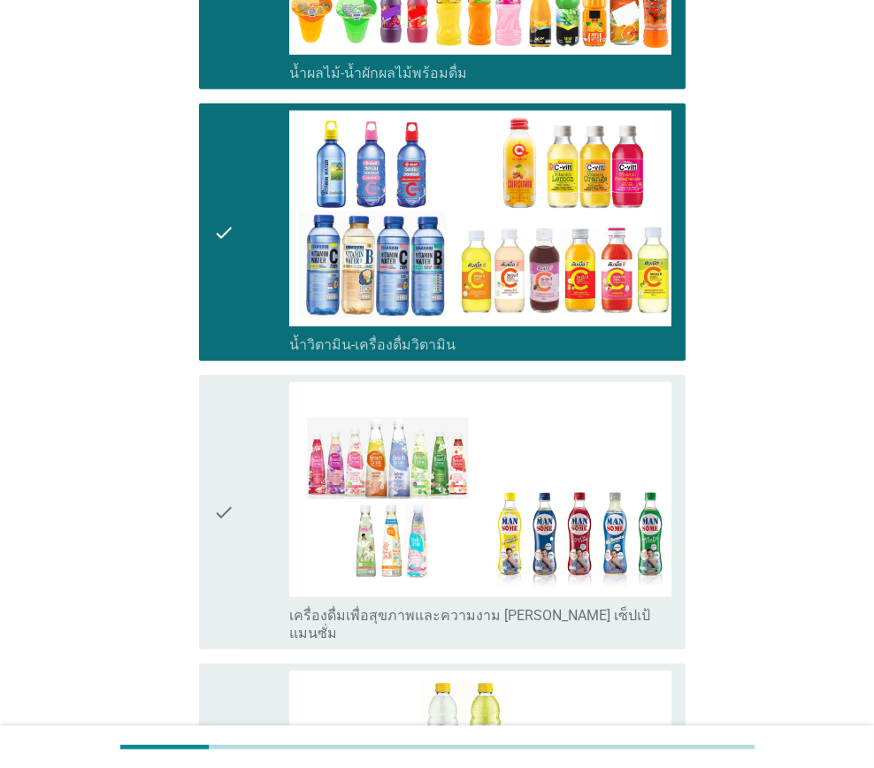
click at [249, 480] on div "check" at bounding box center [251, 512] width 76 height 260
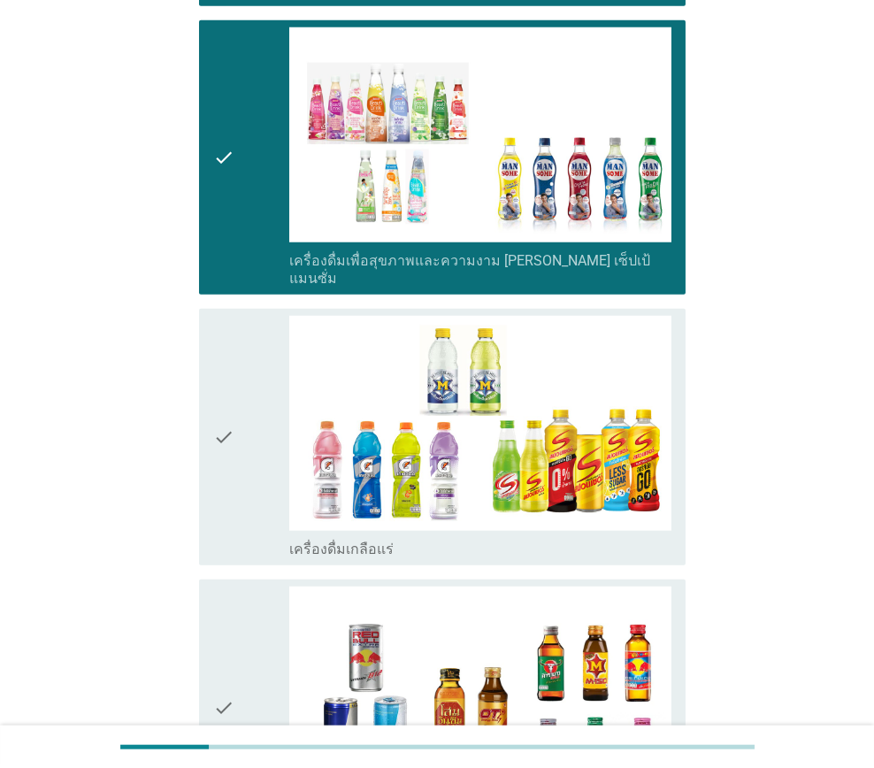
click at [239, 442] on div "check" at bounding box center [251, 437] width 76 height 242
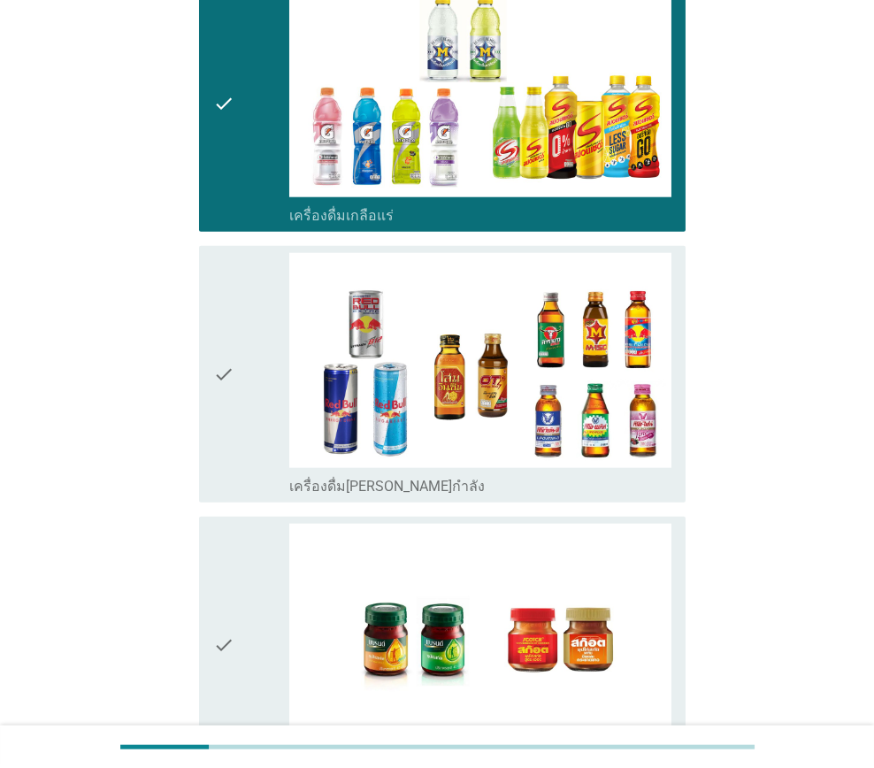
scroll to position [3274, 0]
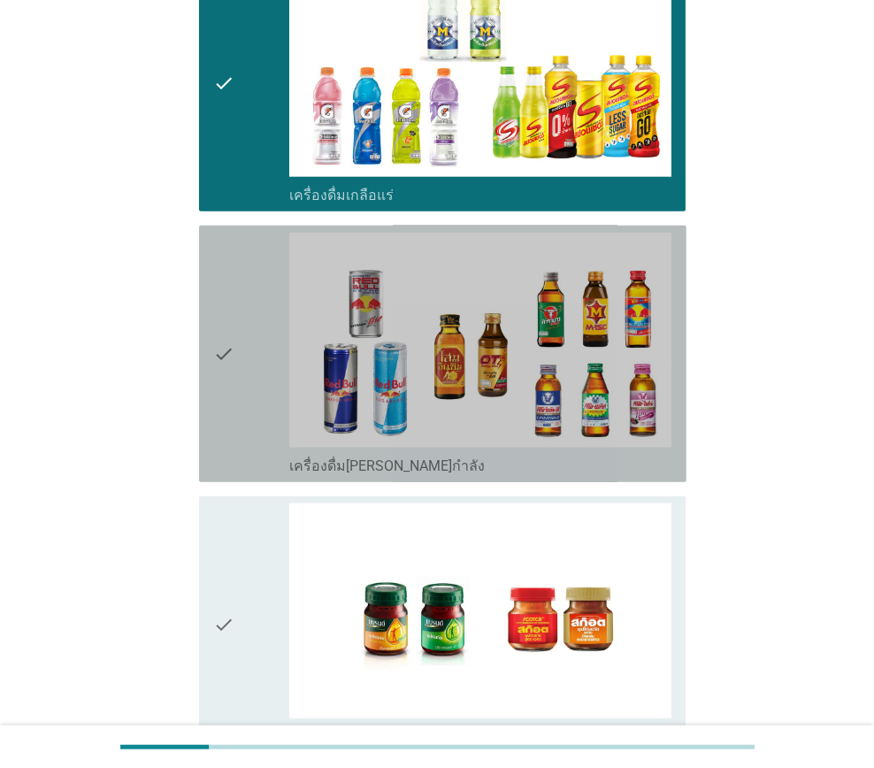
click at [217, 415] on icon "check" at bounding box center [223, 354] width 21 height 242
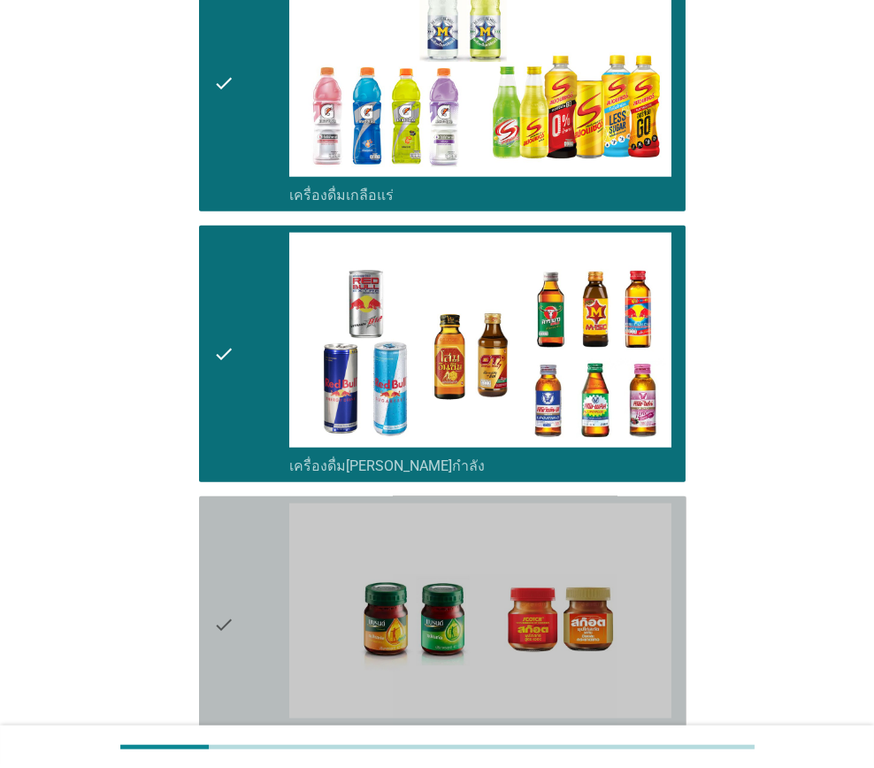
click at [228, 512] on icon "check" at bounding box center [223, 625] width 21 height 242
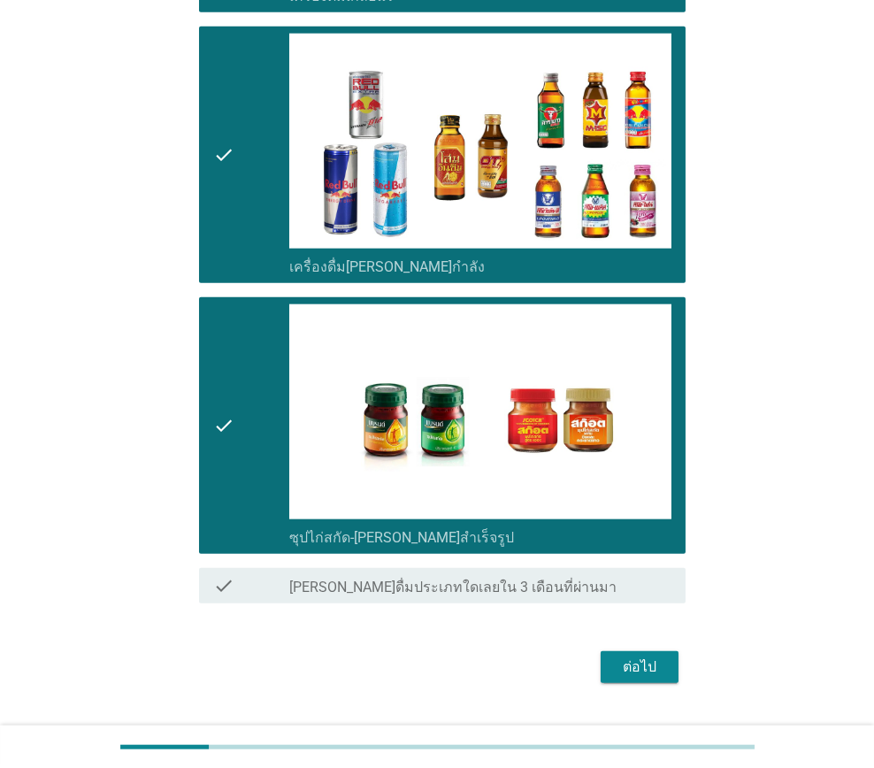
scroll to position [3476, 0]
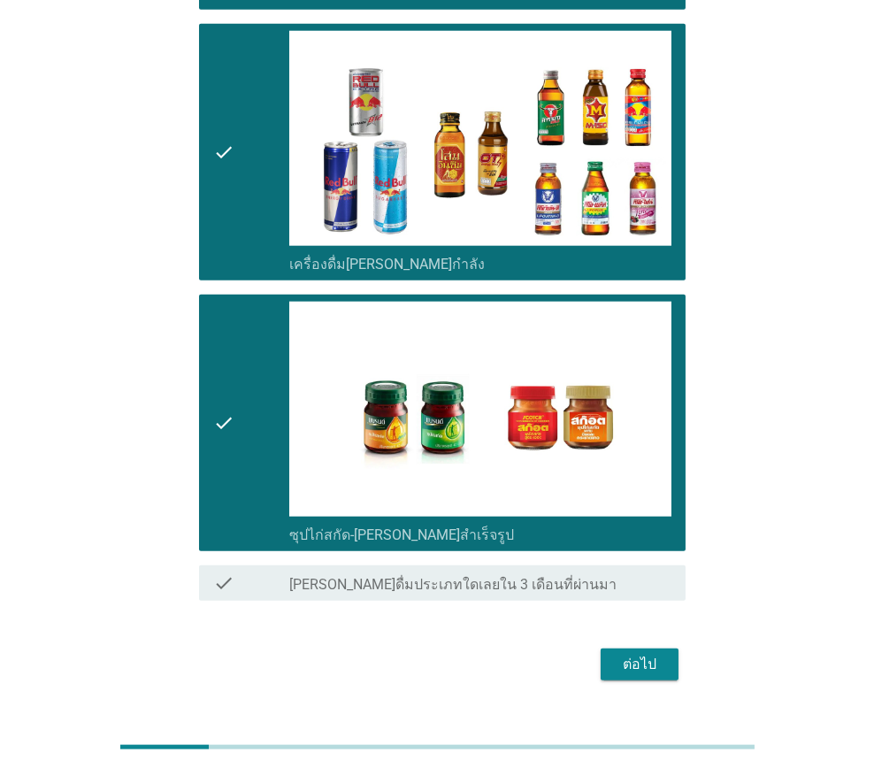
click at [611, 649] on button "ต่อไป" at bounding box center [640, 665] width 78 height 32
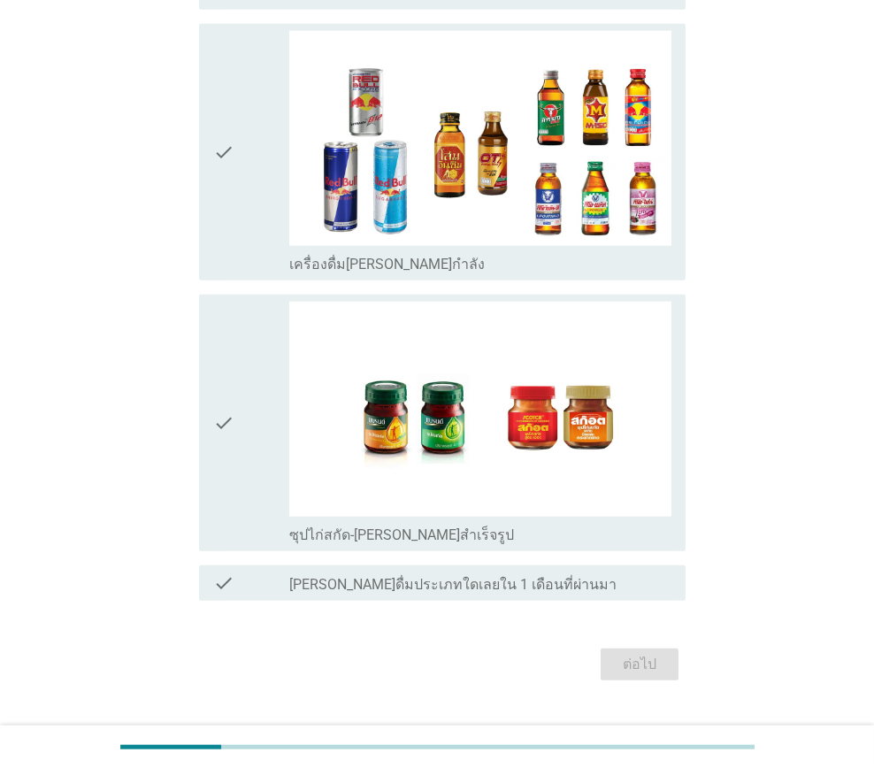
scroll to position [0, 0]
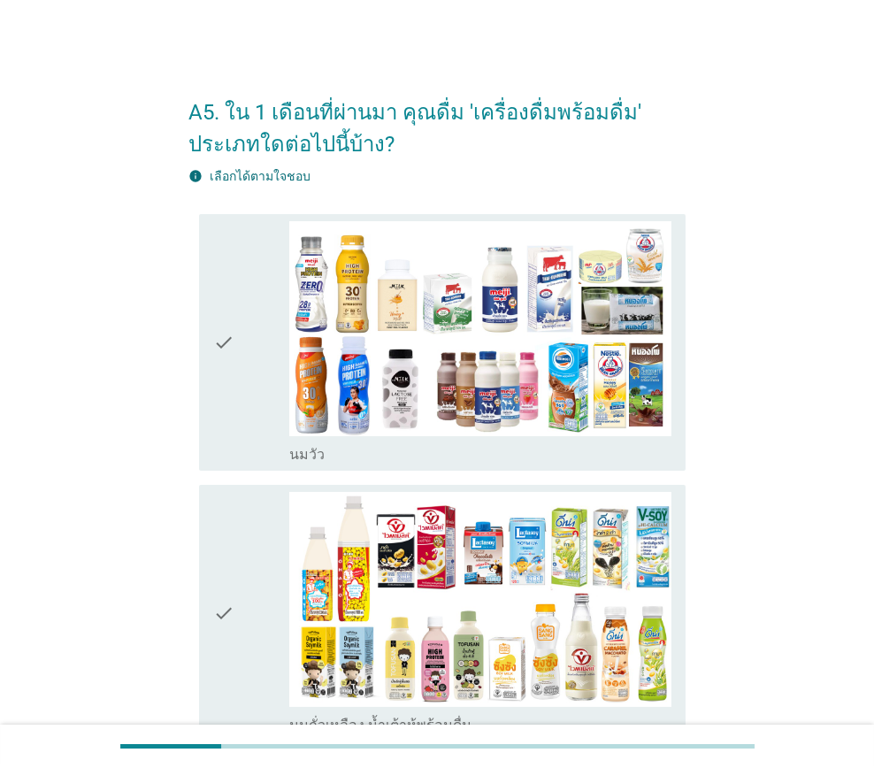
click at [255, 351] on div "check" at bounding box center [251, 342] width 76 height 242
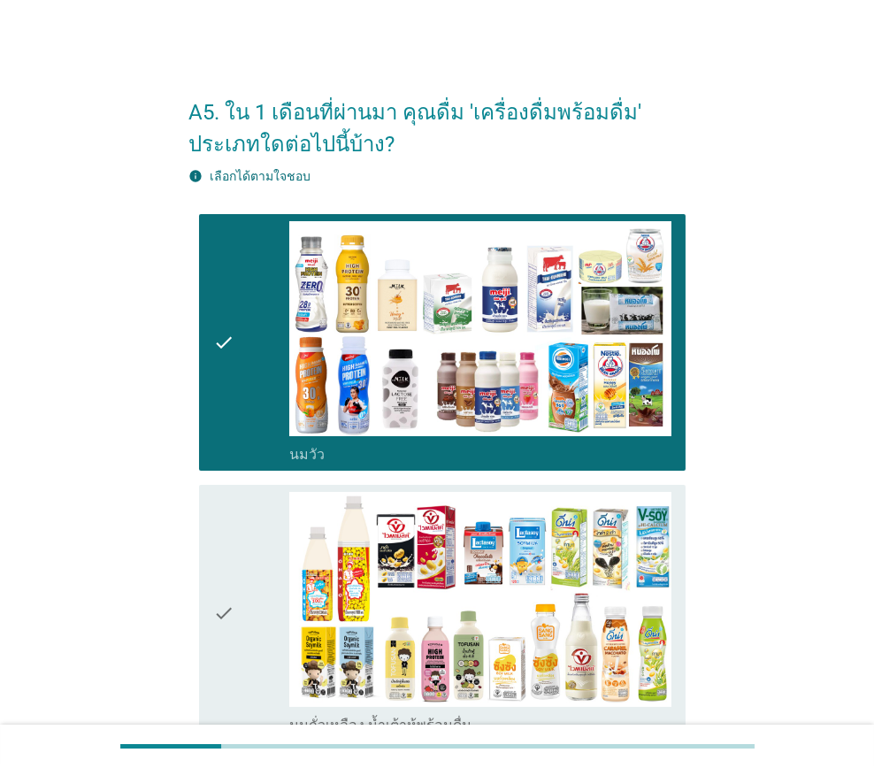
drag, startPoint x: 237, startPoint y: 528, endPoint x: 307, endPoint y: 539, distance: 70.7
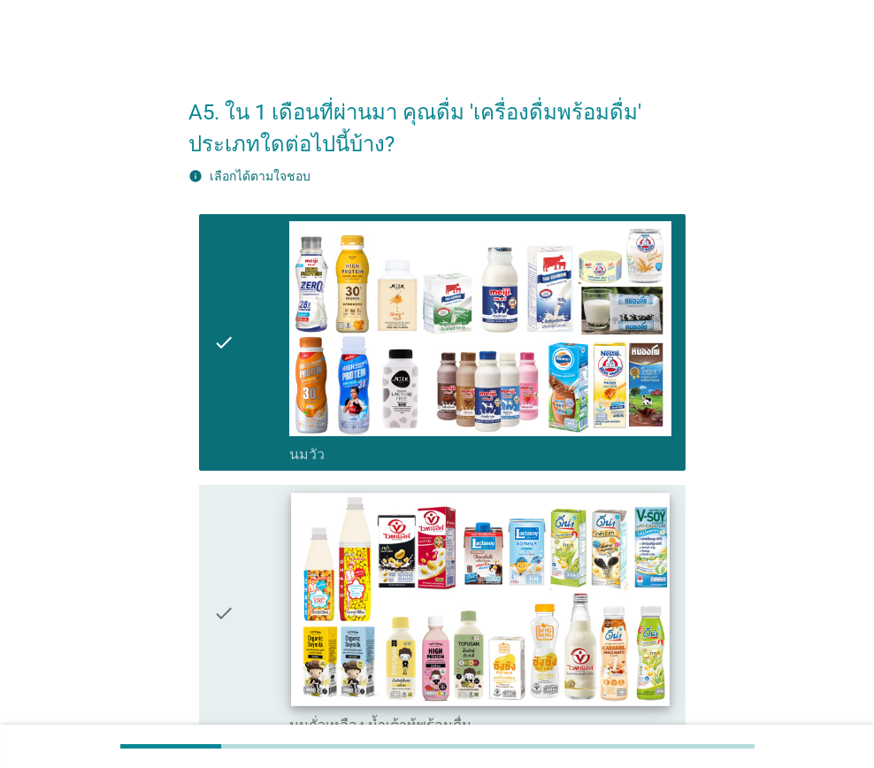
click at [237, 528] on div "check" at bounding box center [251, 613] width 76 height 242
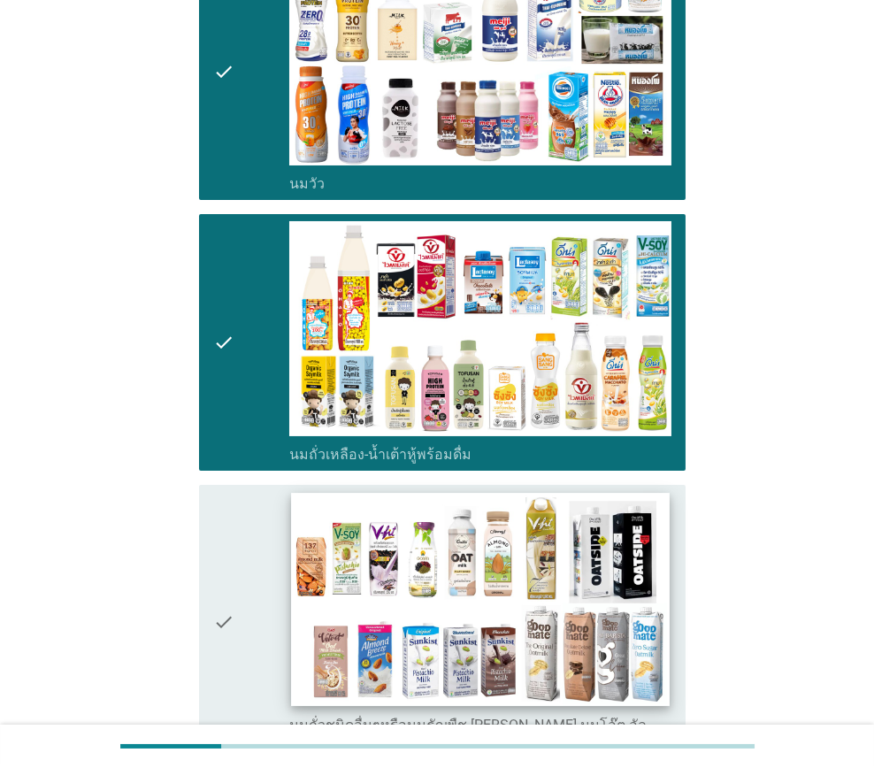
scroll to position [265, 0]
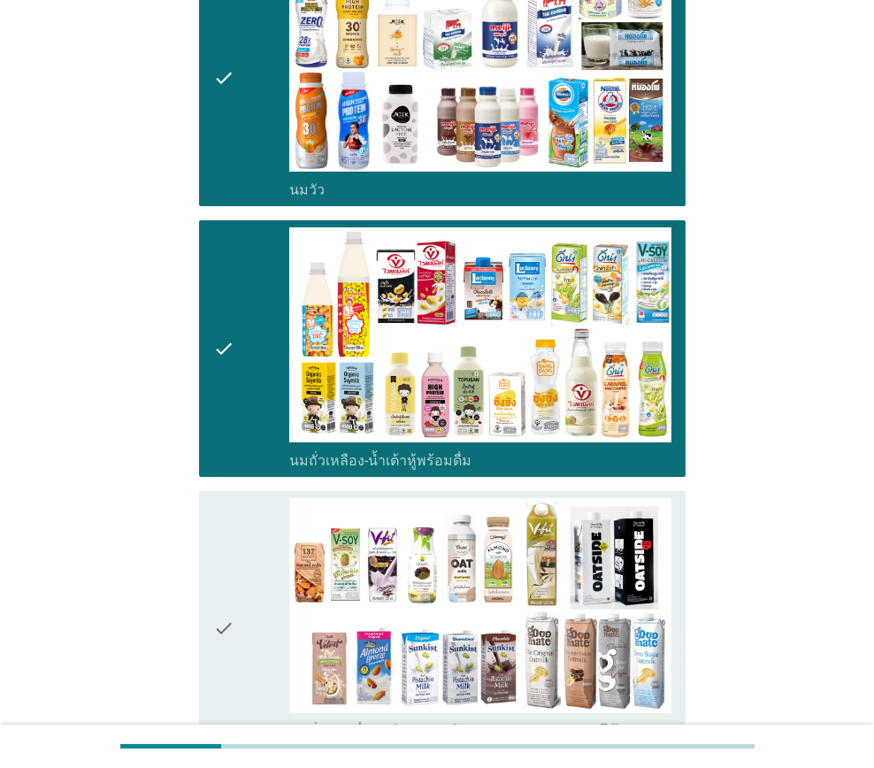
click at [232, 405] on icon "check" at bounding box center [223, 348] width 21 height 242
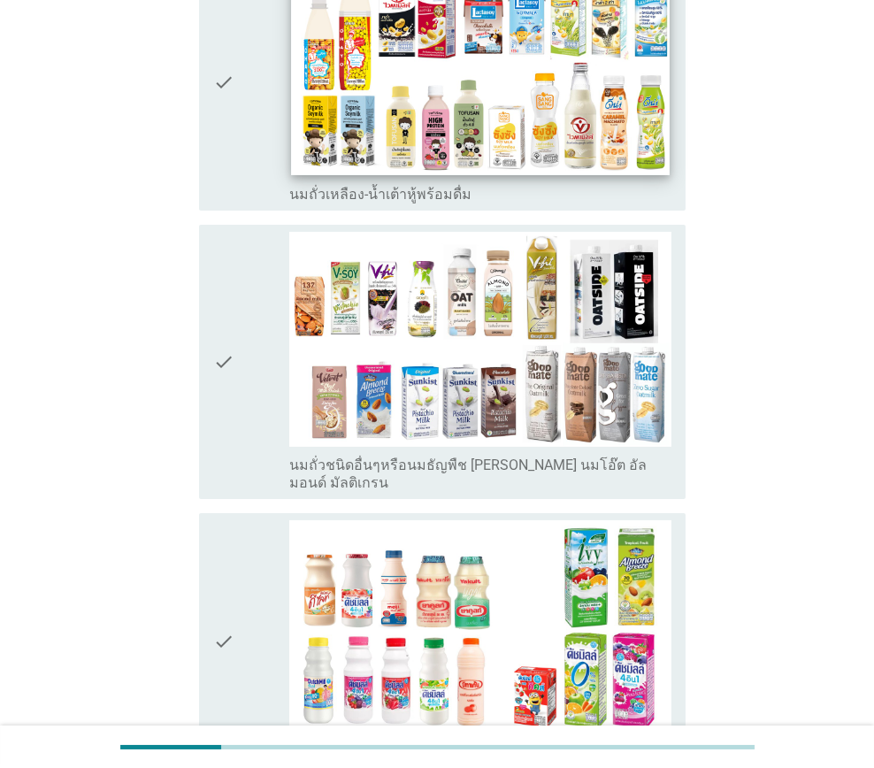
scroll to position [707, 0]
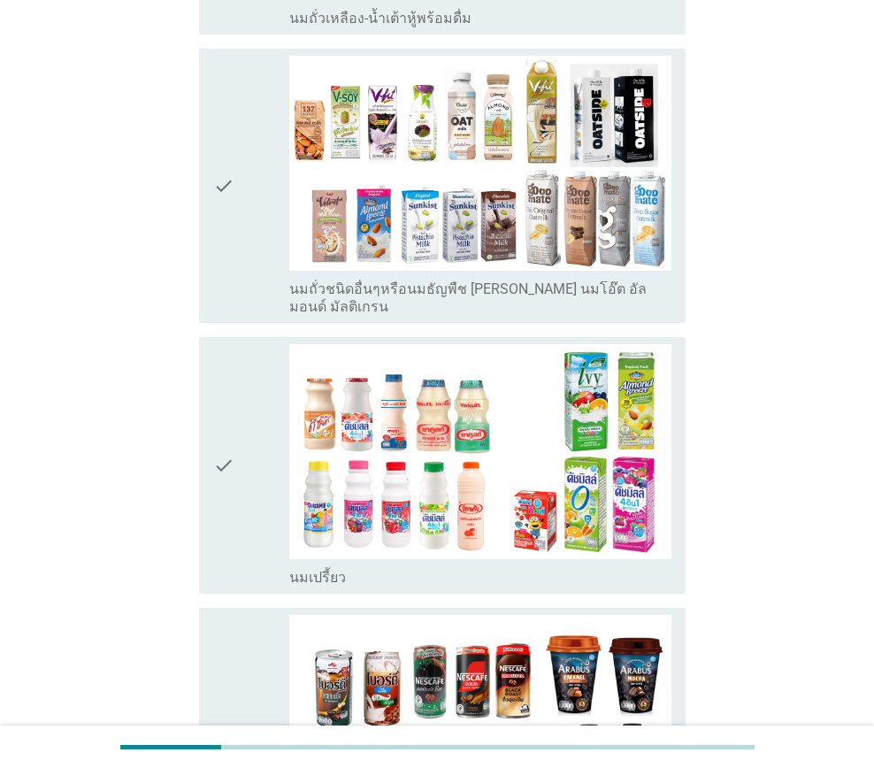
click at [257, 463] on div "check" at bounding box center [251, 465] width 76 height 242
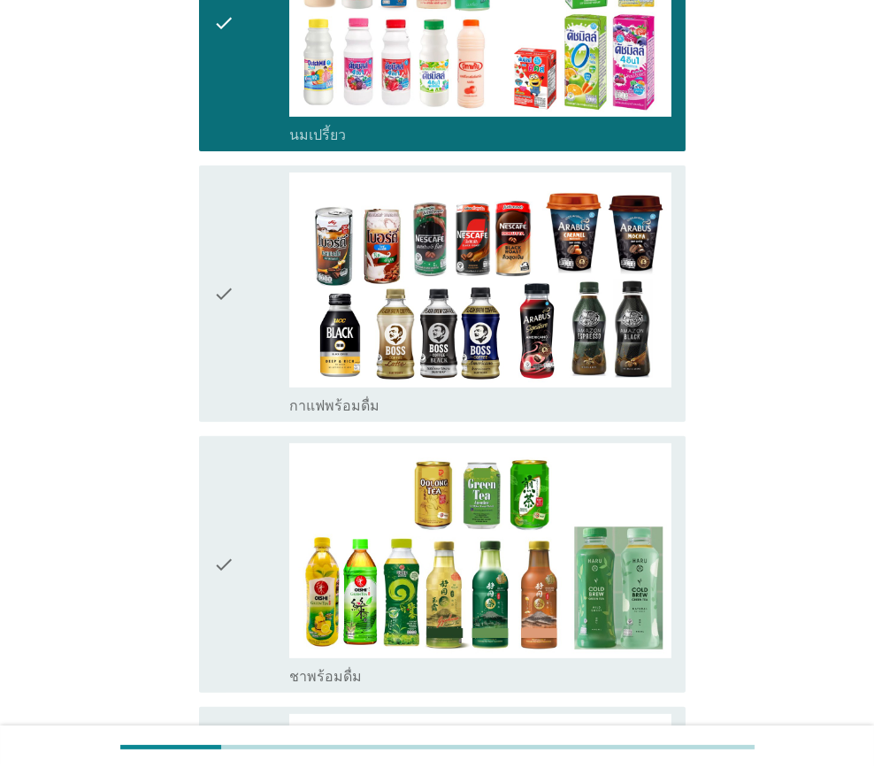
click at [255, 353] on div "check" at bounding box center [251, 294] width 76 height 242
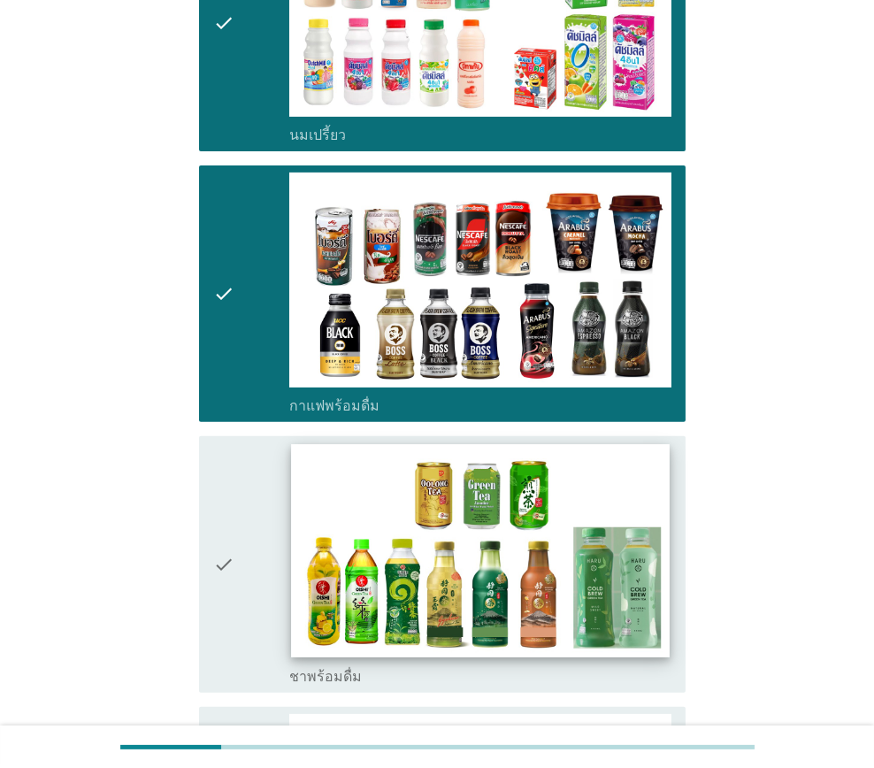
scroll to position [1416, 0]
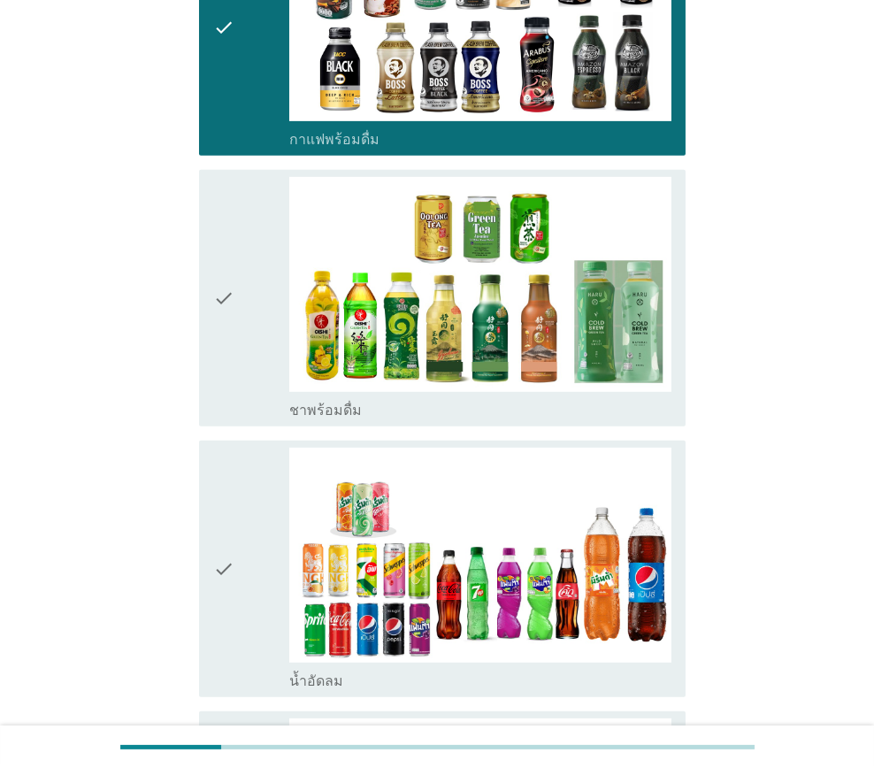
click at [252, 358] on div "check" at bounding box center [251, 298] width 76 height 242
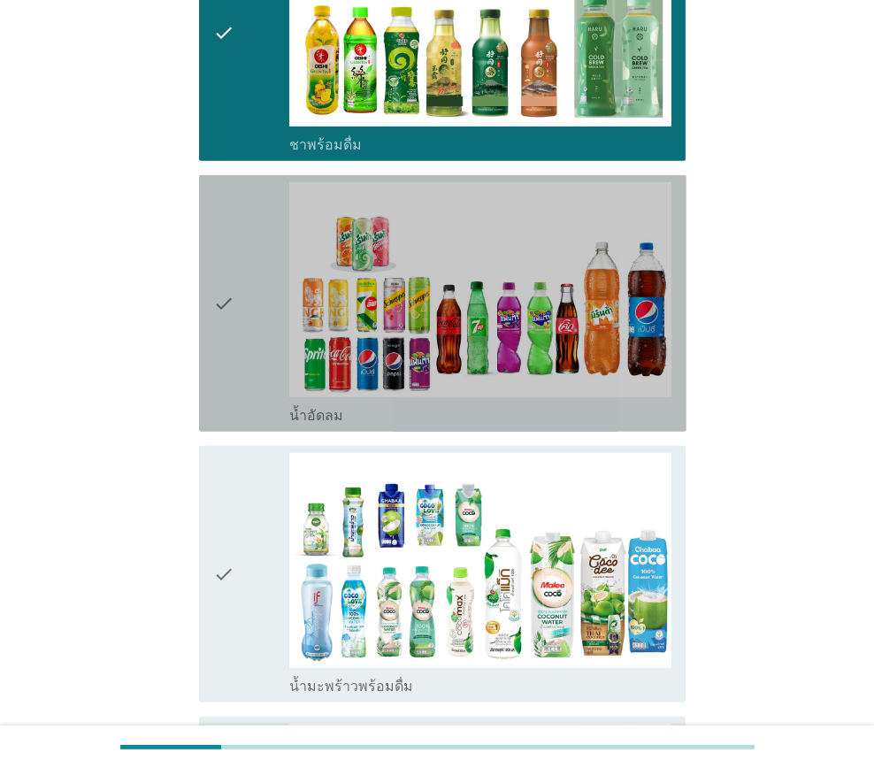
click at [246, 368] on div "check" at bounding box center [251, 303] width 76 height 242
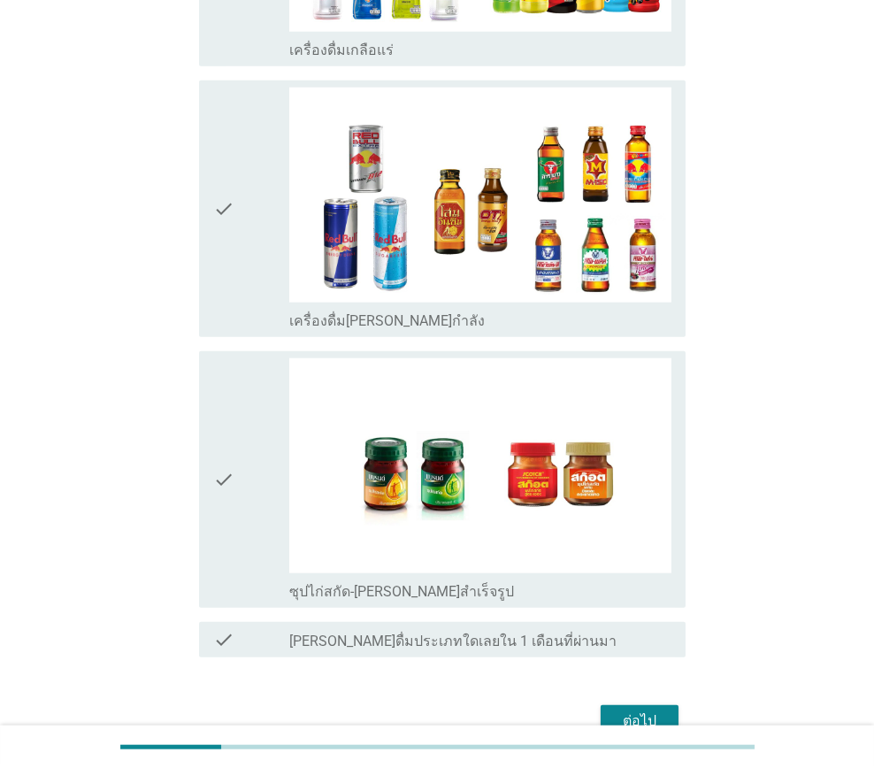
scroll to position [3451, 0]
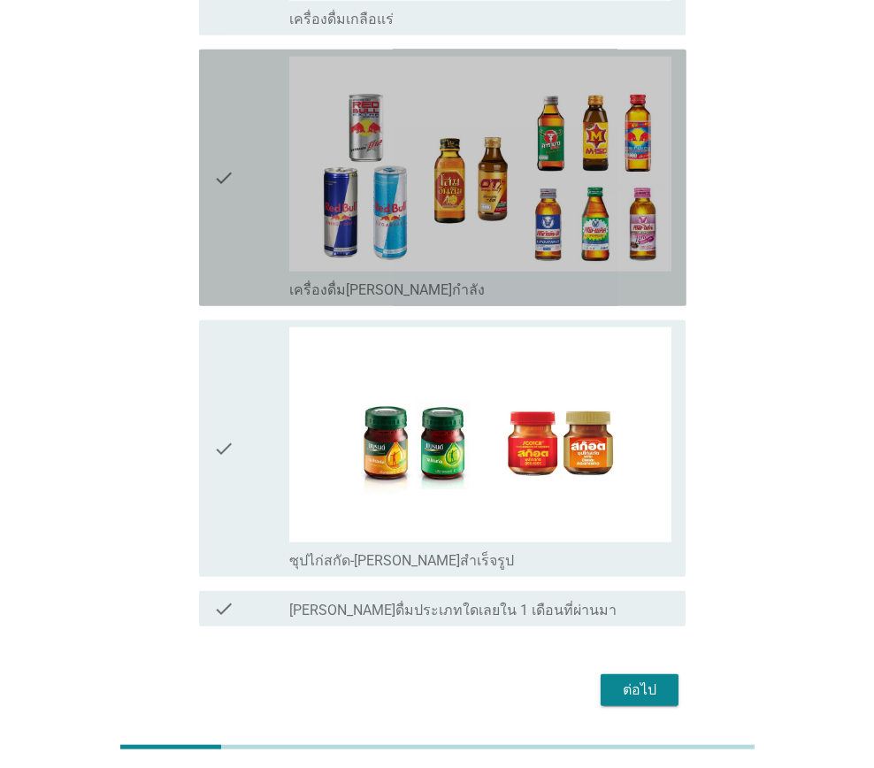
click at [264, 222] on div "check" at bounding box center [251, 178] width 76 height 242
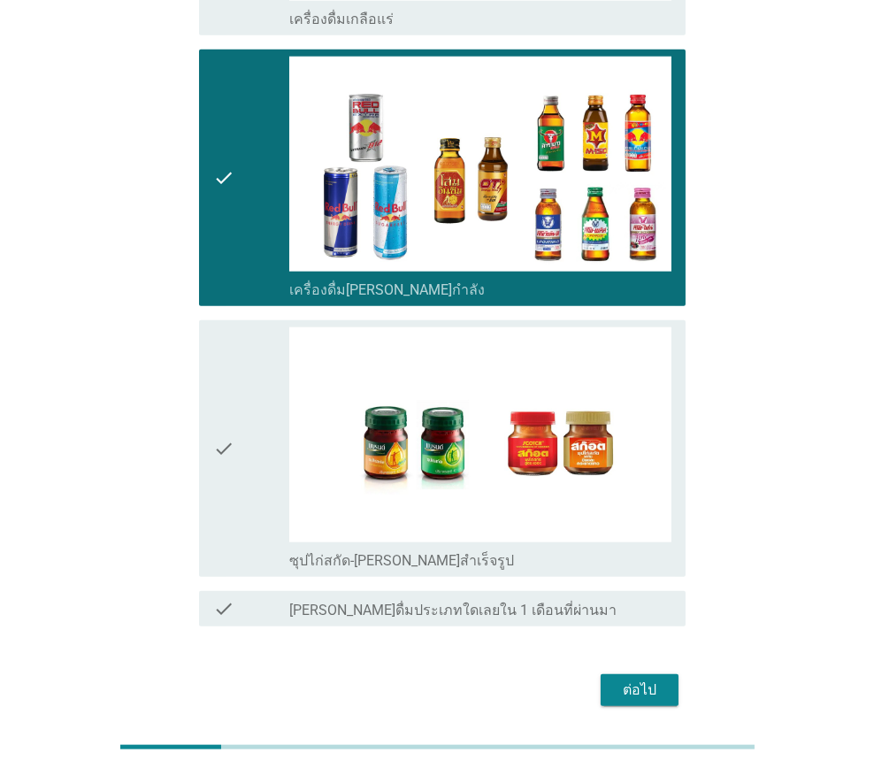
click at [238, 484] on div "check" at bounding box center [251, 448] width 76 height 242
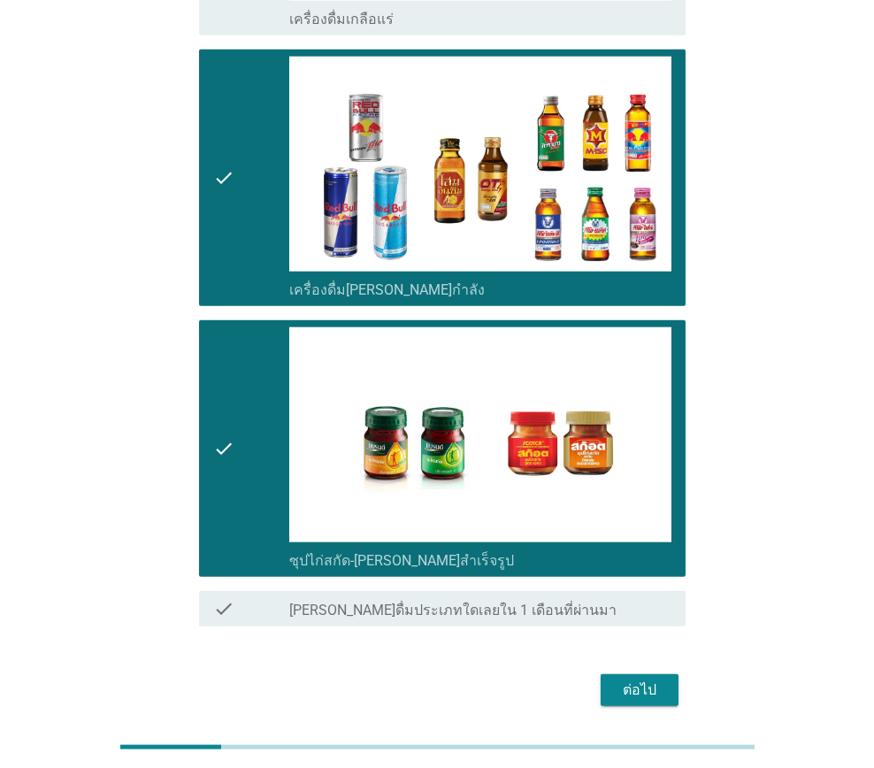
click at [637, 680] on div "ต่อไป" at bounding box center [640, 690] width 50 height 21
